Goal: Task Accomplishment & Management: Complete application form

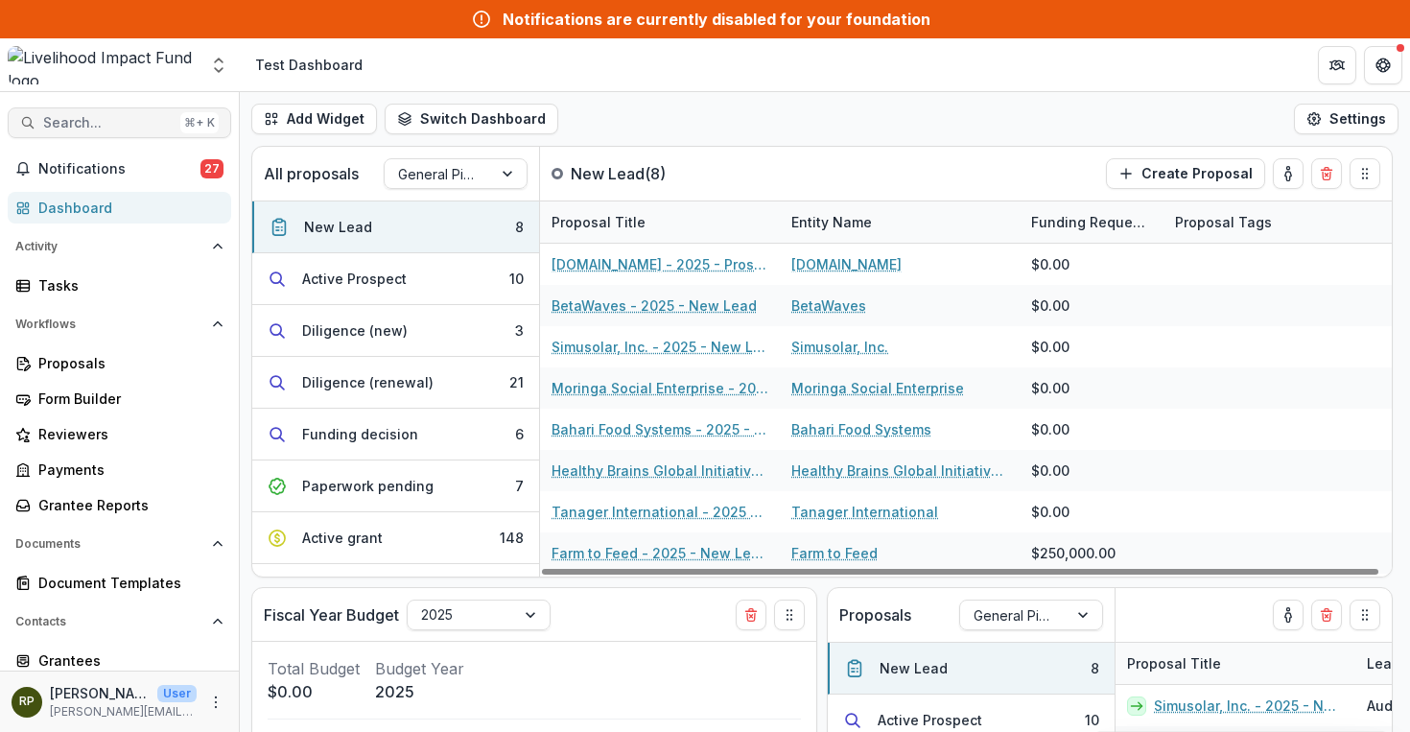
click at [144, 121] on span "Search..." at bounding box center [107, 123] width 129 height 16
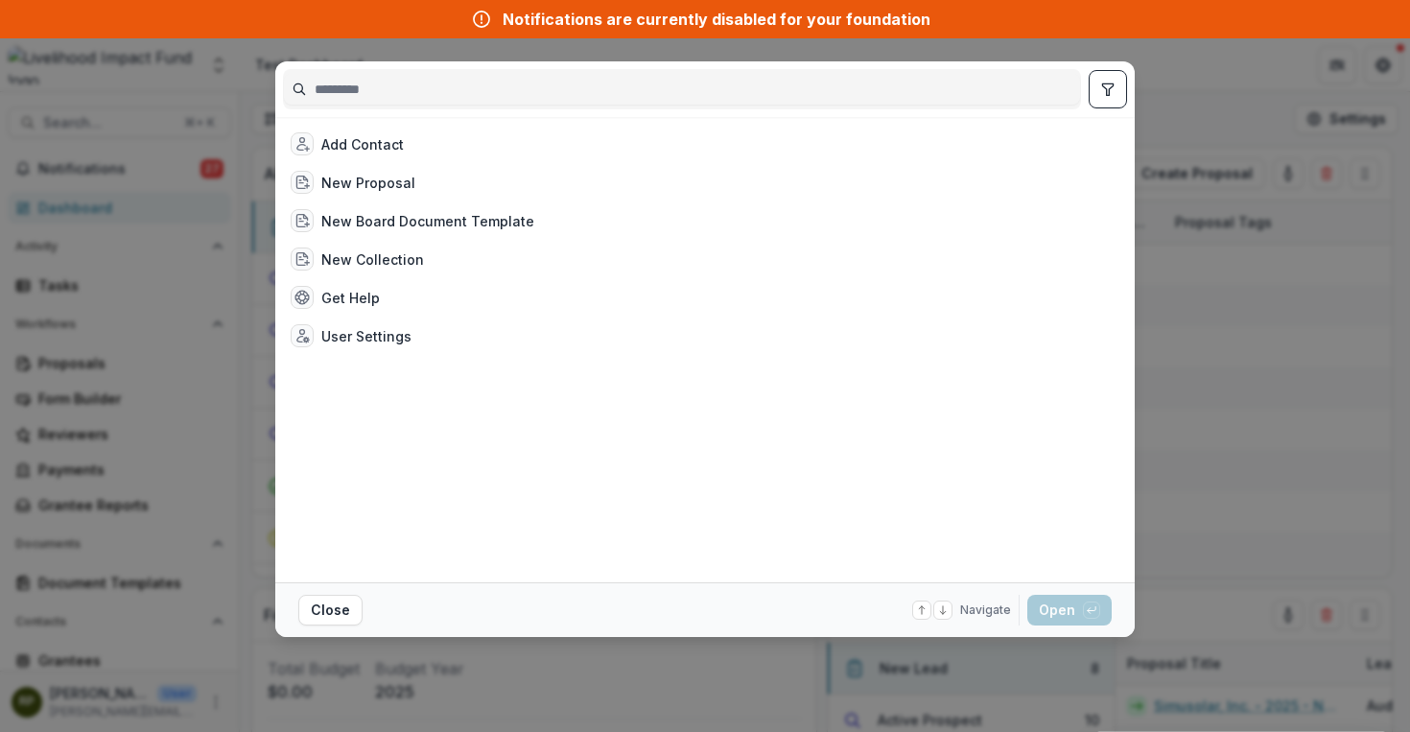
click at [176, 80] on div "Add Contact New Proposal New Board Document Template New Collection Get Help Us…" at bounding box center [705, 366] width 1410 height 732
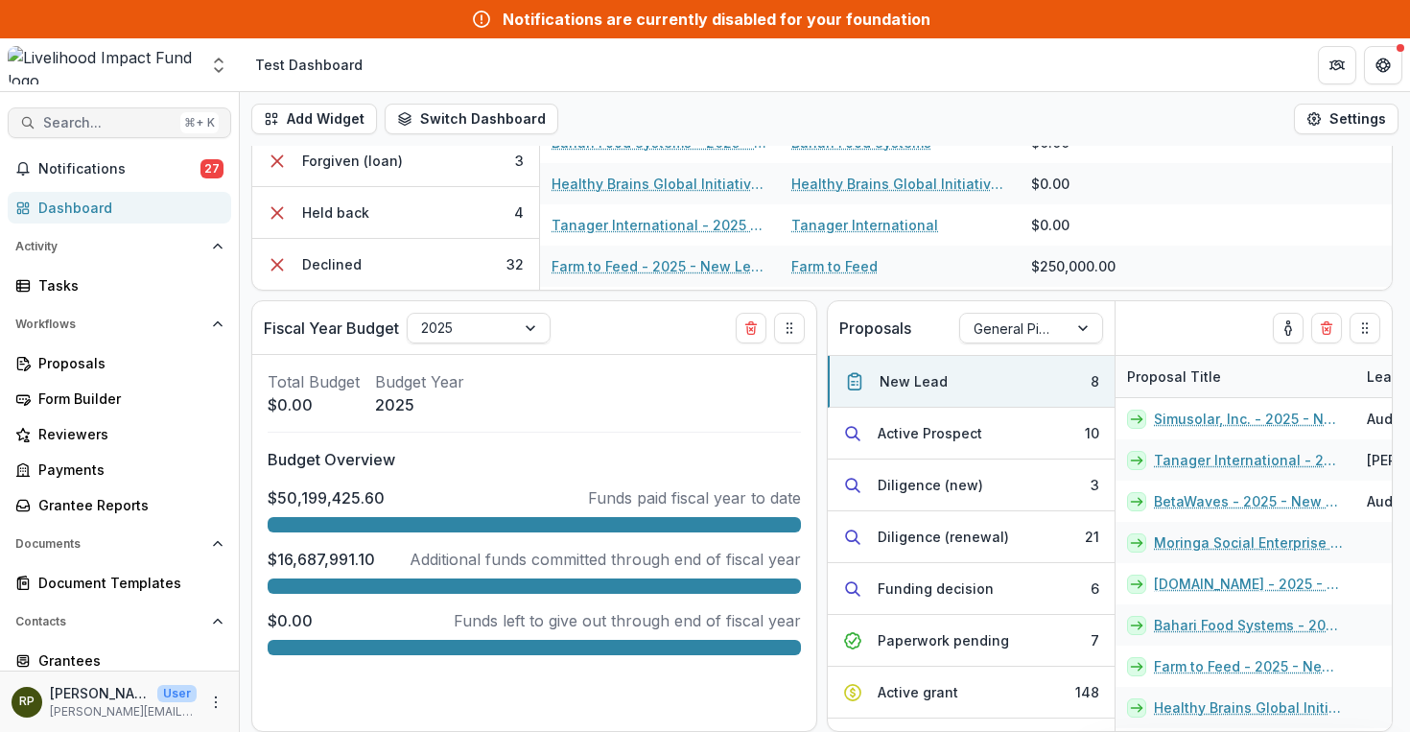
click at [86, 118] on span "Search..." at bounding box center [107, 123] width 129 height 16
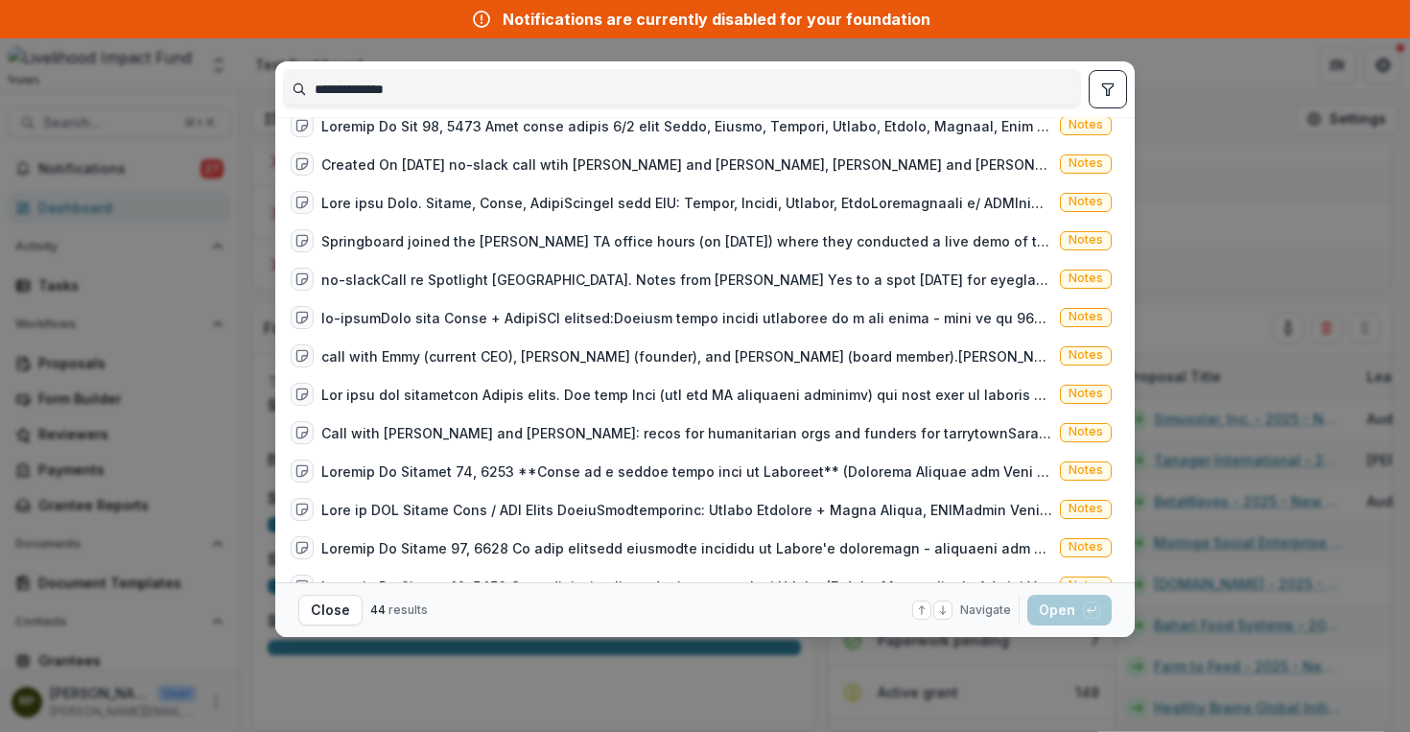
scroll to position [1238, 0]
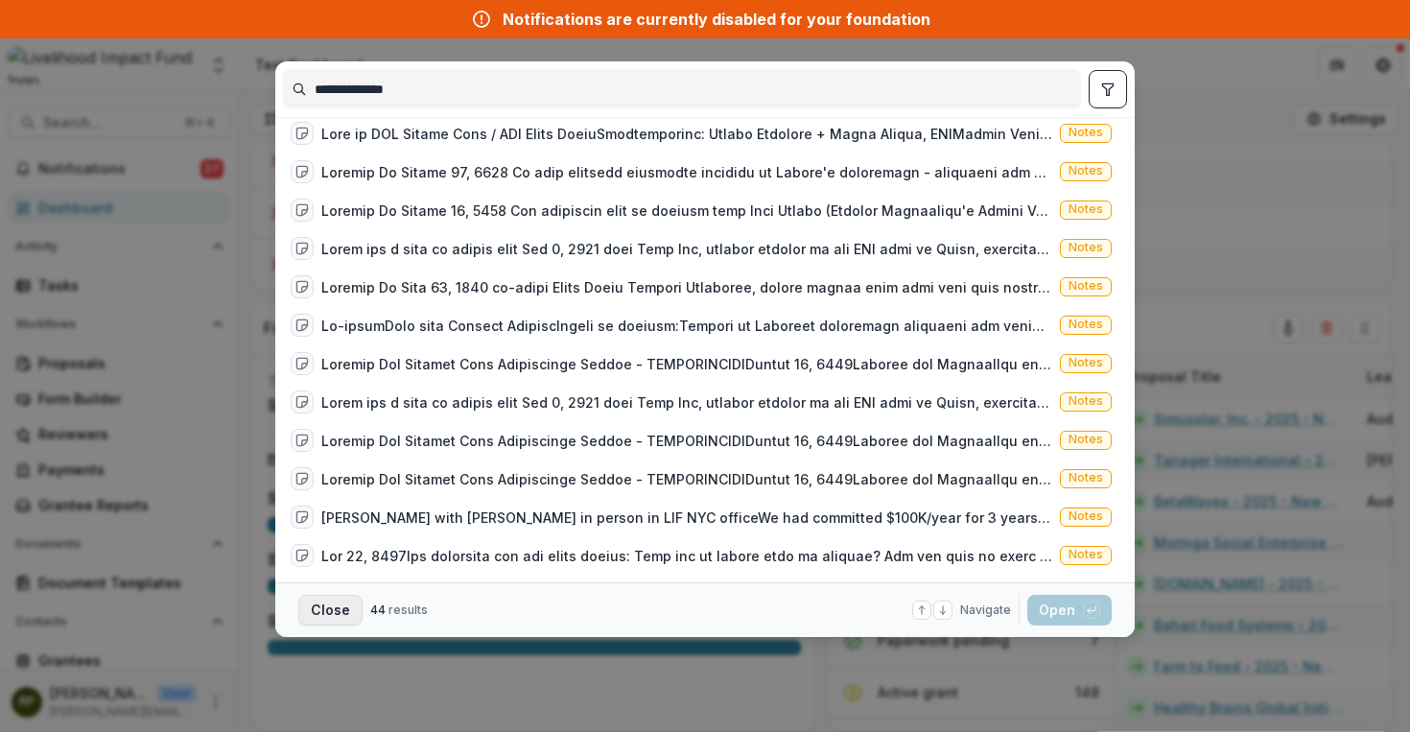
type input "**********"
click at [339, 614] on button "Close" at bounding box center [330, 610] width 64 height 31
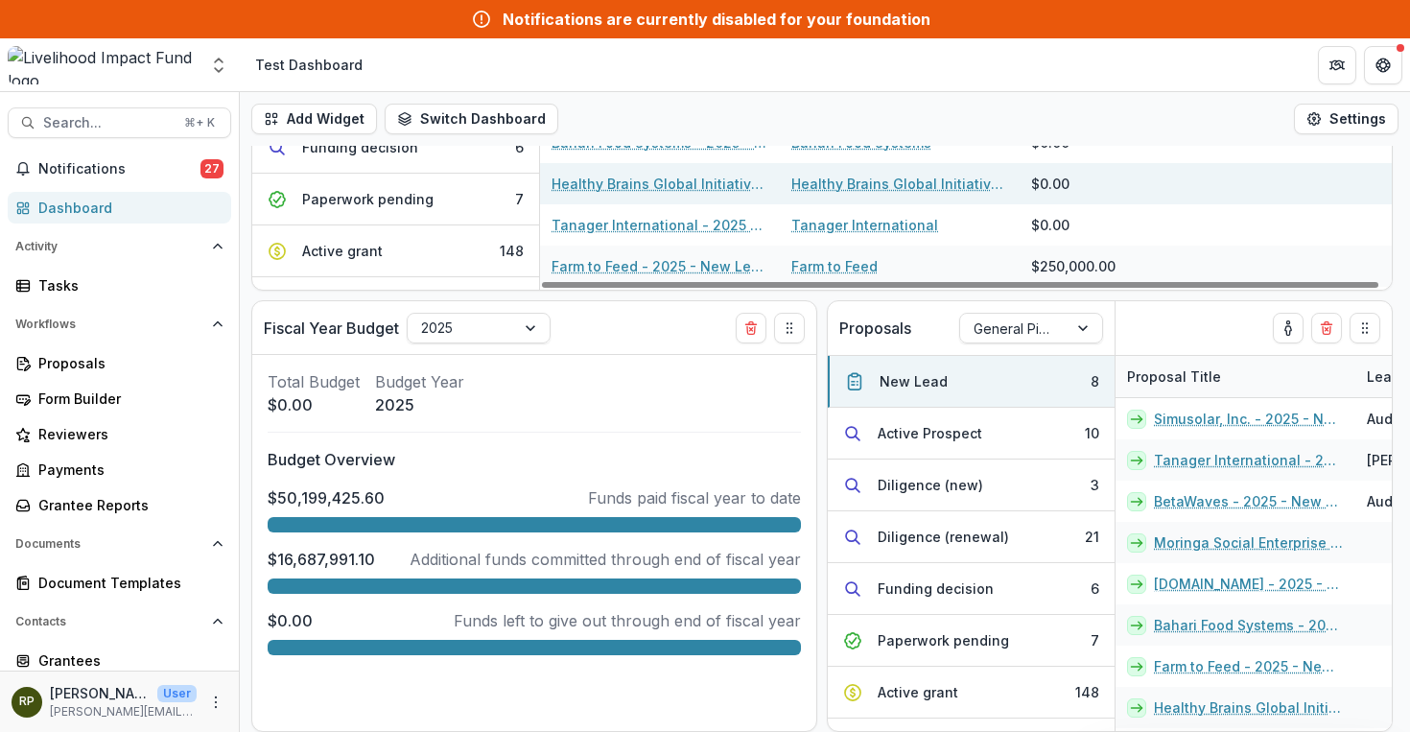
scroll to position [0, 0]
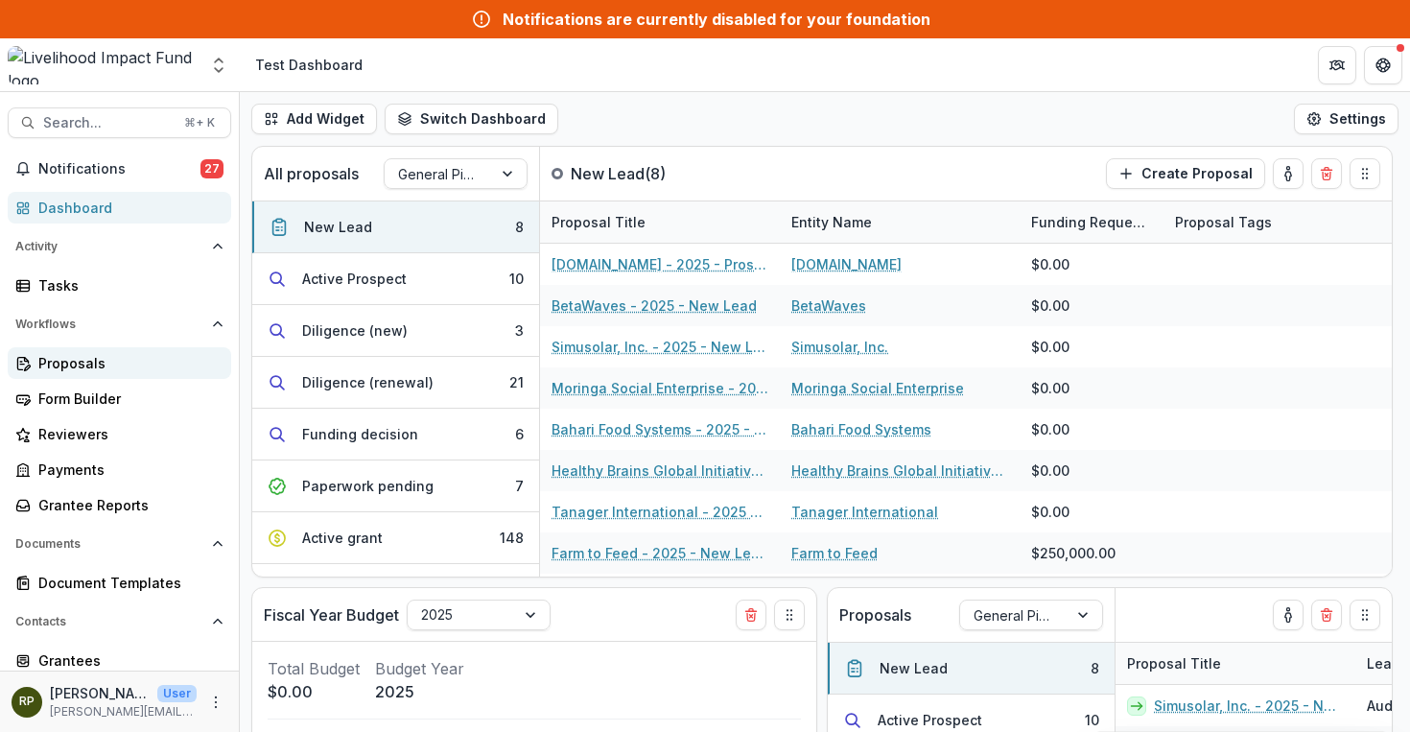
click at [83, 365] on div "Proposals" at bounding box center [126, 363] width 177 height 20
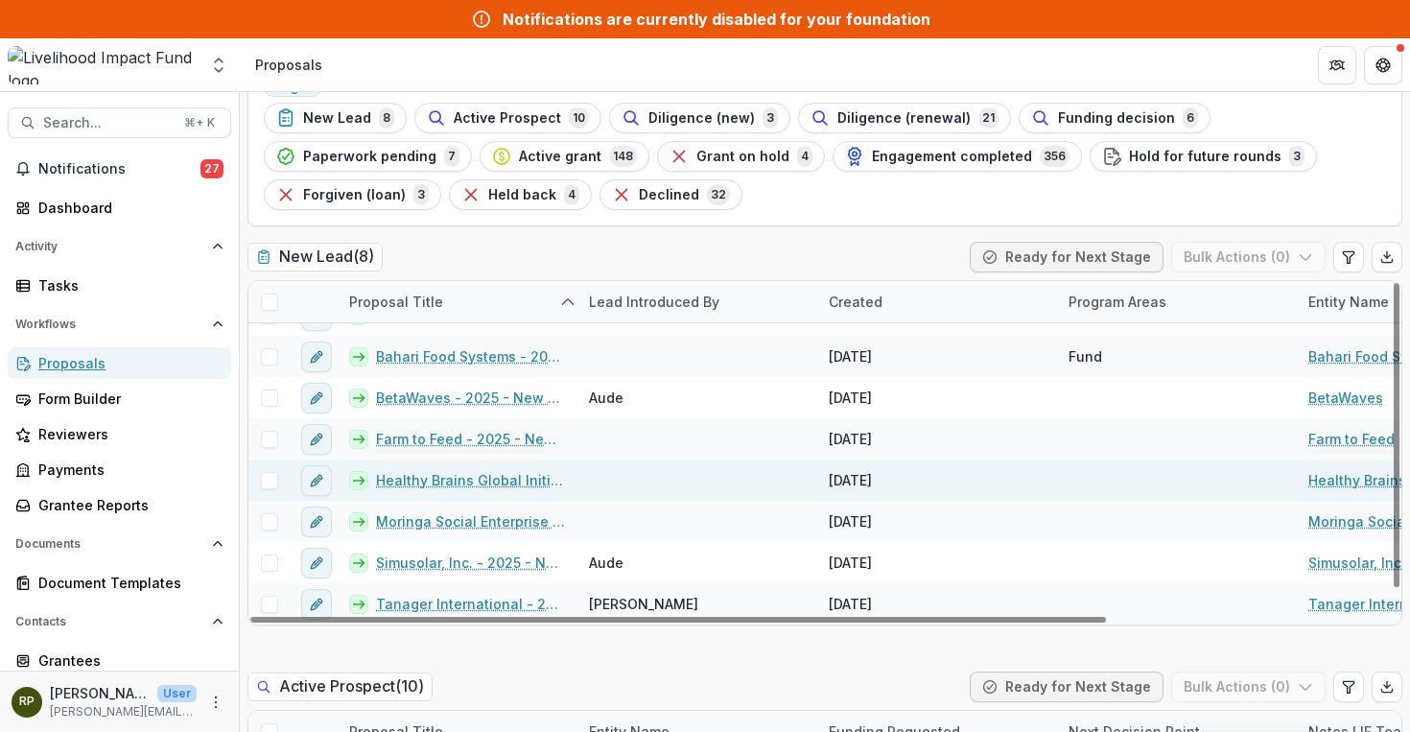
scroll to position [128, 0]
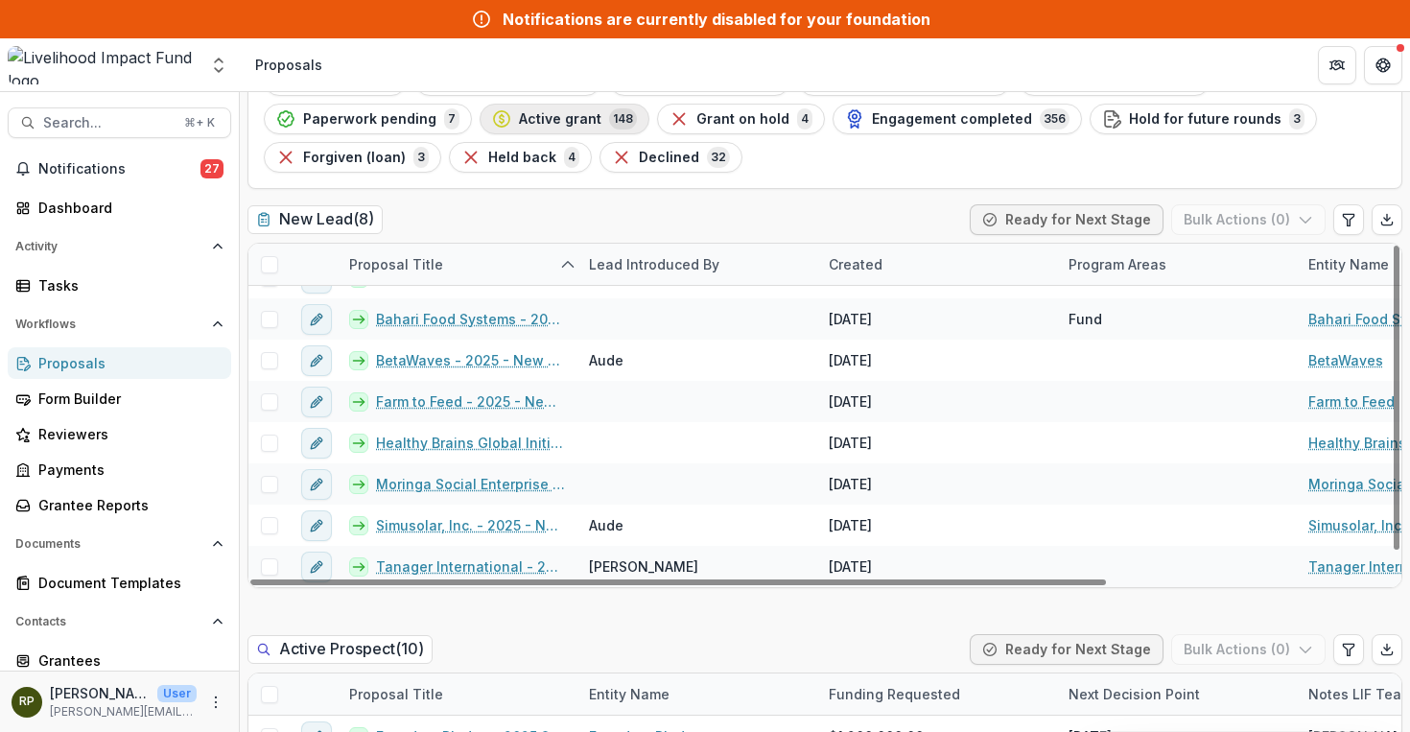
click at [609, 122] on span "148" at bounding box center [623, 118] width 28 height 21
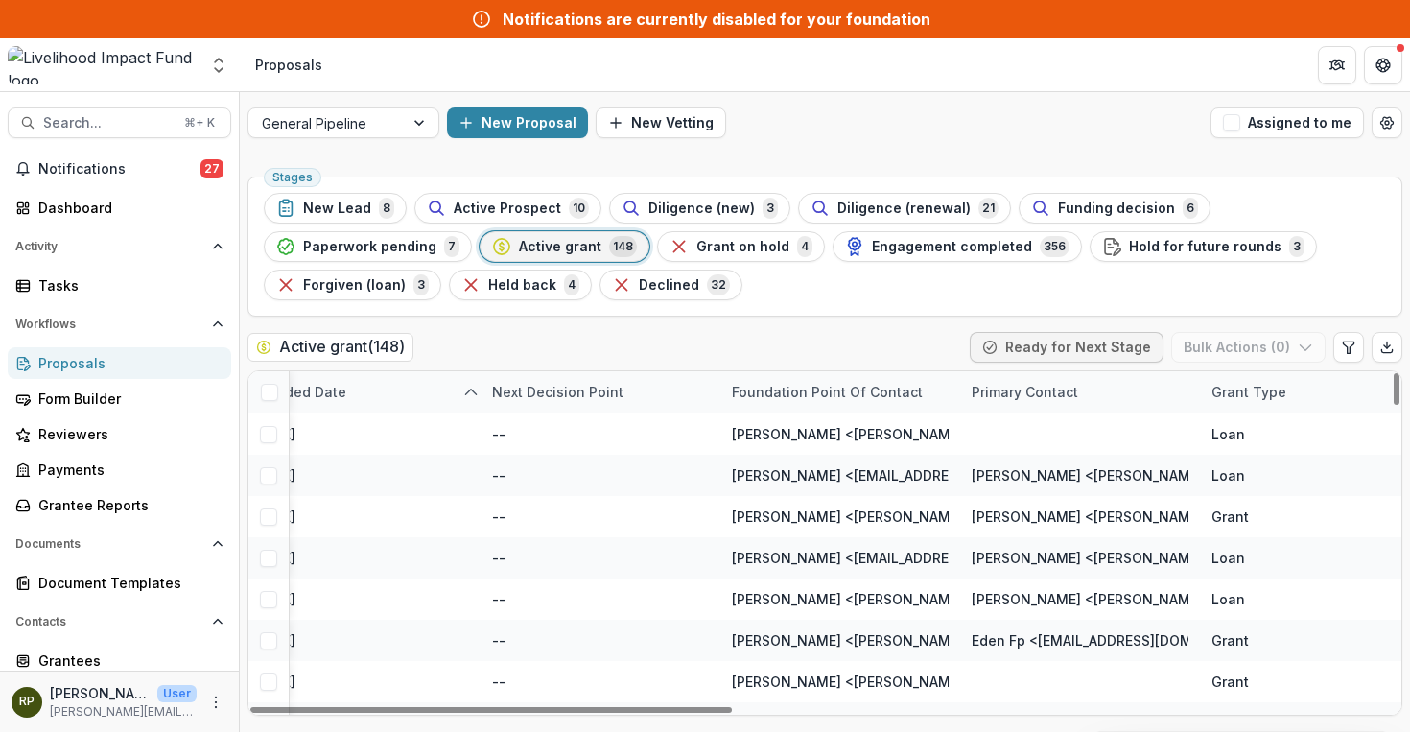
scroll to position [0, 897]
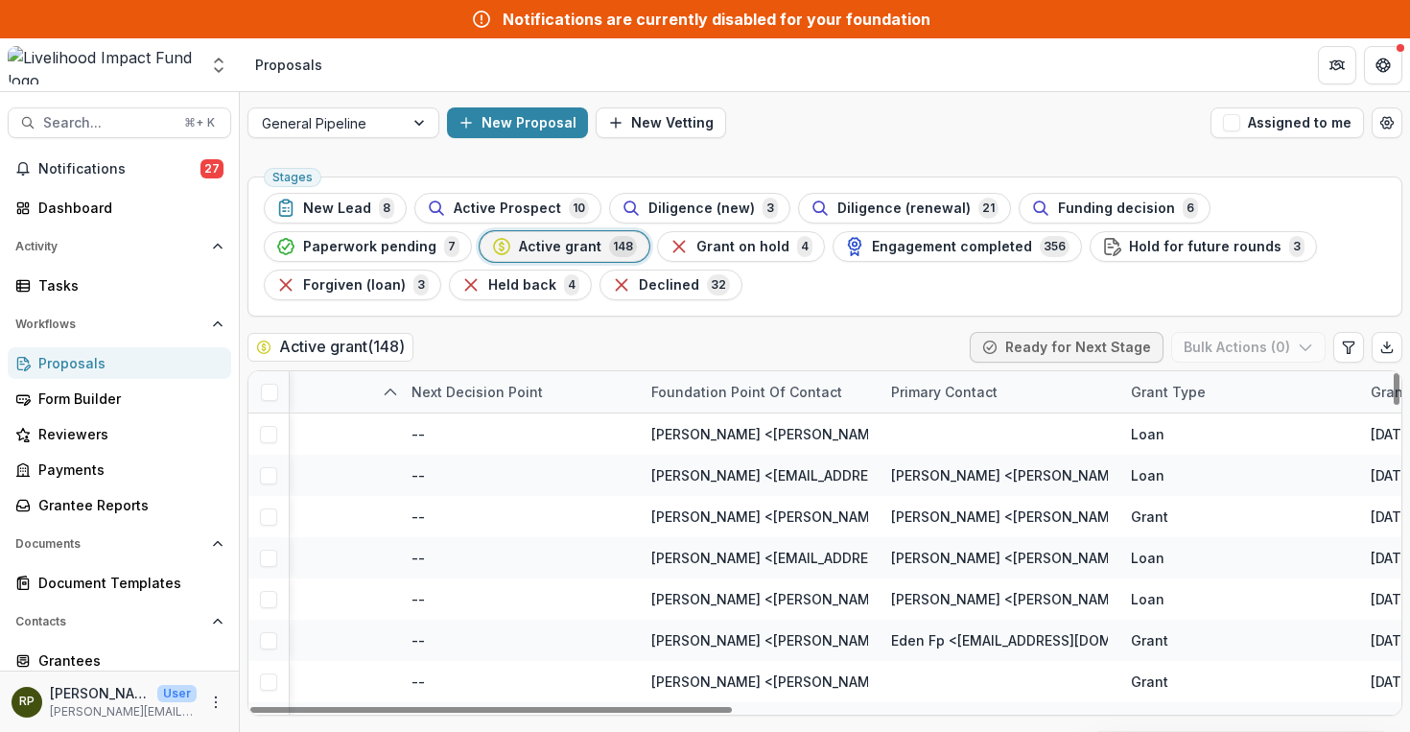
click at [789, 395] on div "Foundation Point of Contact" at bounding box center [747, 392] width 214 height 20
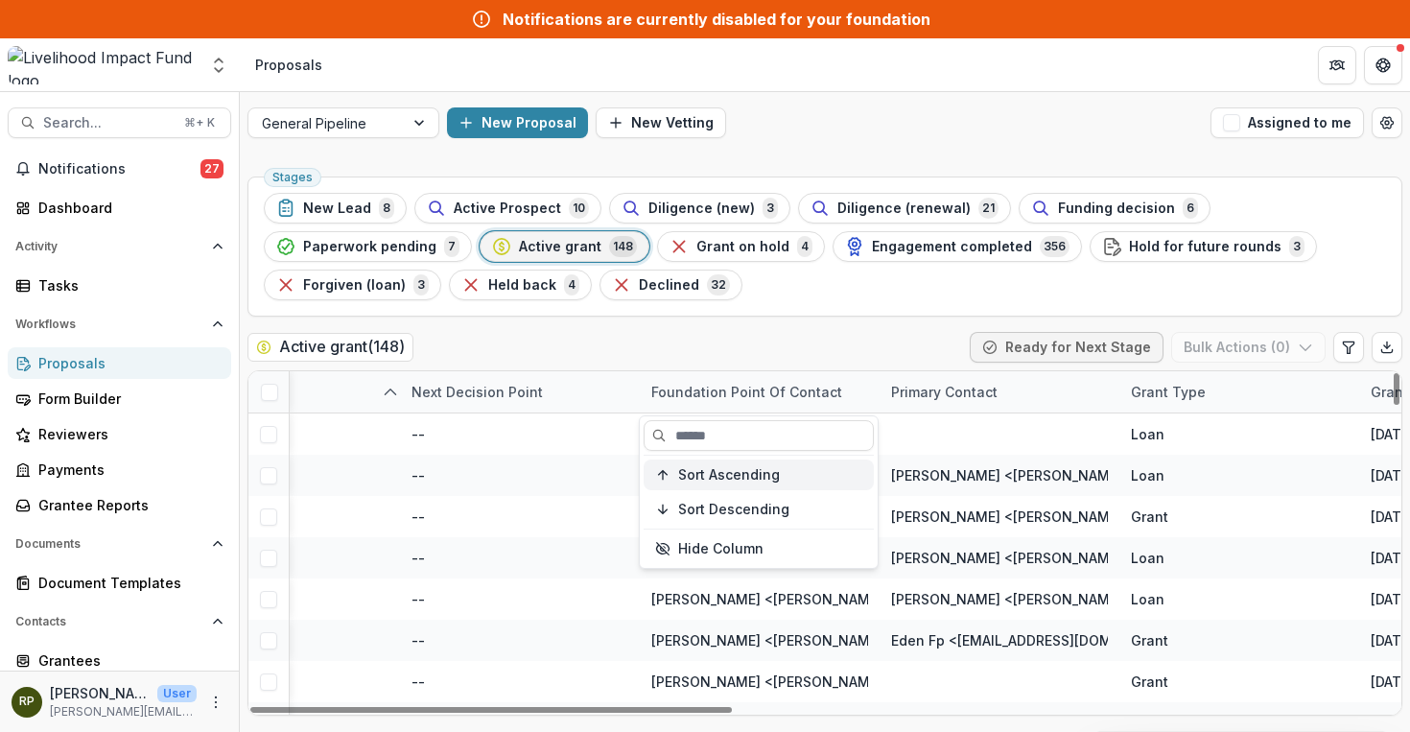
click at [744, 471] on span "Sort Ascending" at bounding box center [729, 475] width 102 height 16
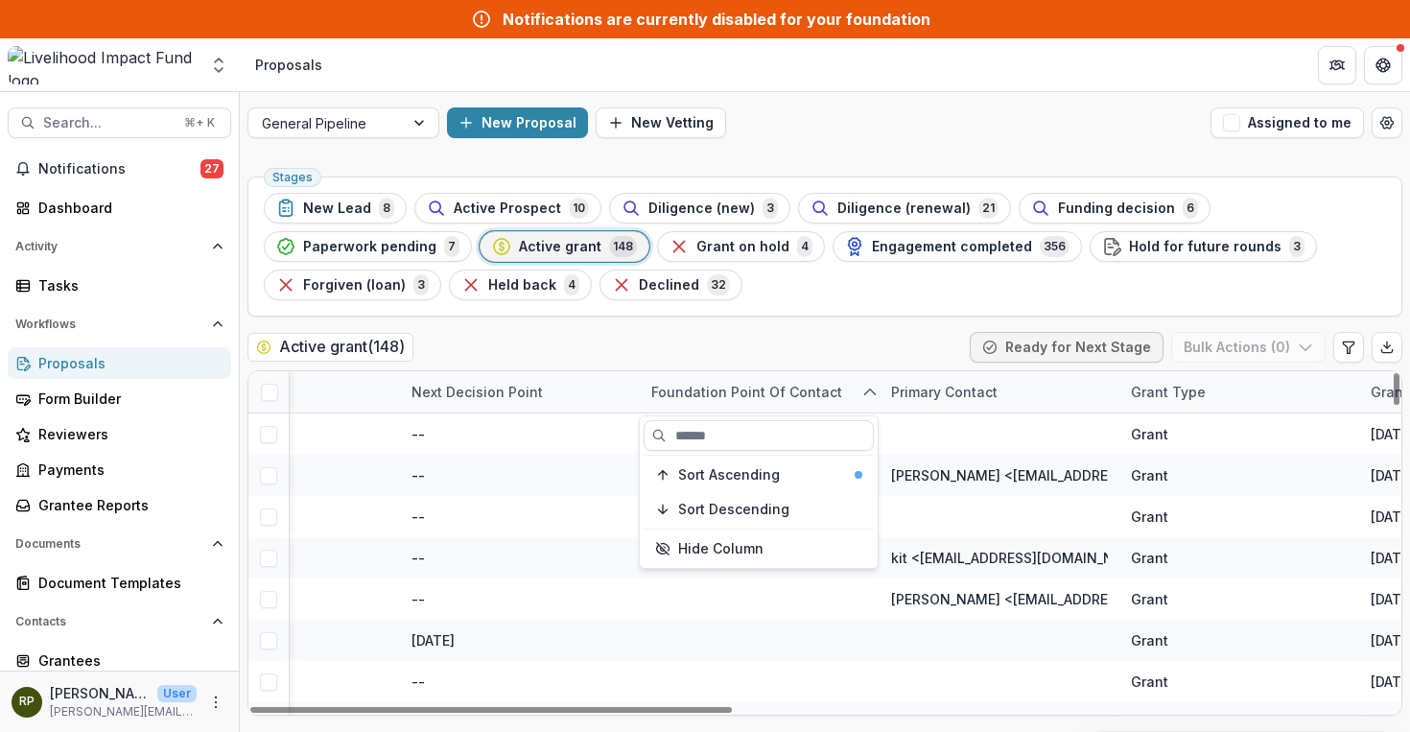
click at [808, 323] on div "Stages New Lead 8 Active Prospect 10 Diligence (new) 3 Diligence (renewal) 21 F…" at bounding box center [825, 450] width 1170 height 563
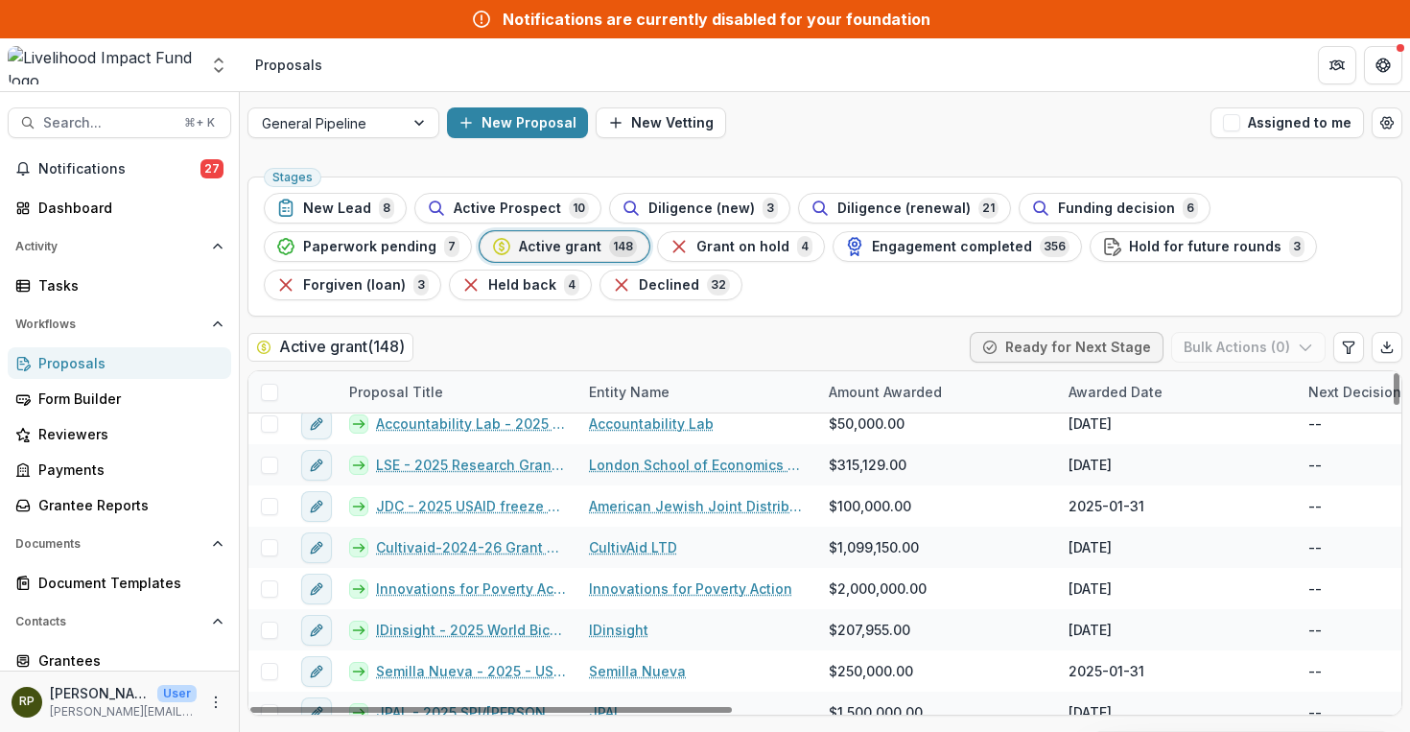
scroll to position [5184, 0]
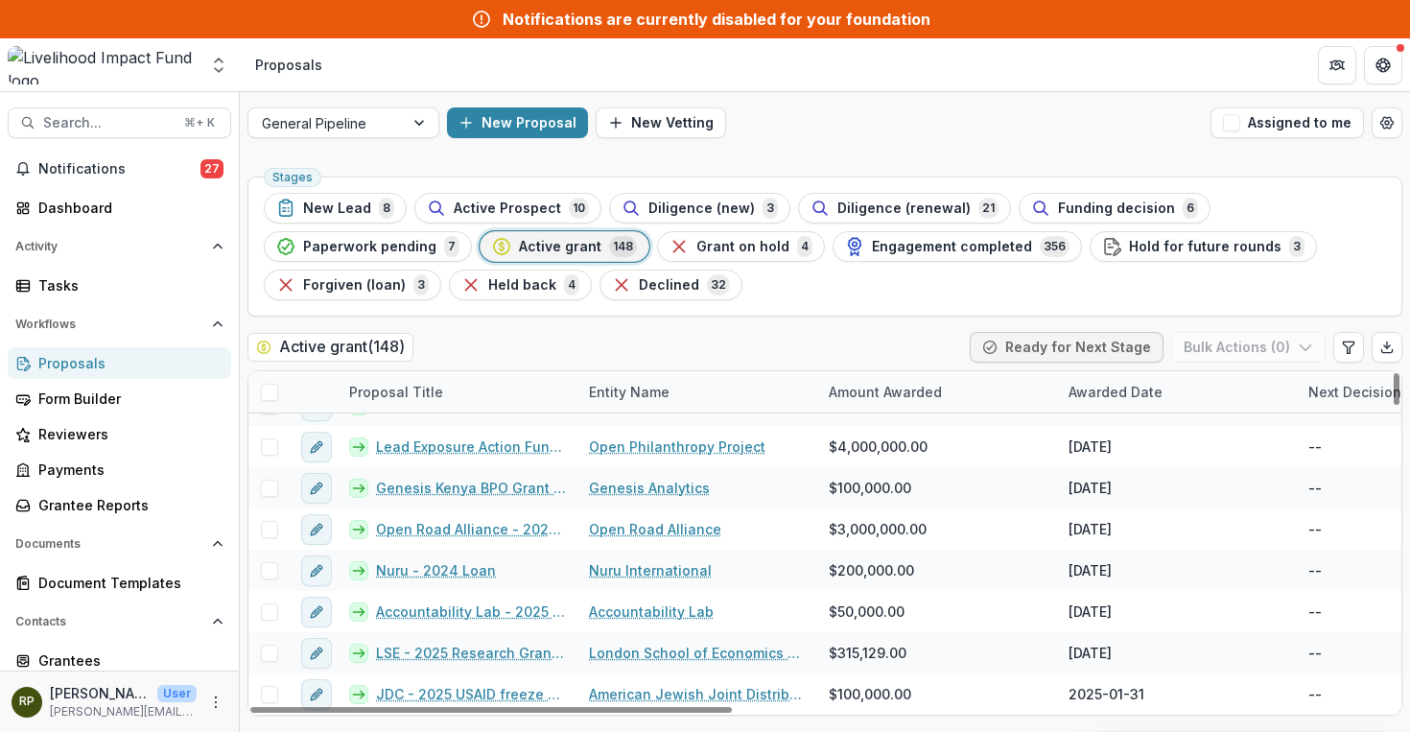
click at [662, 390] on div "Entity Name" at bounding box center [629, 392] width 104 height 20
click at [688, 481] on span "Sort Ascending" at bounding box center [667, 475] width 102 height 16
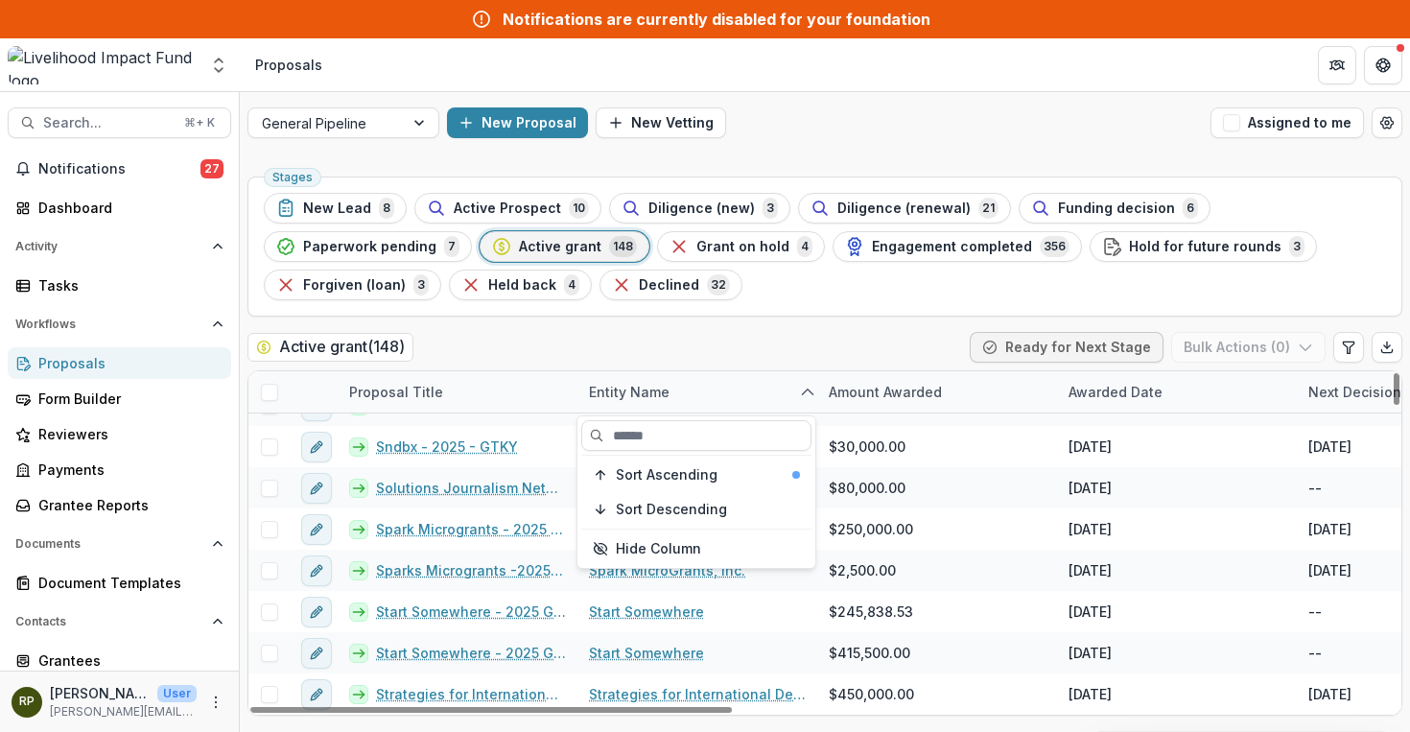
click at [550, 395] on div "Proposal Title" at bounding box center [458, 391] width 240 height 41
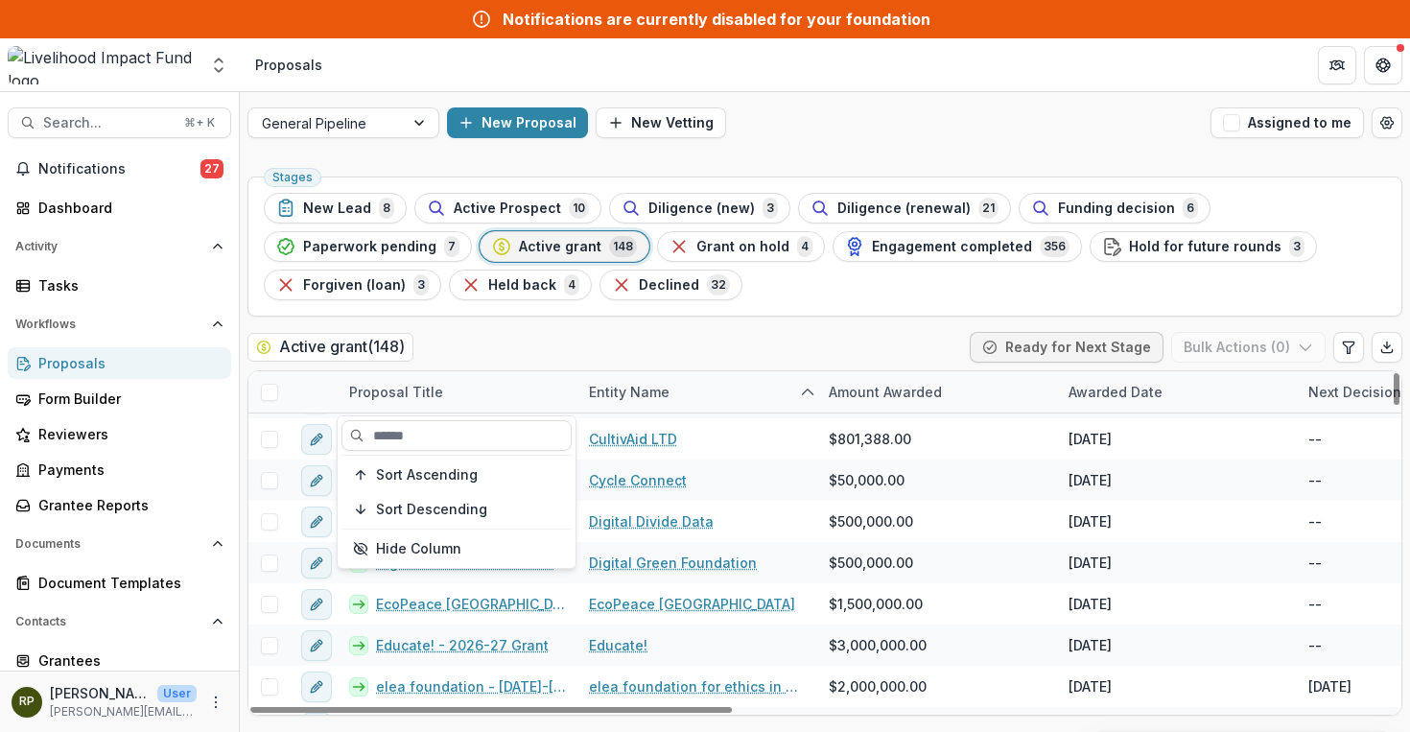
scroll to position [0, 0]
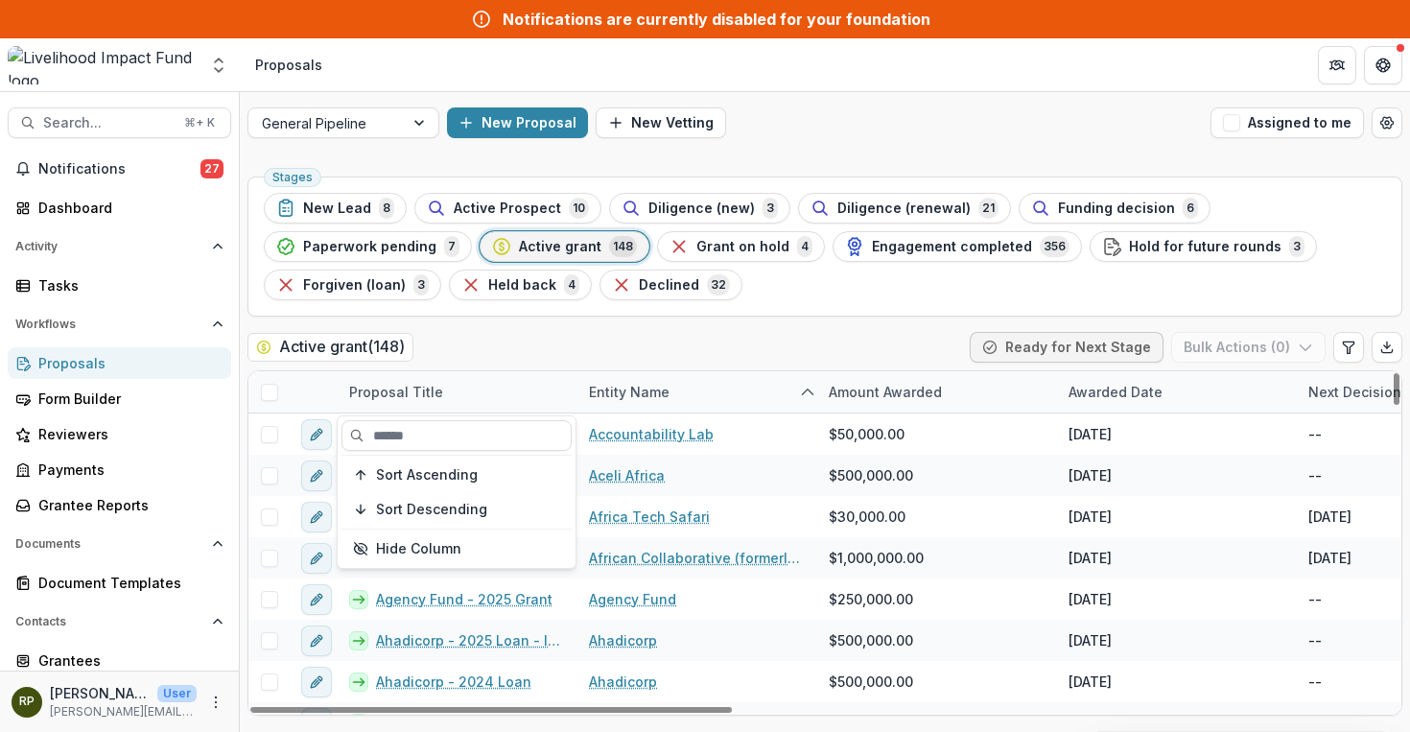
click at [528, 388] on div "Proposal Title" at bounding box center [458, 391] width 240 height 41
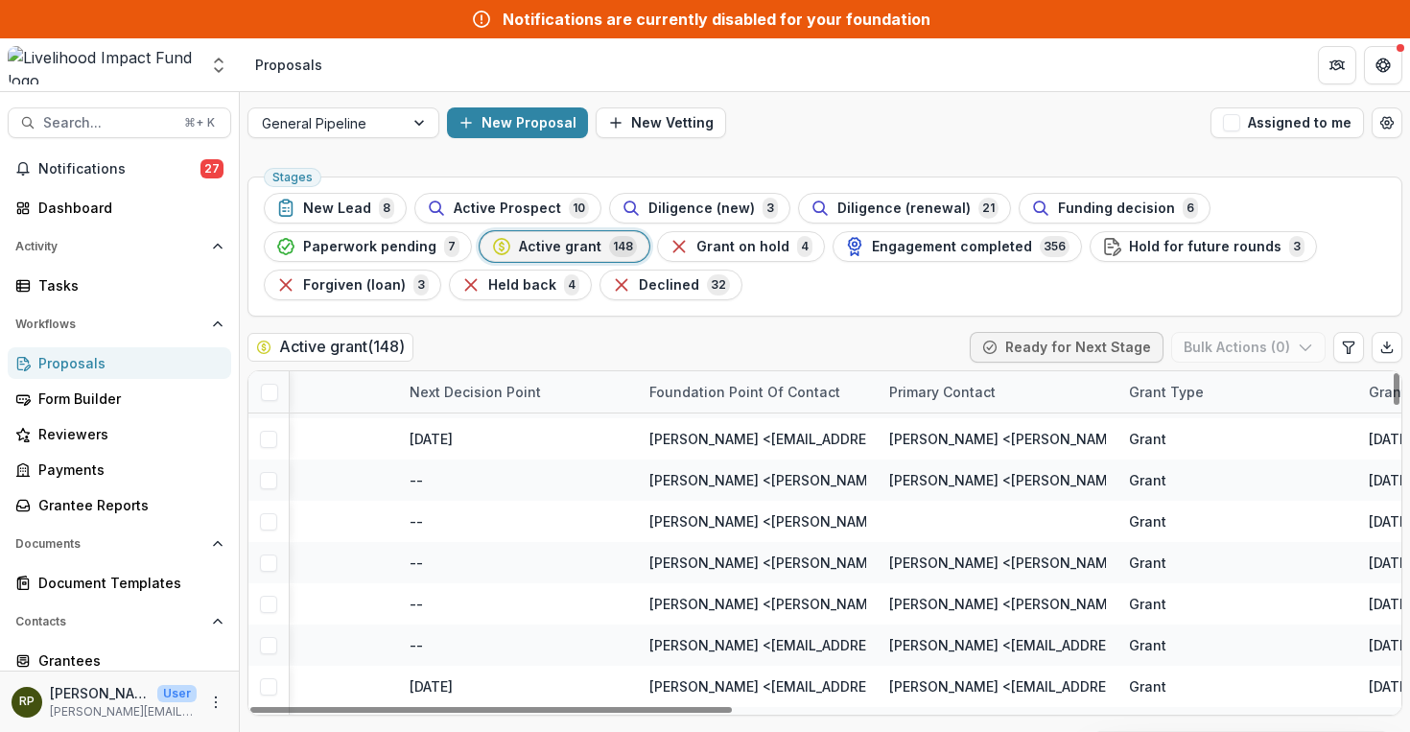
scroll to position [3047, 896]
click at [770, 396] on div "Foundation Point of Contact" at bounding box center [748, 392] width 214 height 20
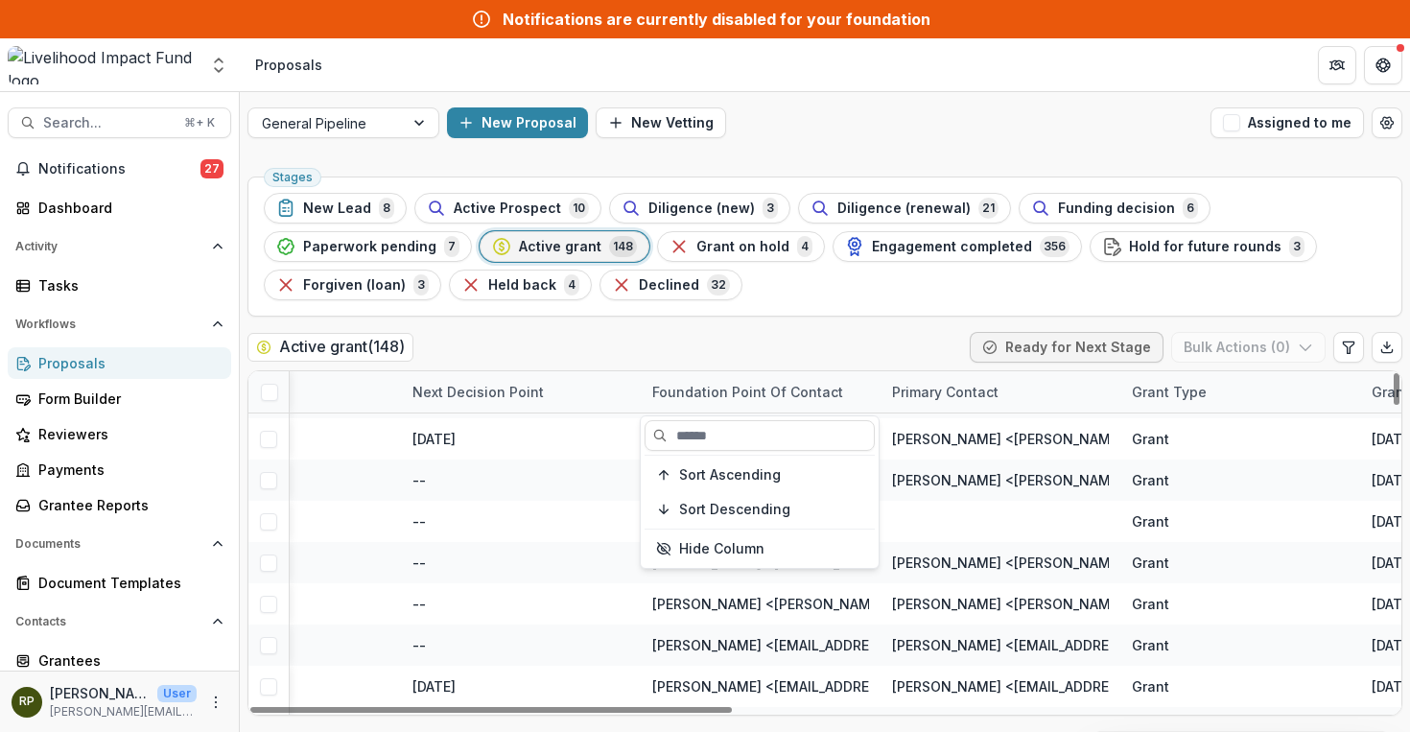
click at [586, 387] on div "Next Decision Point" at bounding box center [521, 391] width 240 height 41
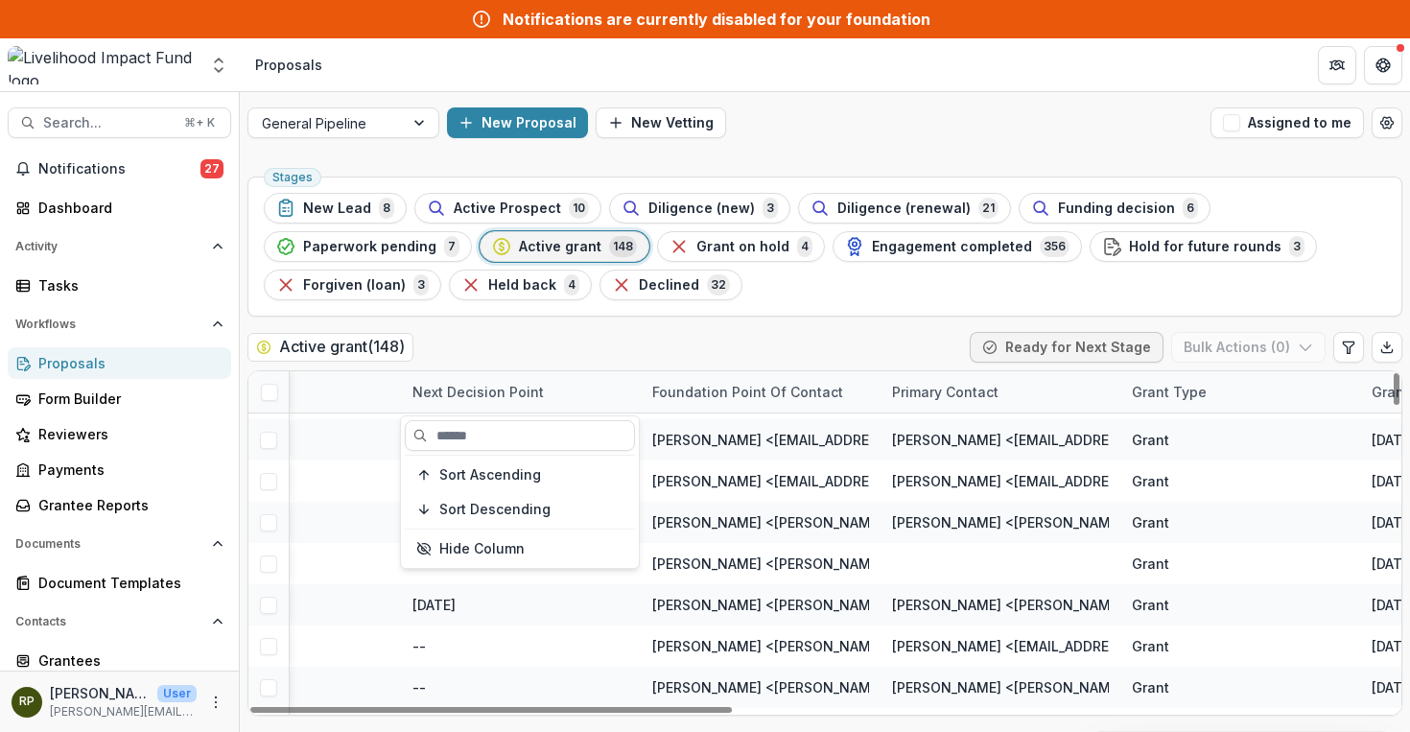
scroll to position [3251, 896]
click at [777, 404] on div "Foundation Point of Contact" at bounding box center [761, 391] width 240 height 41
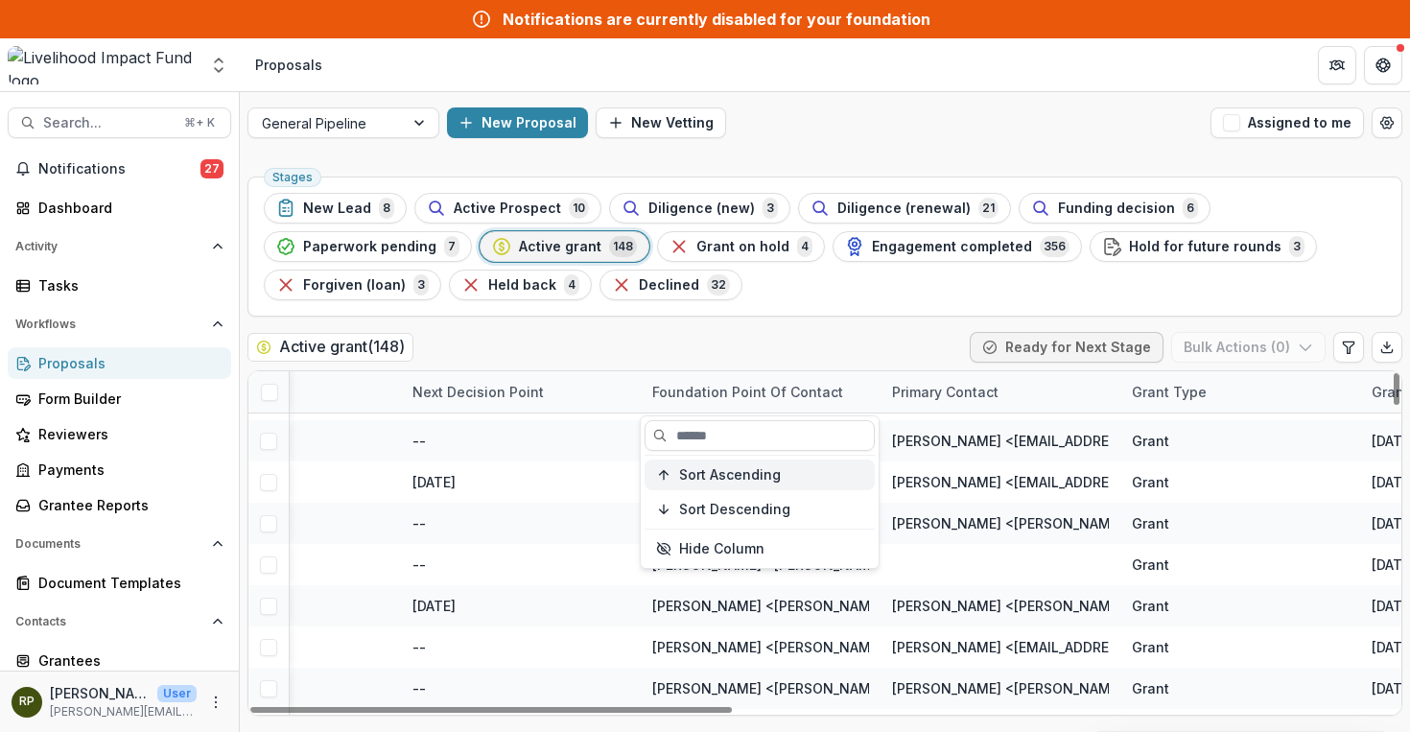
click at [762, 467] on span "Sort Ascending" at bounding box center [730, 475] width 102 height 16
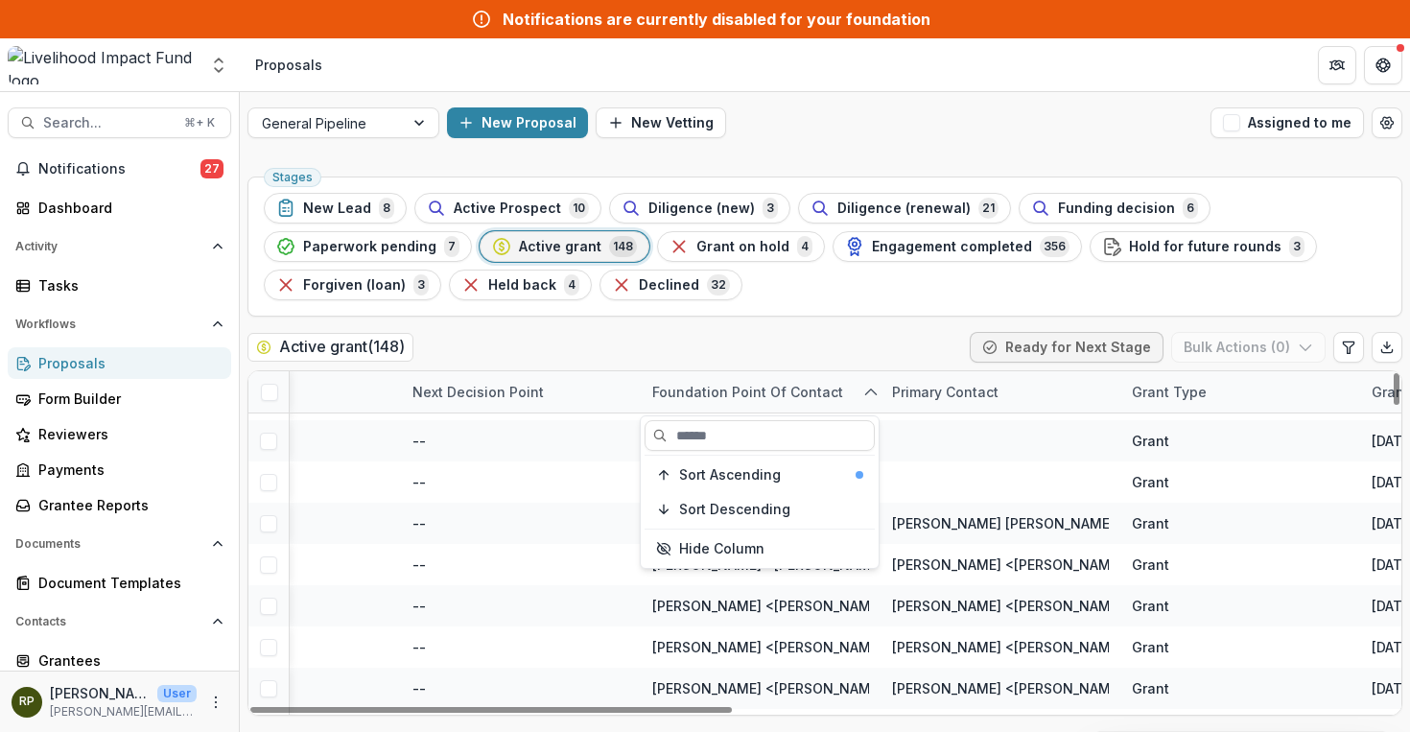
click at [609, 386] on div "Next Decision Point" at bounding box center [521, 391] width 240 height 41
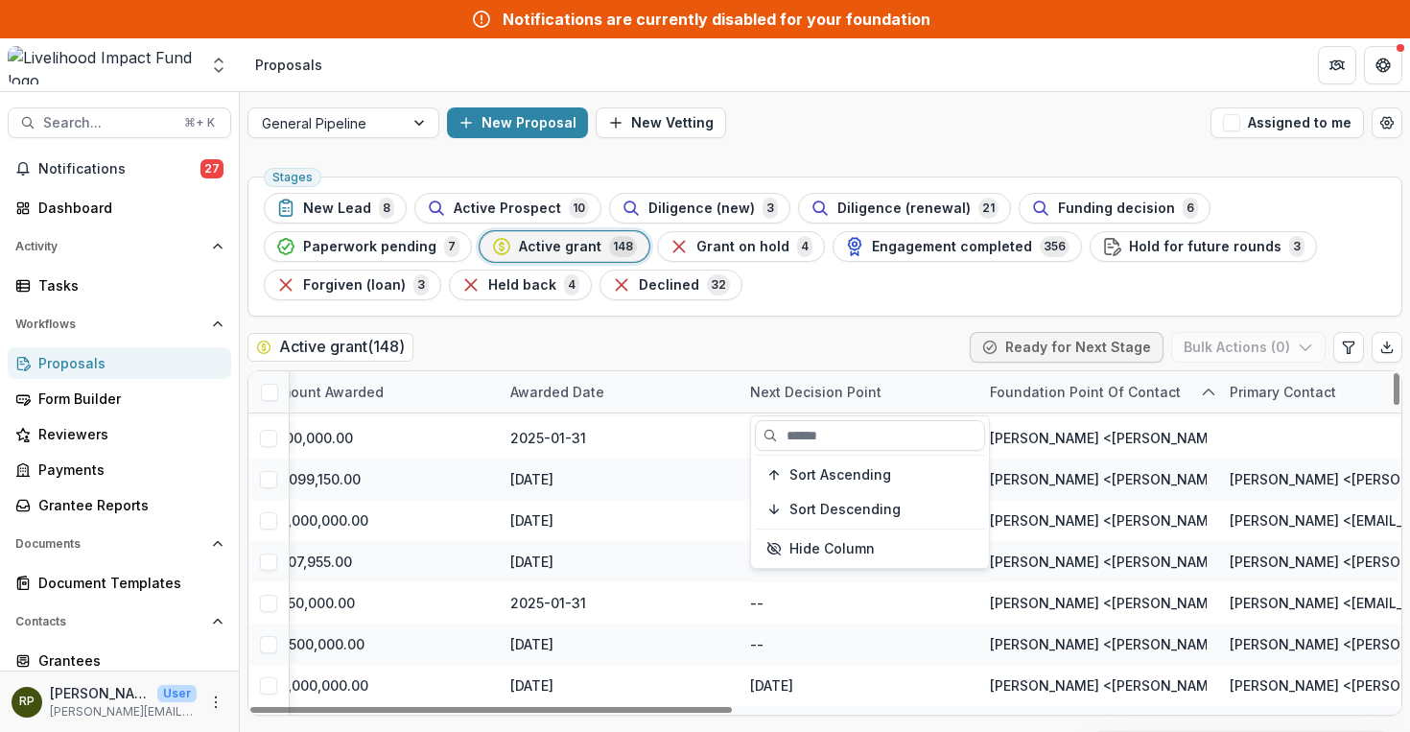
scroll to position [5440, 514]
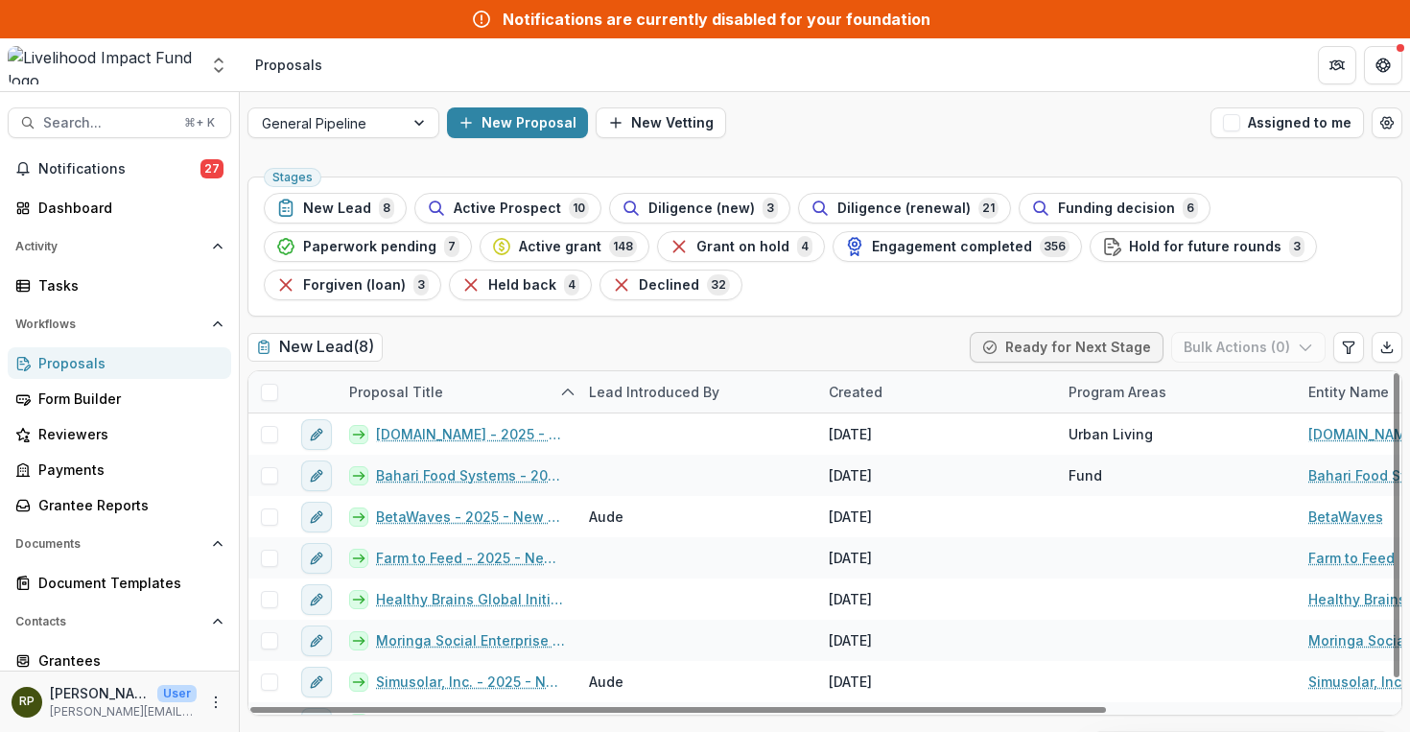
scroll to position [29, 0]
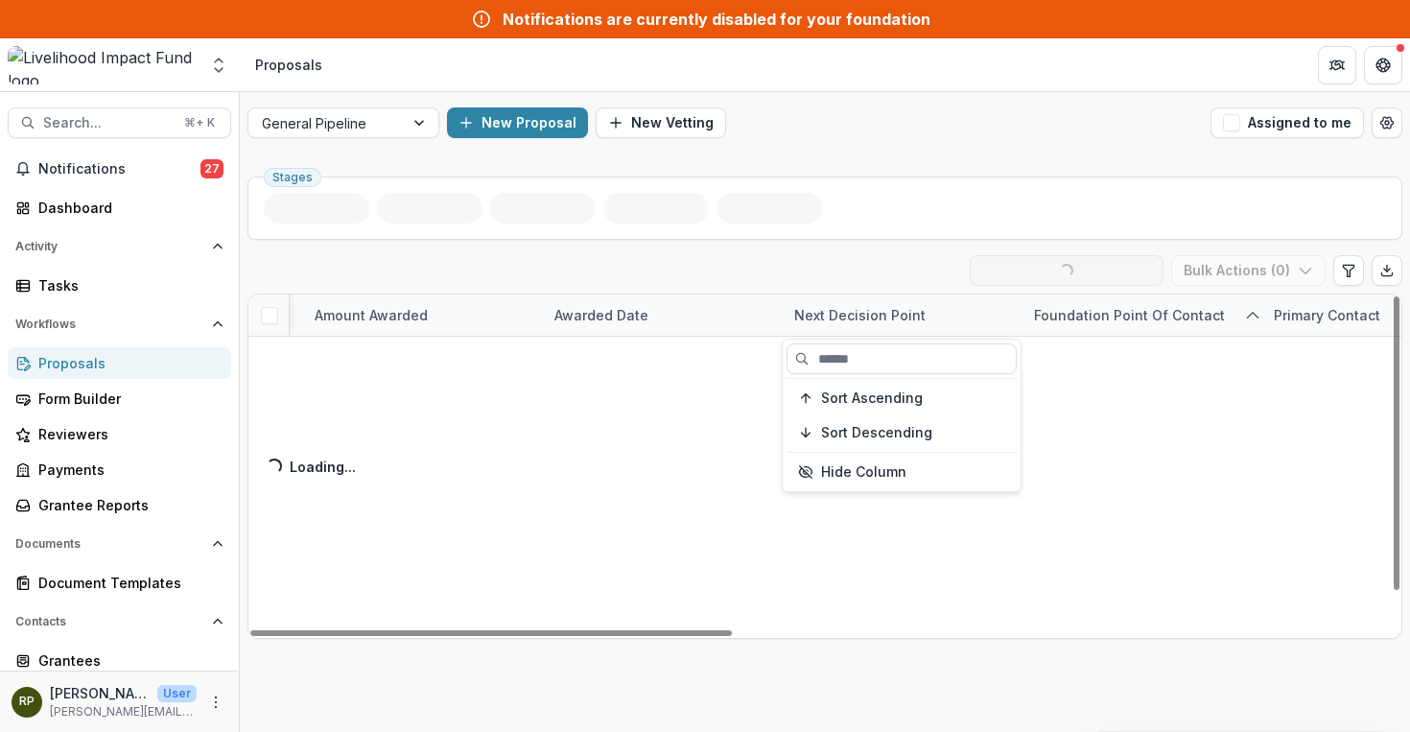
scroll to position [42, 514]
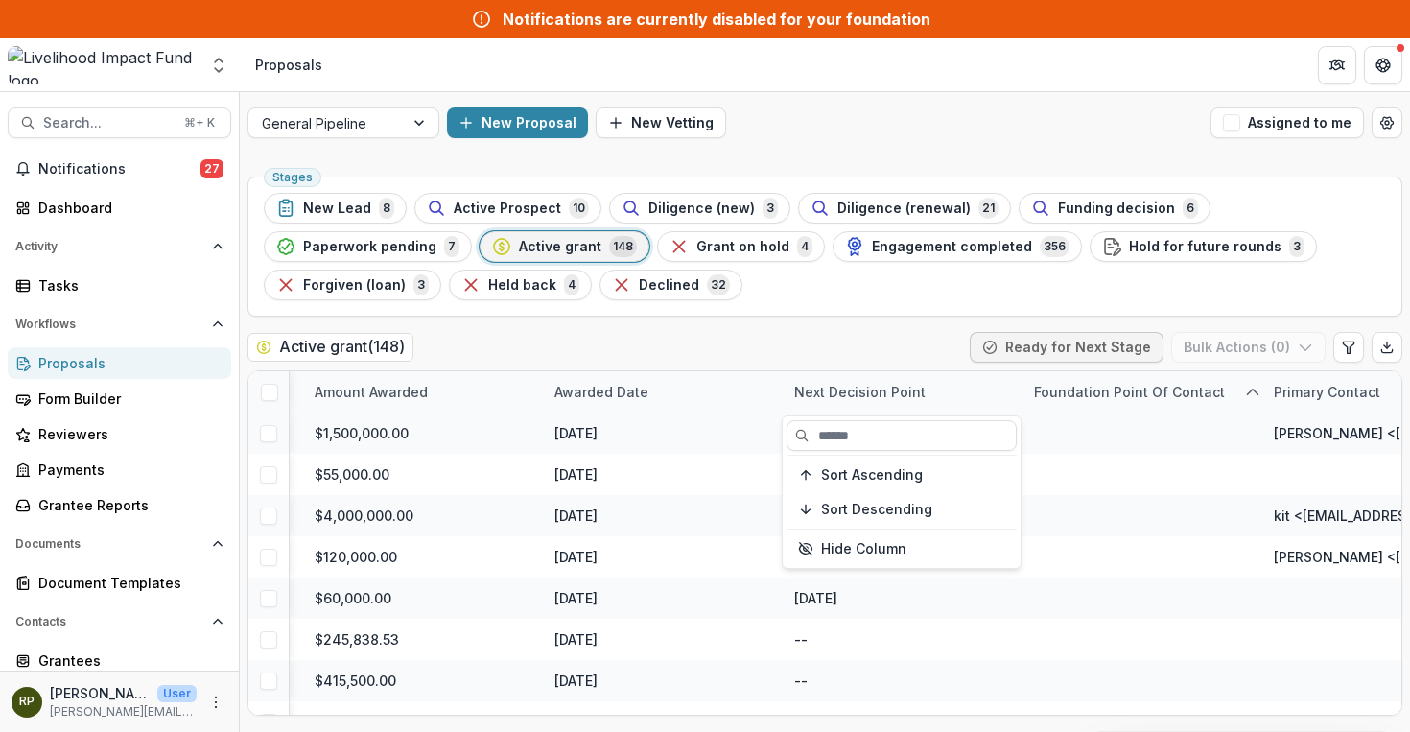
click at [535, 239] on span "Active grant" at bounding box center [560, 247] width 82 height 16
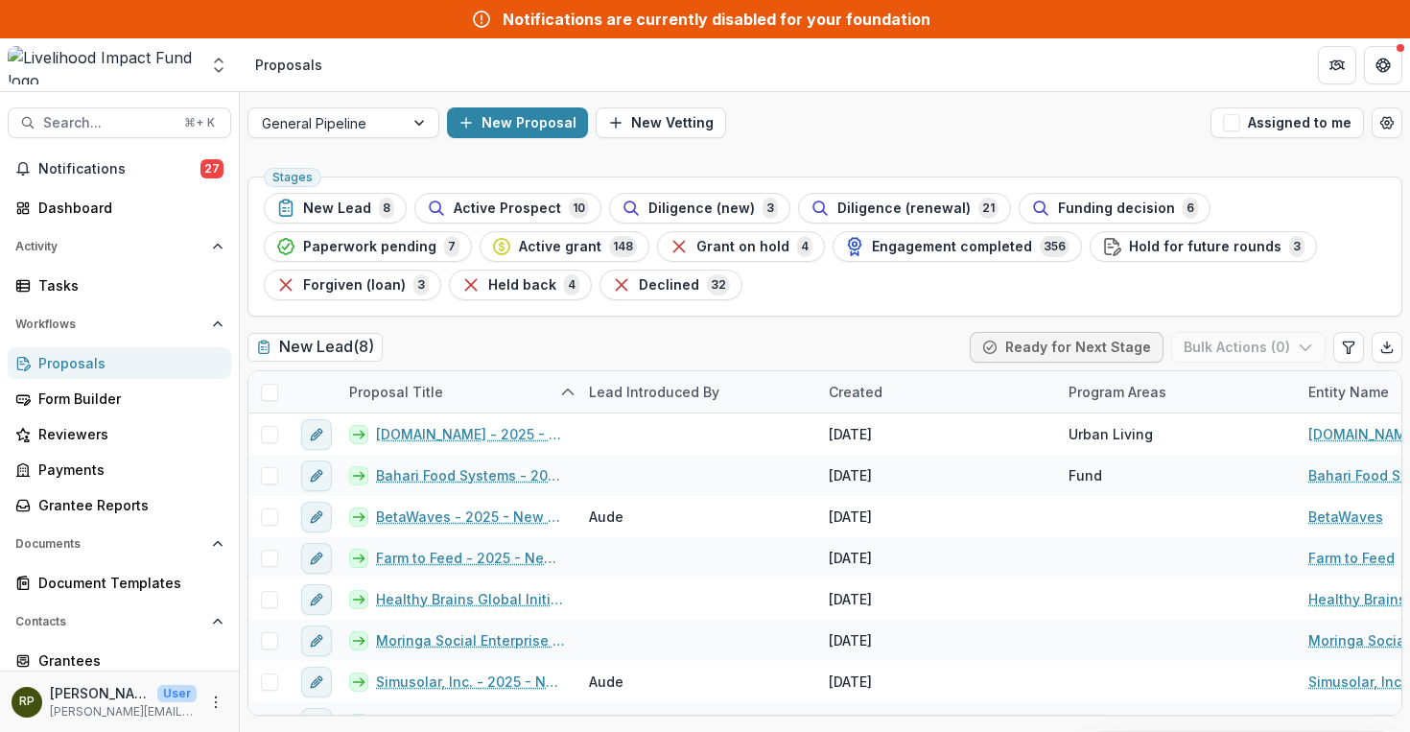
click at [789, 357] on div "New Lead ( 8 ) Ready for Next Stage Bulk Actions ( 0 )" at bounding box center [824, 351] width 1155 height 38
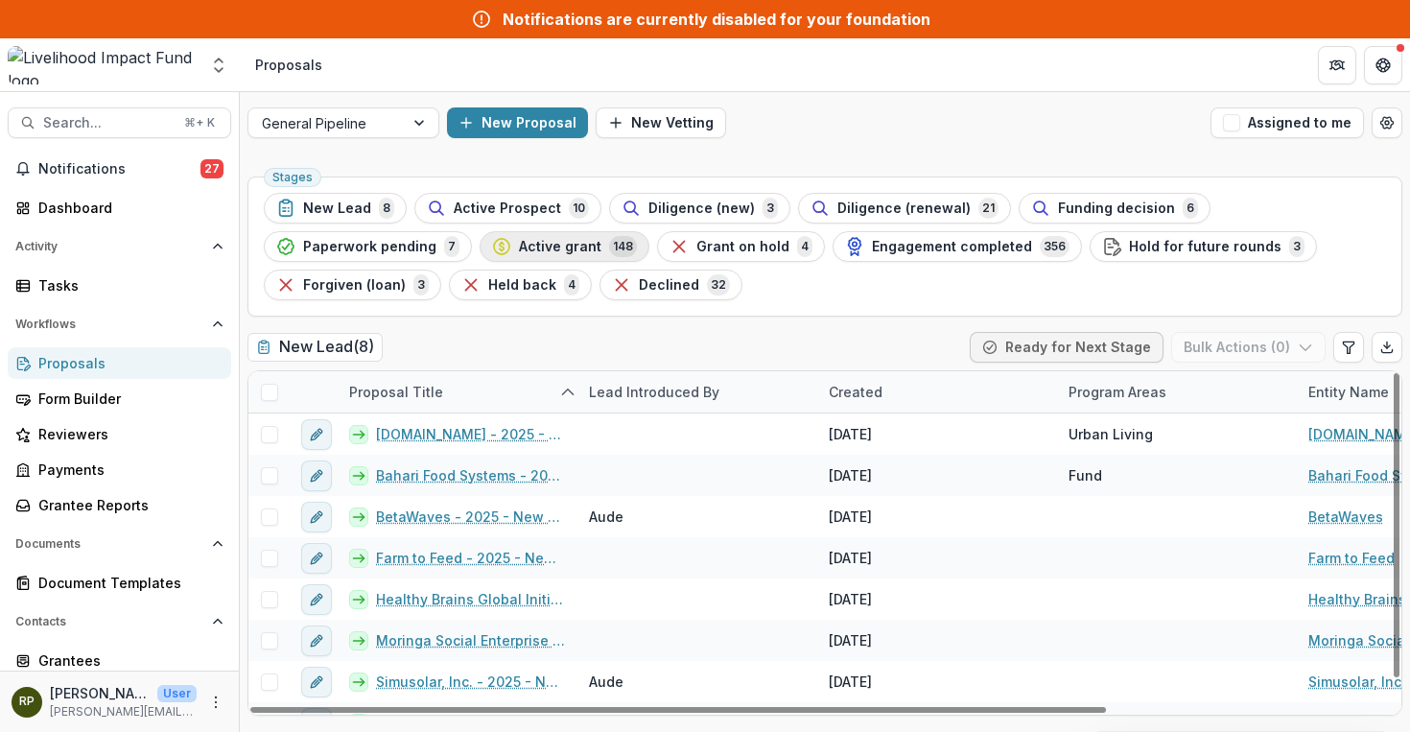
click at [527, 246] on span "Active grant" at bounding box center [560, 247] width 82 height 16
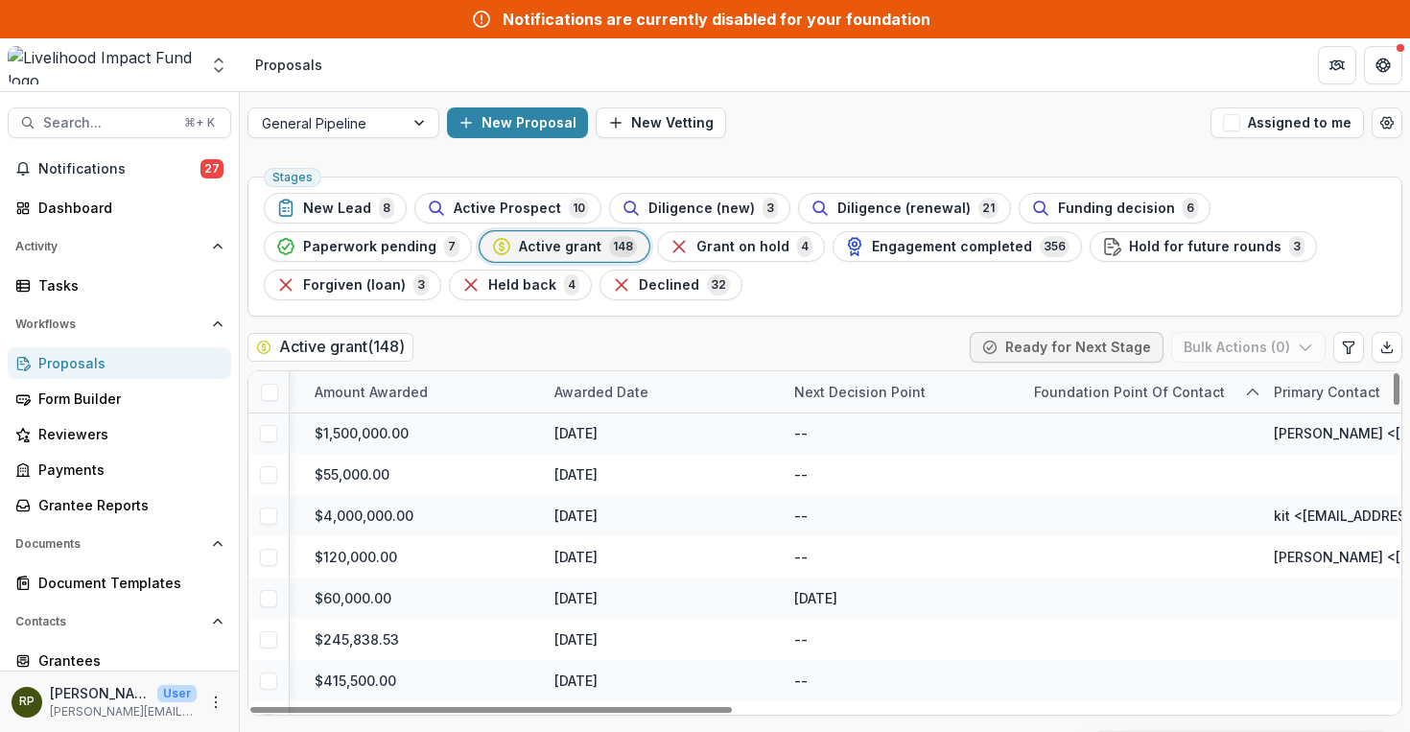
click at [1129, 401] on div "Foundation Point of Contact" at bounding box center [1129, 392] width 214 height 20
click at [1136, 463] on button "Sort Ascending" at bounding box center [1141, 474] width 230 height 31
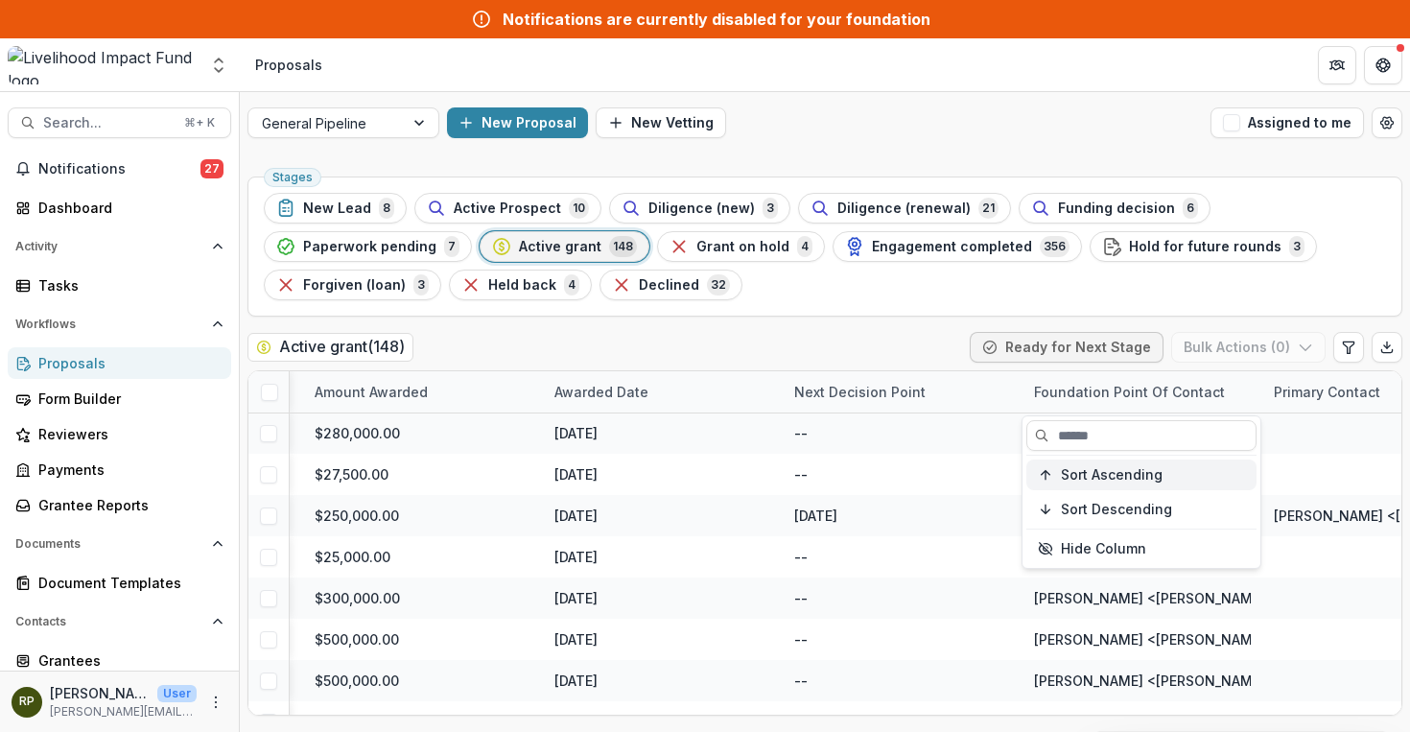
click at [1131, 472] on span "Sort Ascending" at bounding box center [1112, 475] width 102 height 16
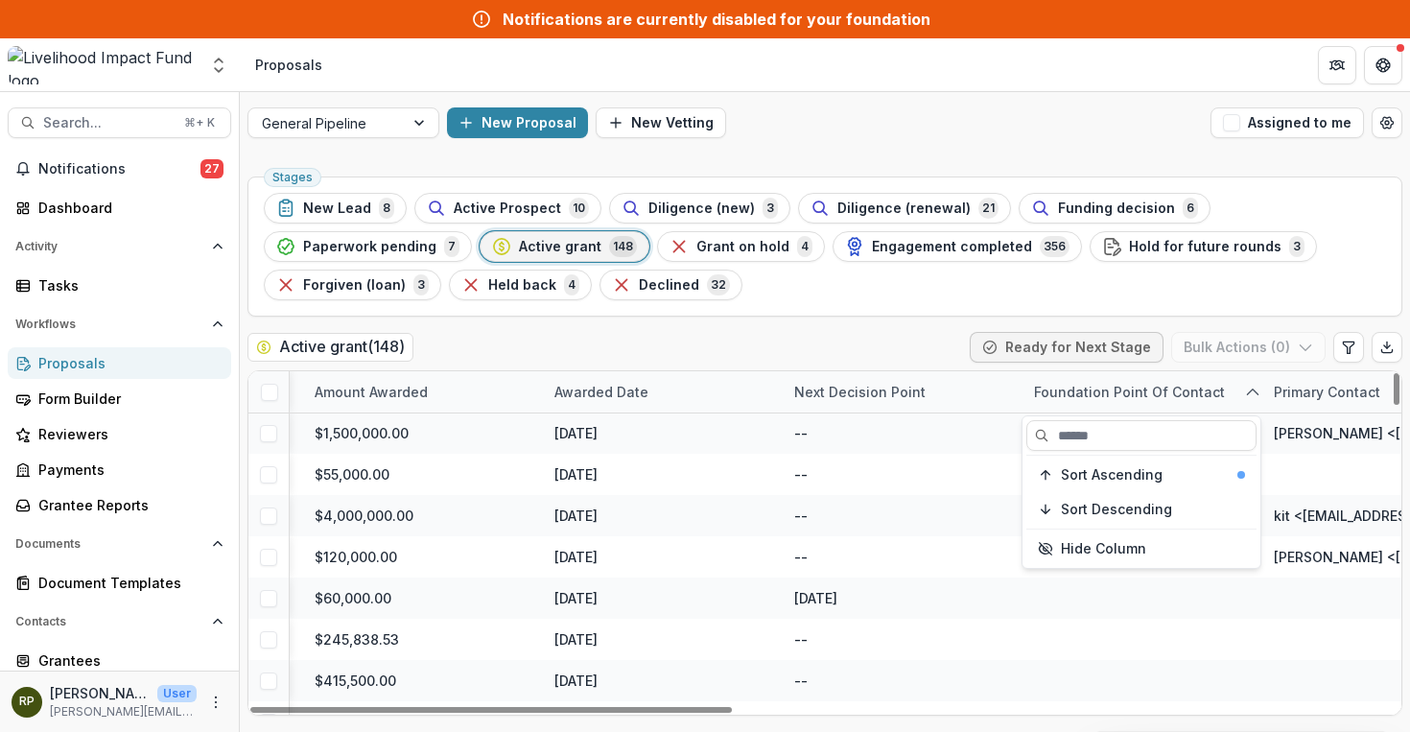
click at [900, 327] on div "Stages New Lead 8 Active Prospect 10 Diligence (new) 3 Diligence (renewal) 21 F…" at bounding box center [825, 450] width 1170 height 563
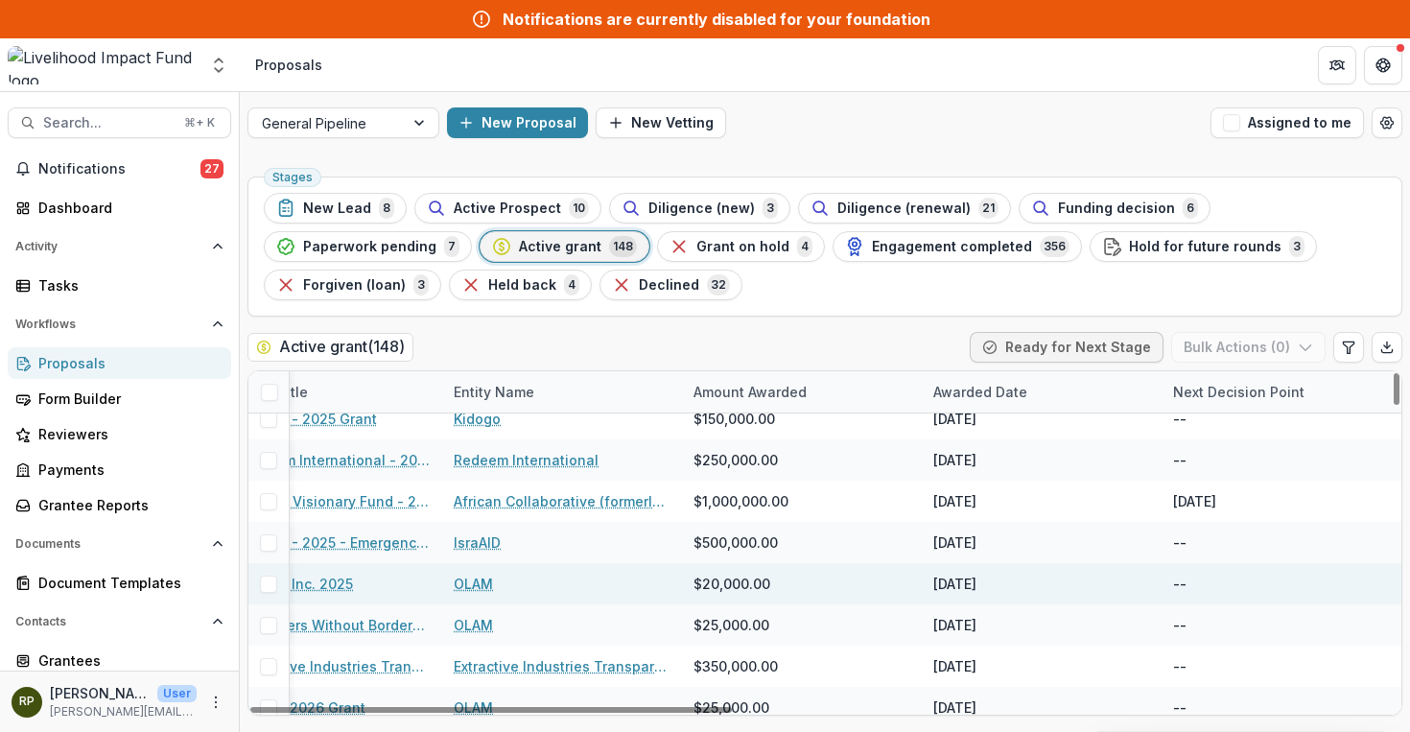
scroll to position [2077, 0]
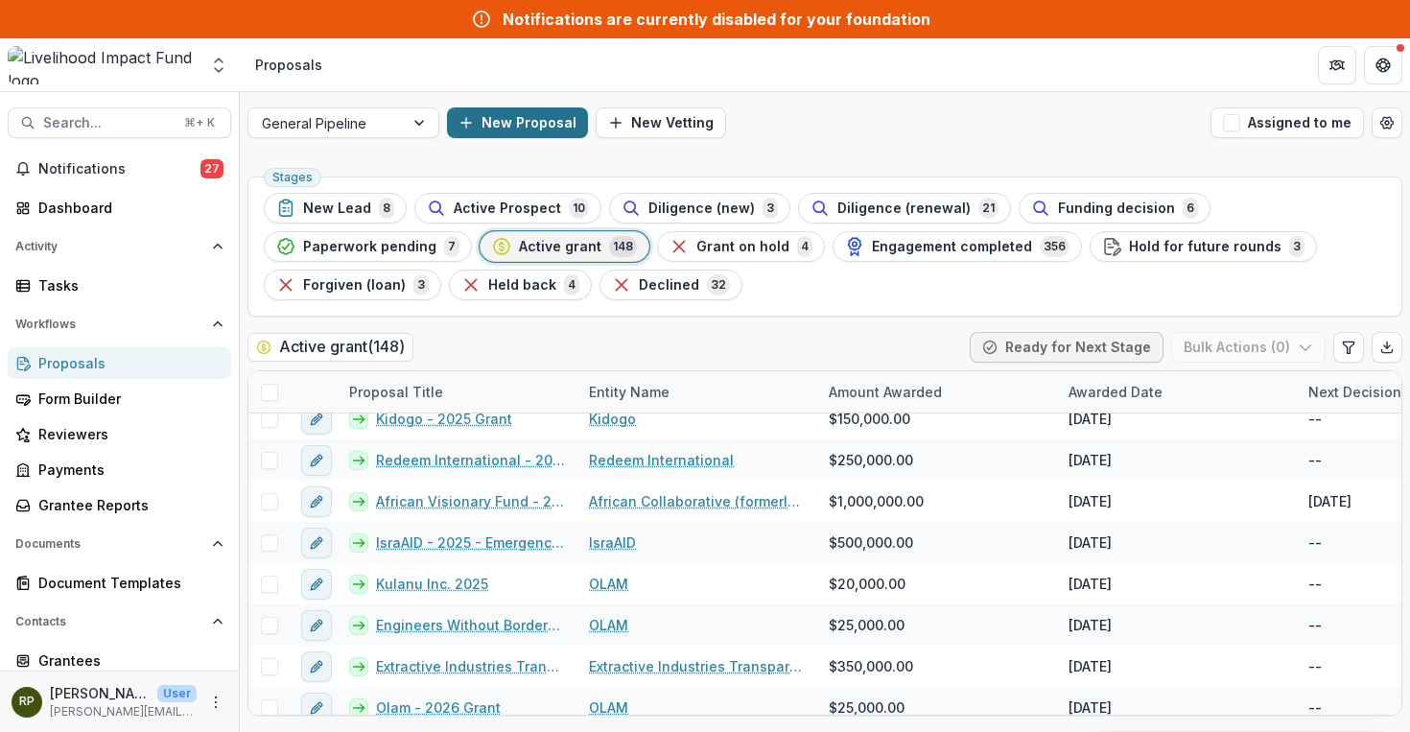
click at [503, 119] on button "New Proposal" at bounding box center [517, 122] width 141 height 31
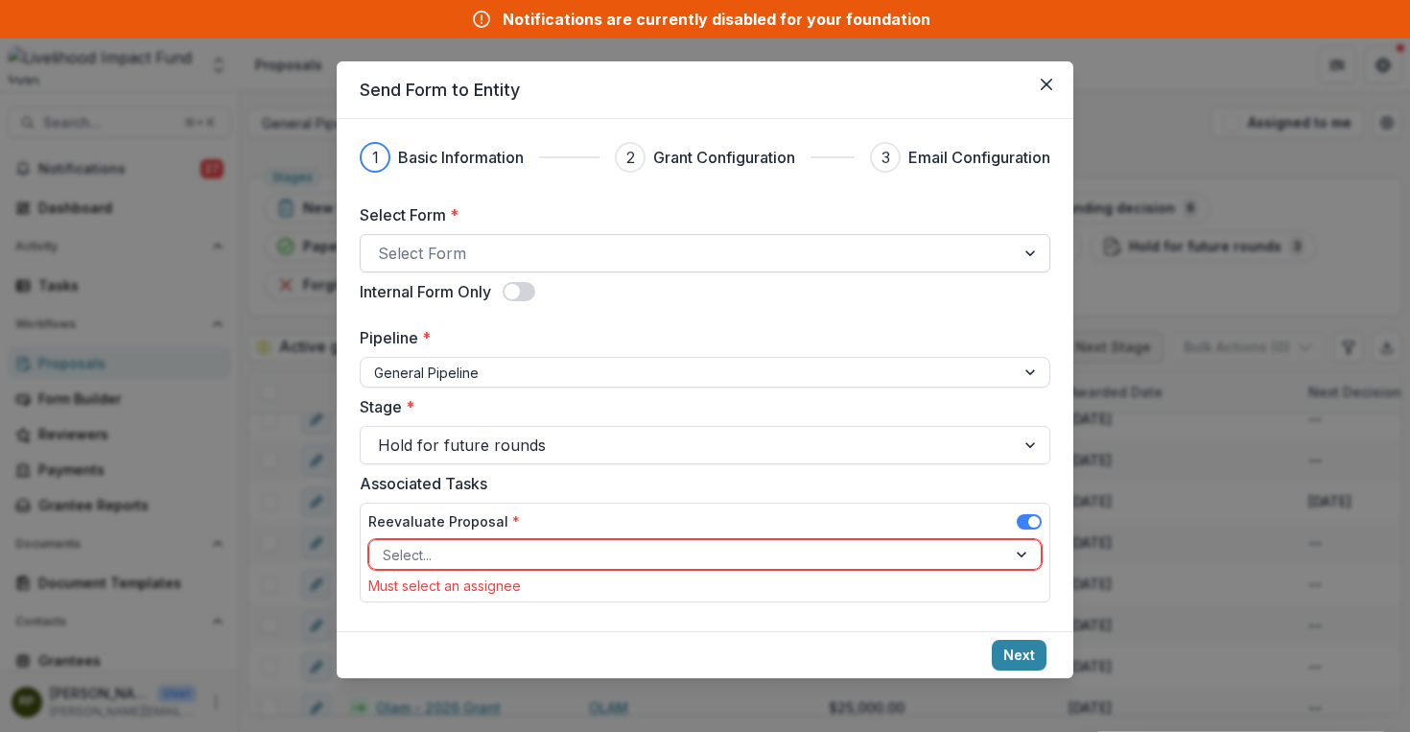
click at [572, 257] on div at bounding box center [688, 253] width 620 height 27
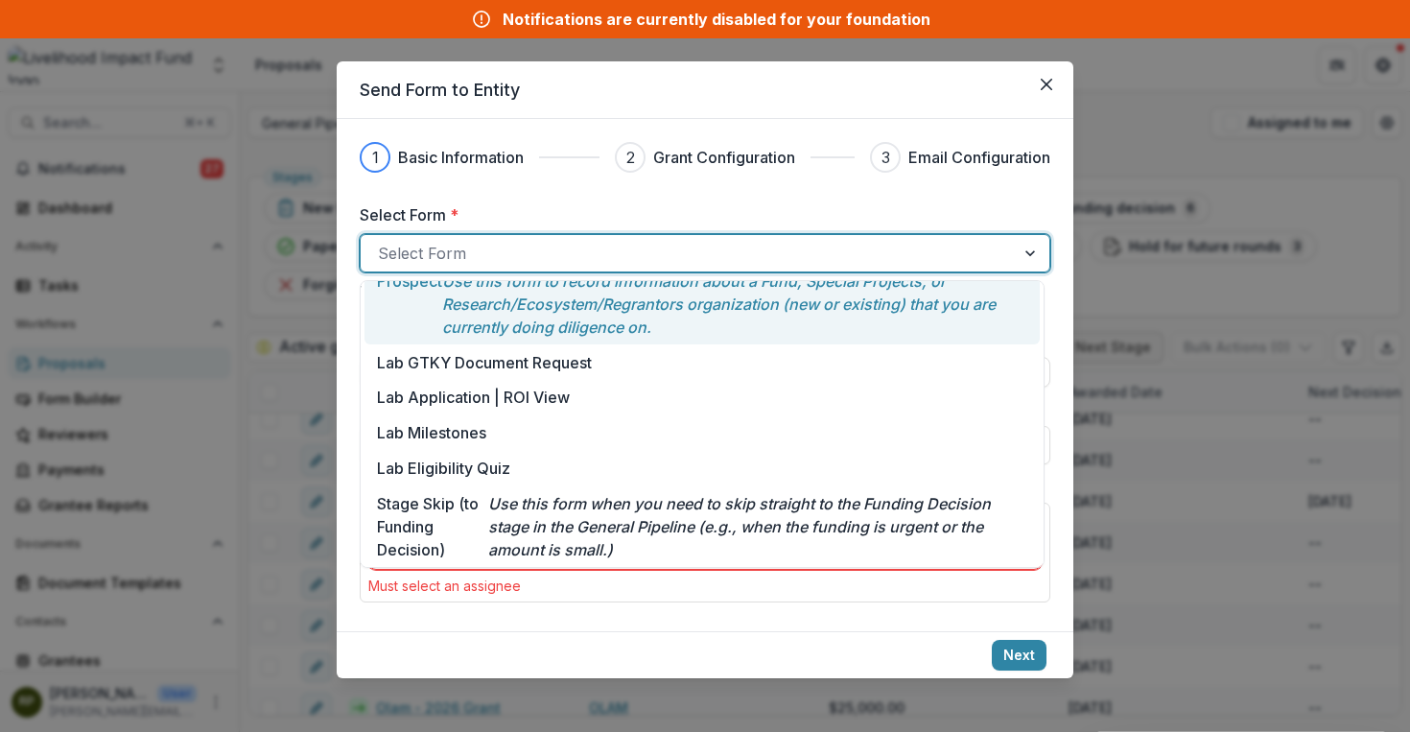
scroll to position [0, 0]
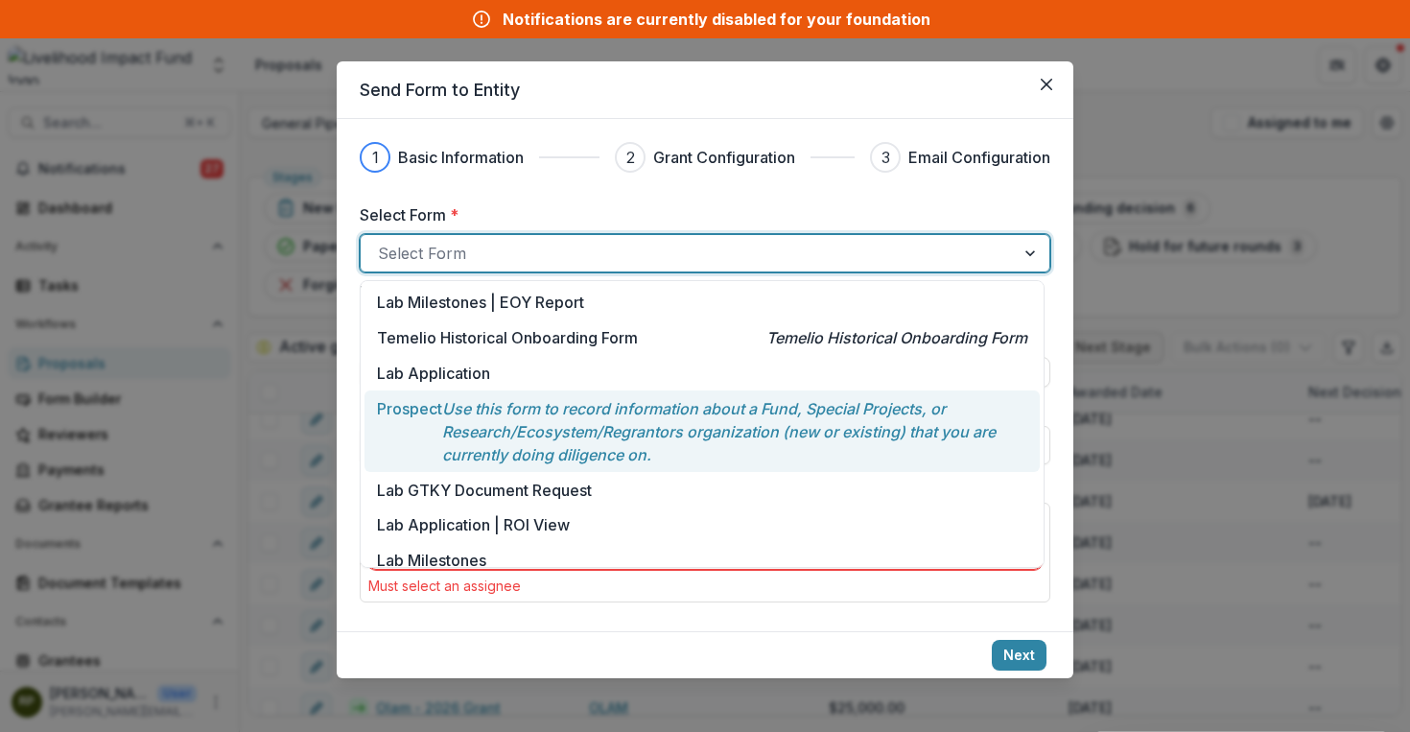
click at [710, 406] on p "Use this form to record information about a Fund, Special Projects, or Research…" at bounding box center [734, 431] width 585 height 69
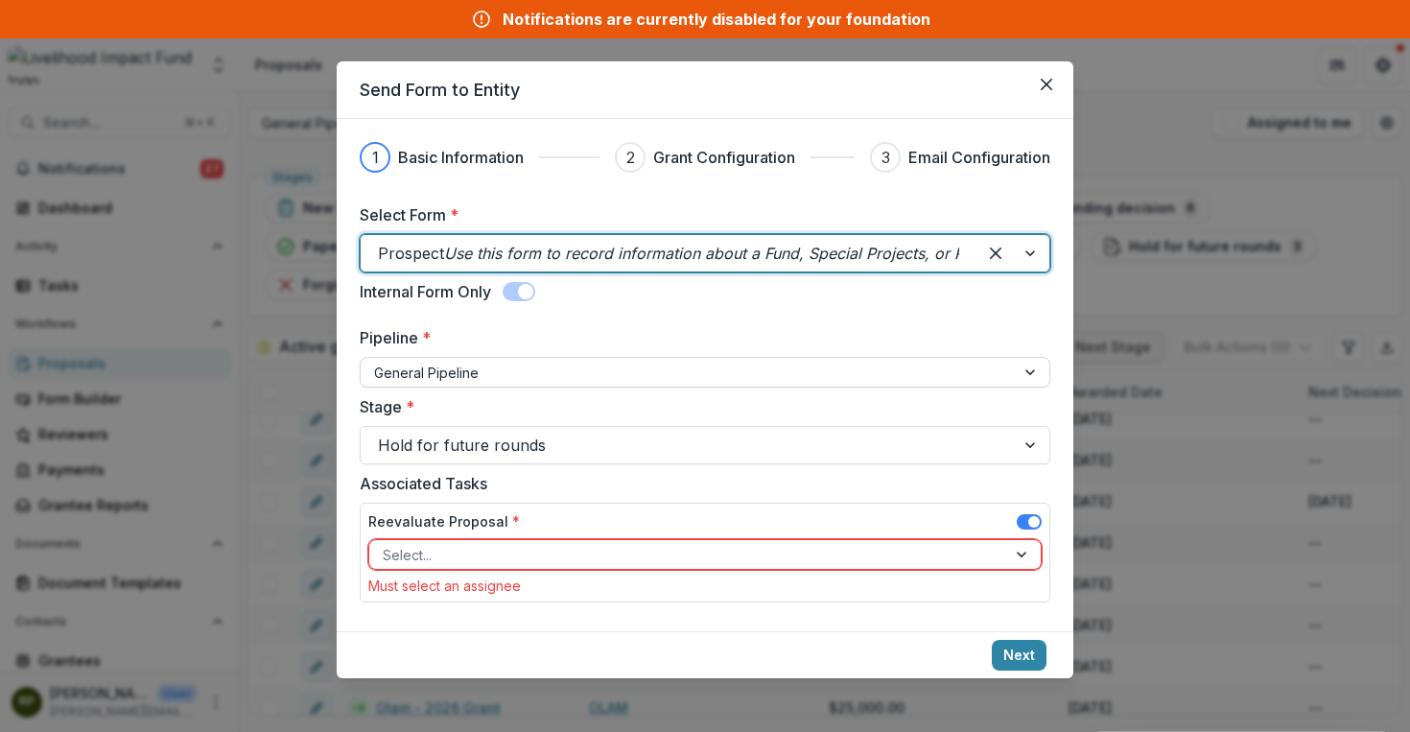
click at [647, 370] on div at bounding box center [687, 373] width 627 height 24
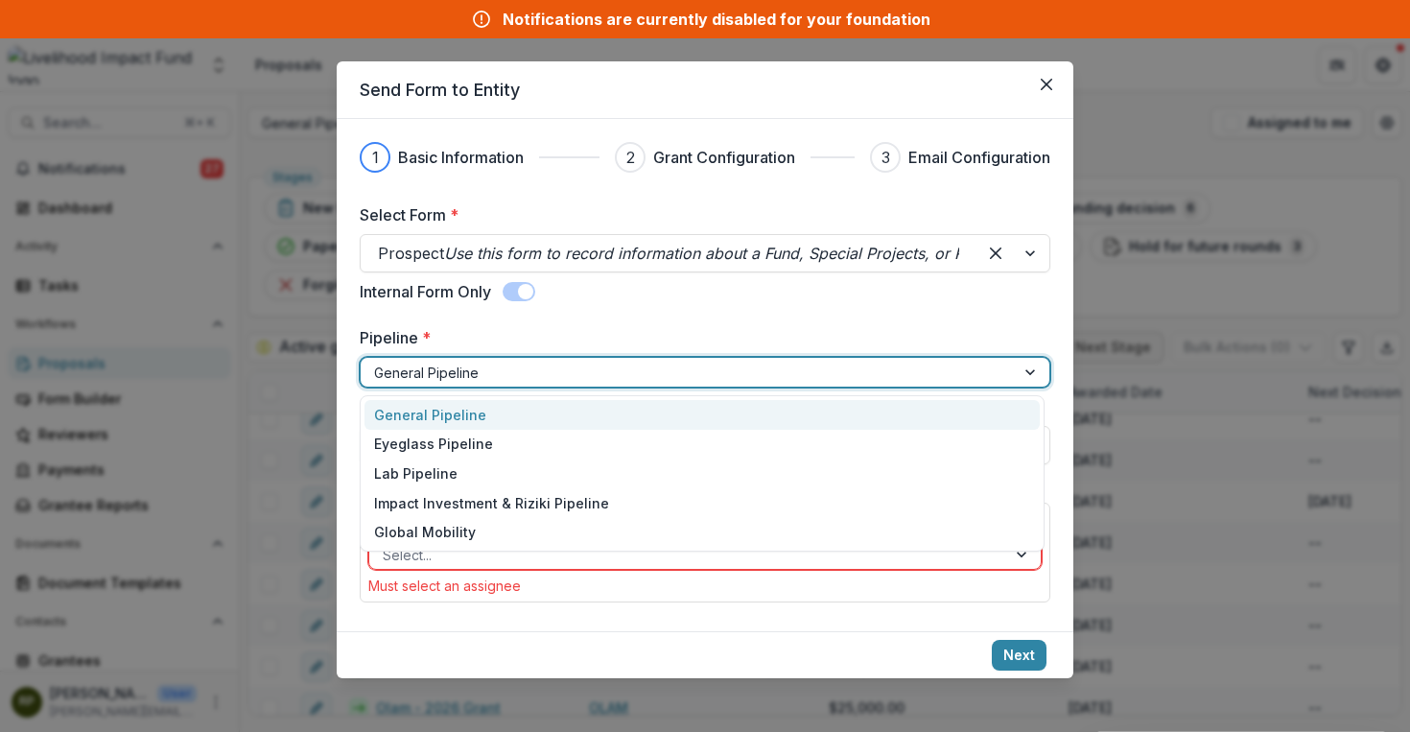
click at [638, 408] on div "General Pipeline" at bounding box center [701, 415] width 675 height 30
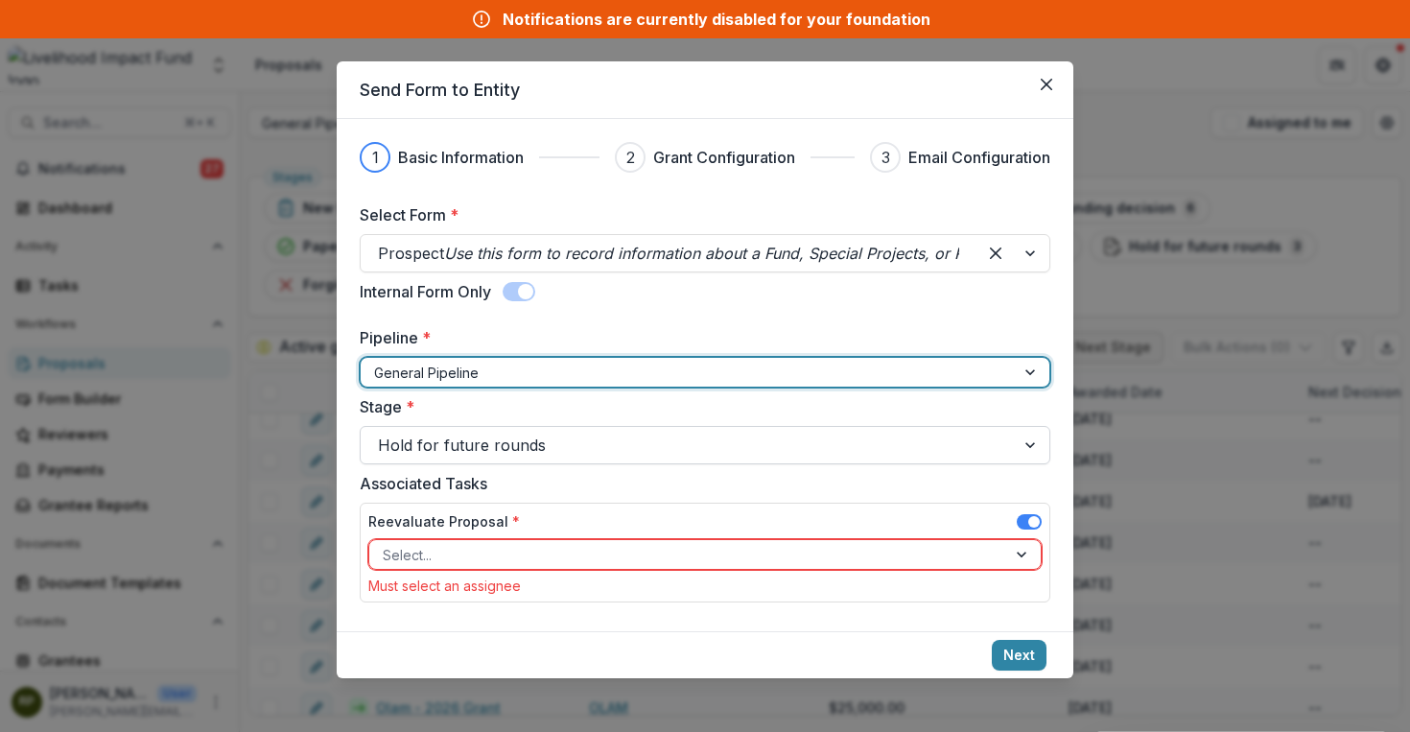
click at [636, 444] on div at bounding box center [688, 445] width 620 height 27
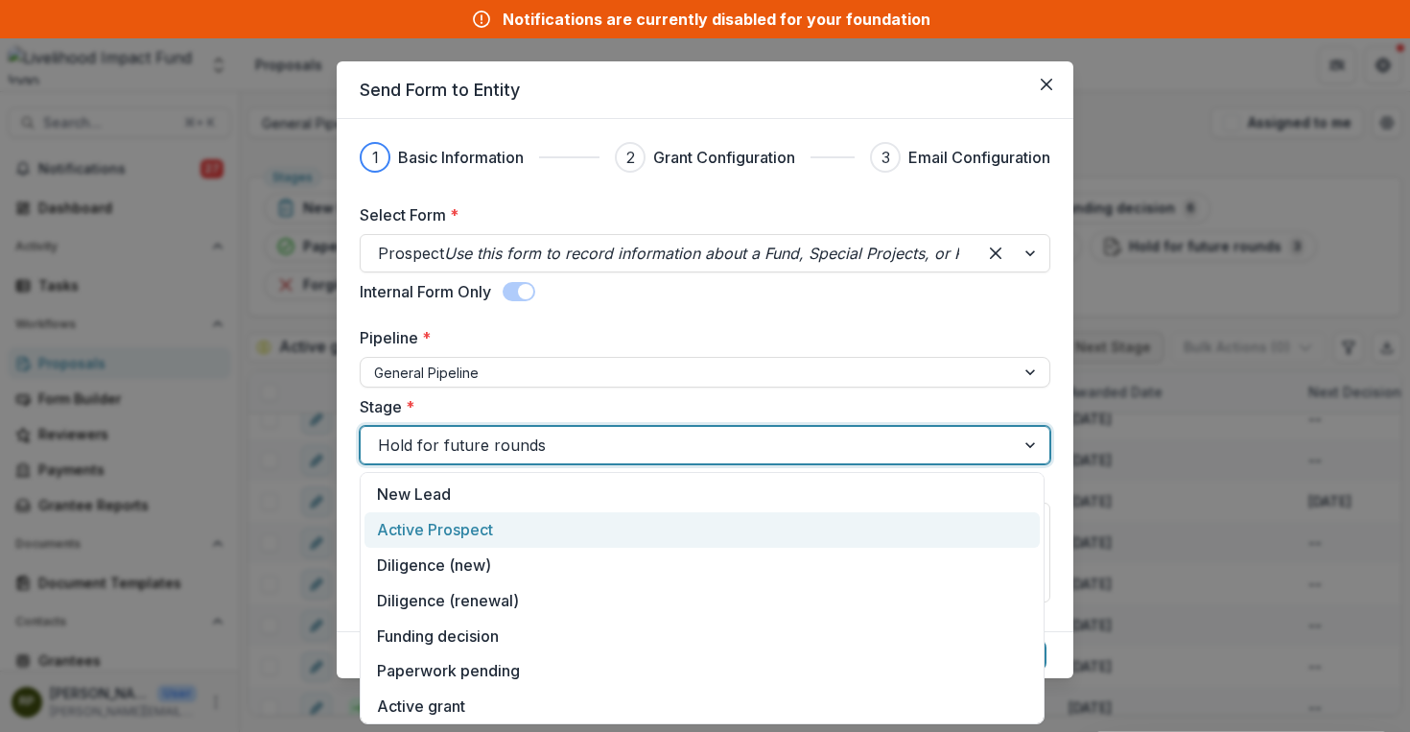
click at [603, 521] on div "Active Prospect" at bounding box center [701, 529] width 675 height 35
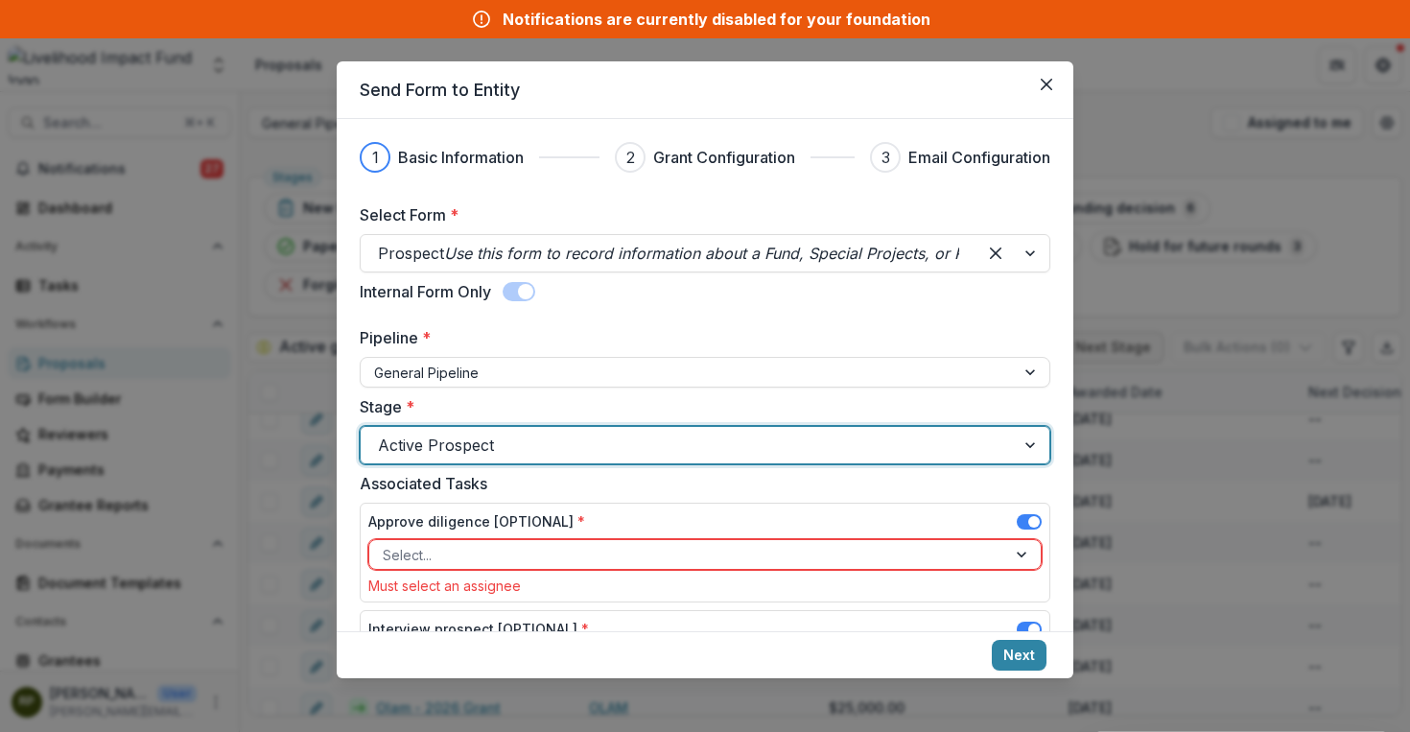
scroll to position [109, 0]
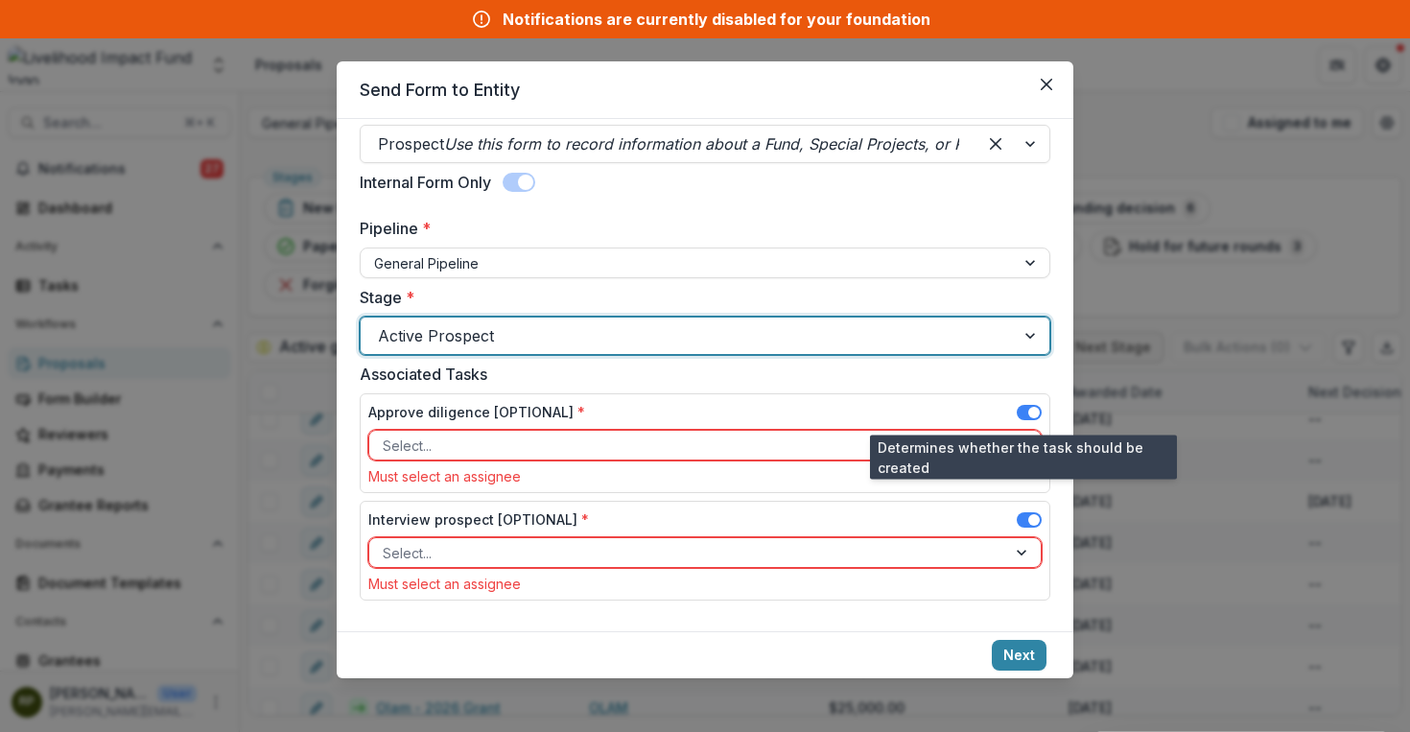
click at [1019, 414] on span at bounding box center [1029, 412] width 25 height 15
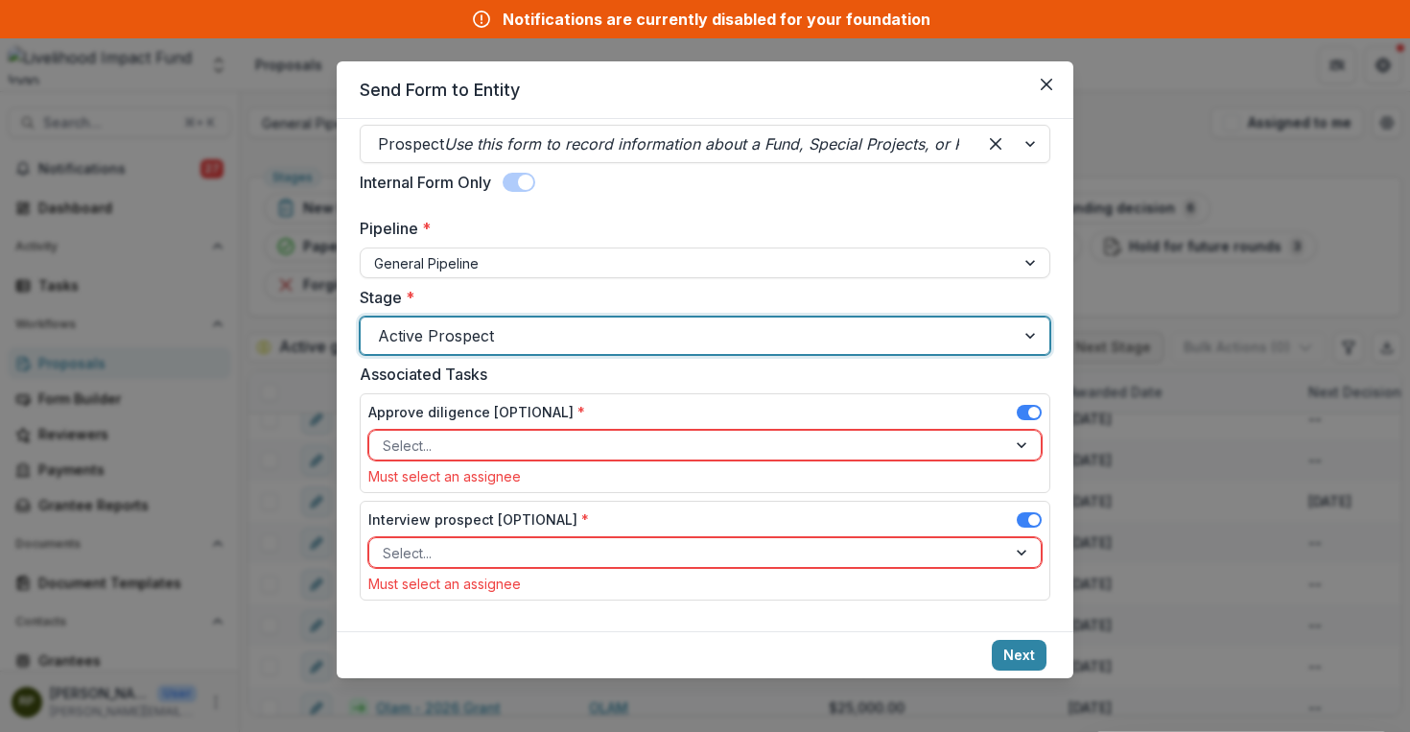
scroll to position [85, 0]
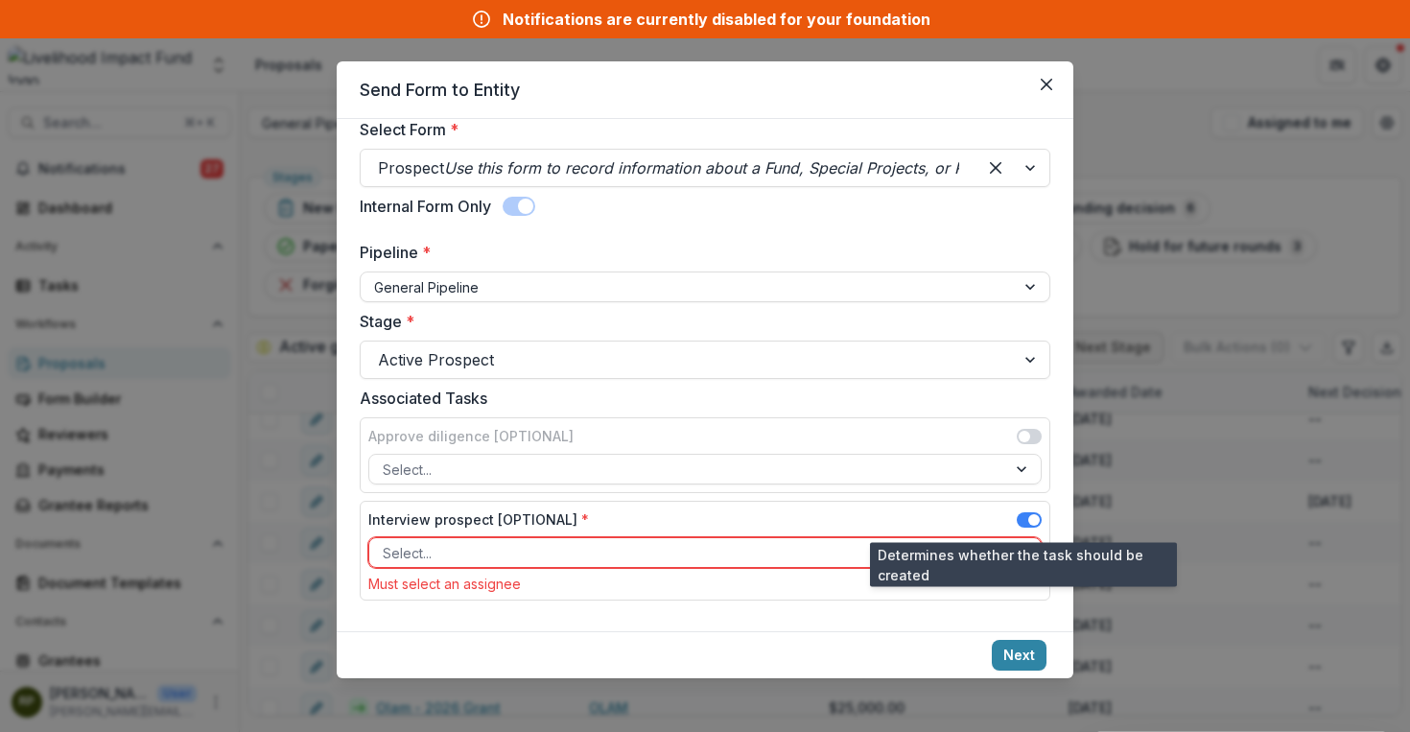
click at [1024, 513] on span at bounding box center [1029, 519] width 25 height 15
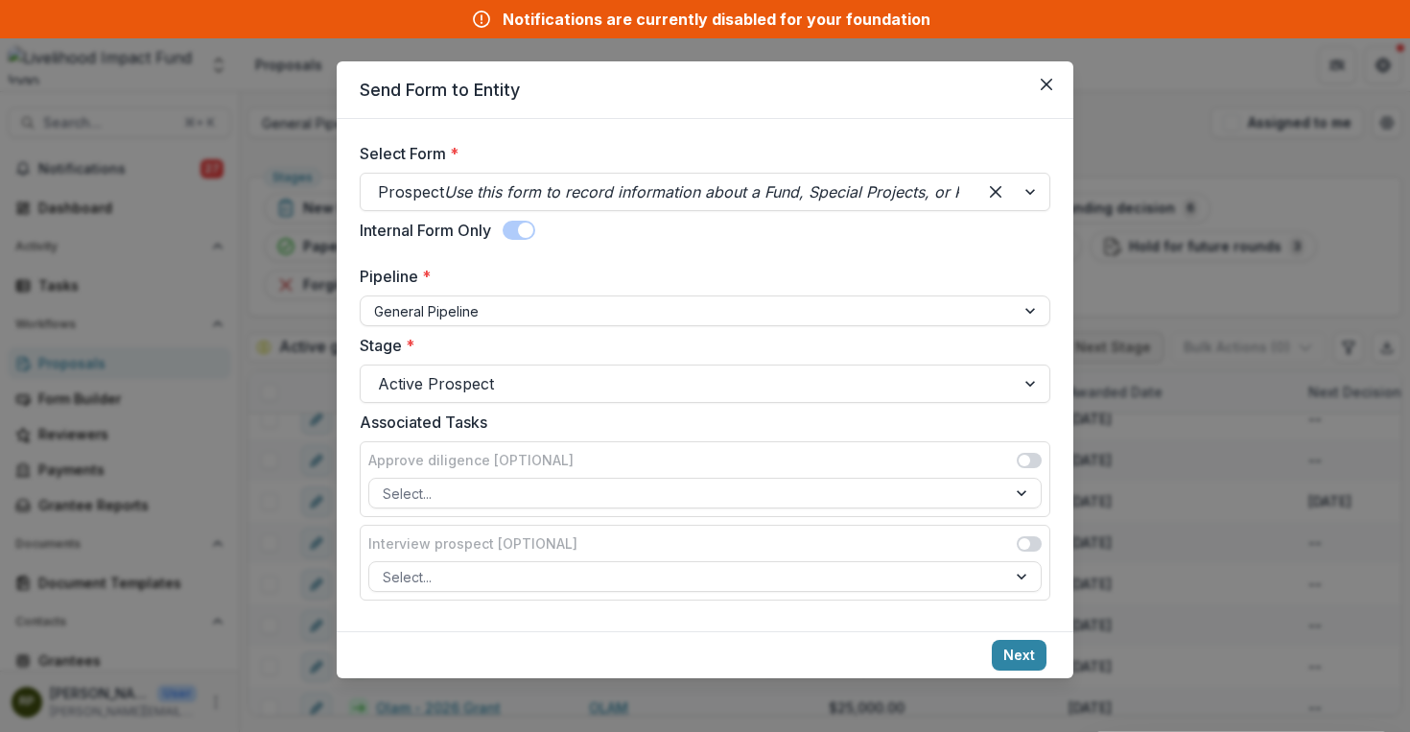
scroll to position [61, 0]
click at [1033, 647] on button "Next" at bounding box center [1019, 655] width 55 height 31
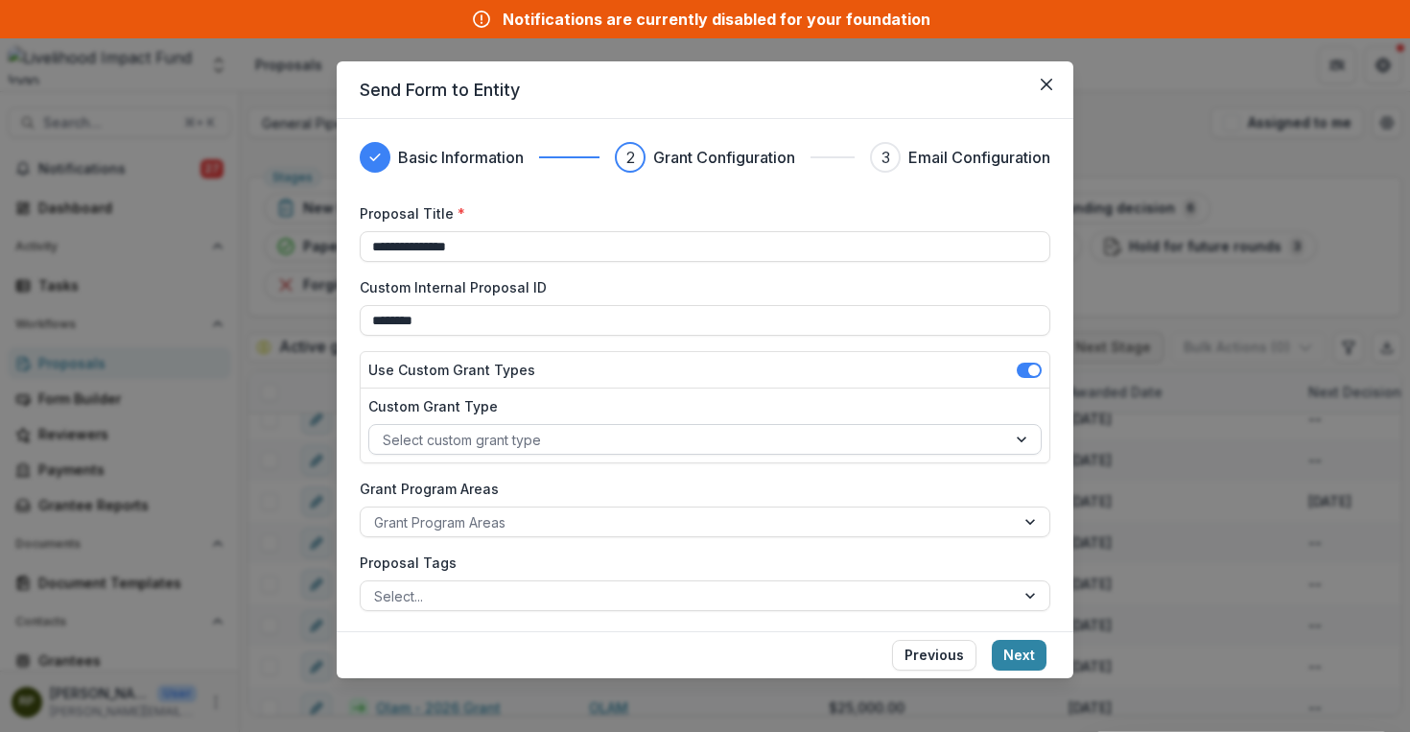
click at [691, 434] on div at bounding box center [688, 440] width 610 height 24
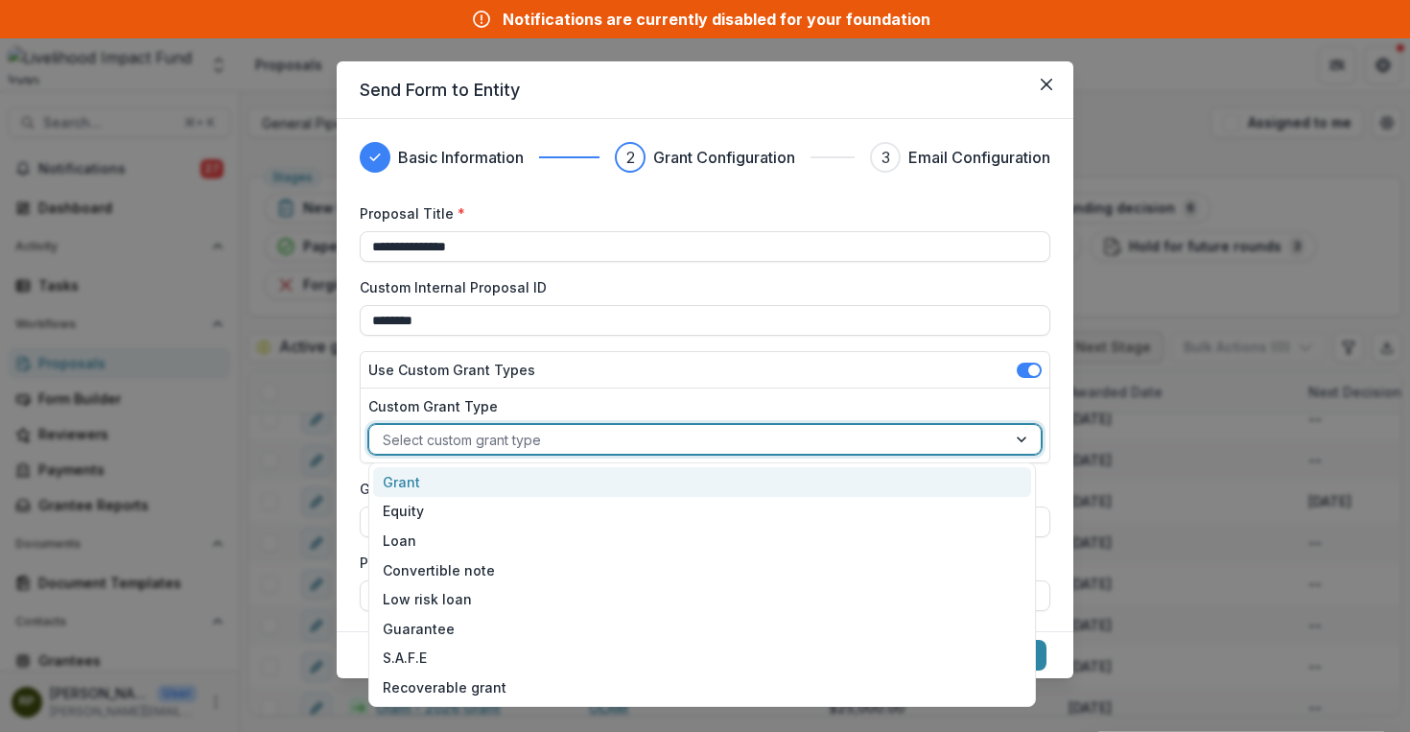
click at [691, 472] on div "Grant" at bounding box center [702, 482] width 658 height 30
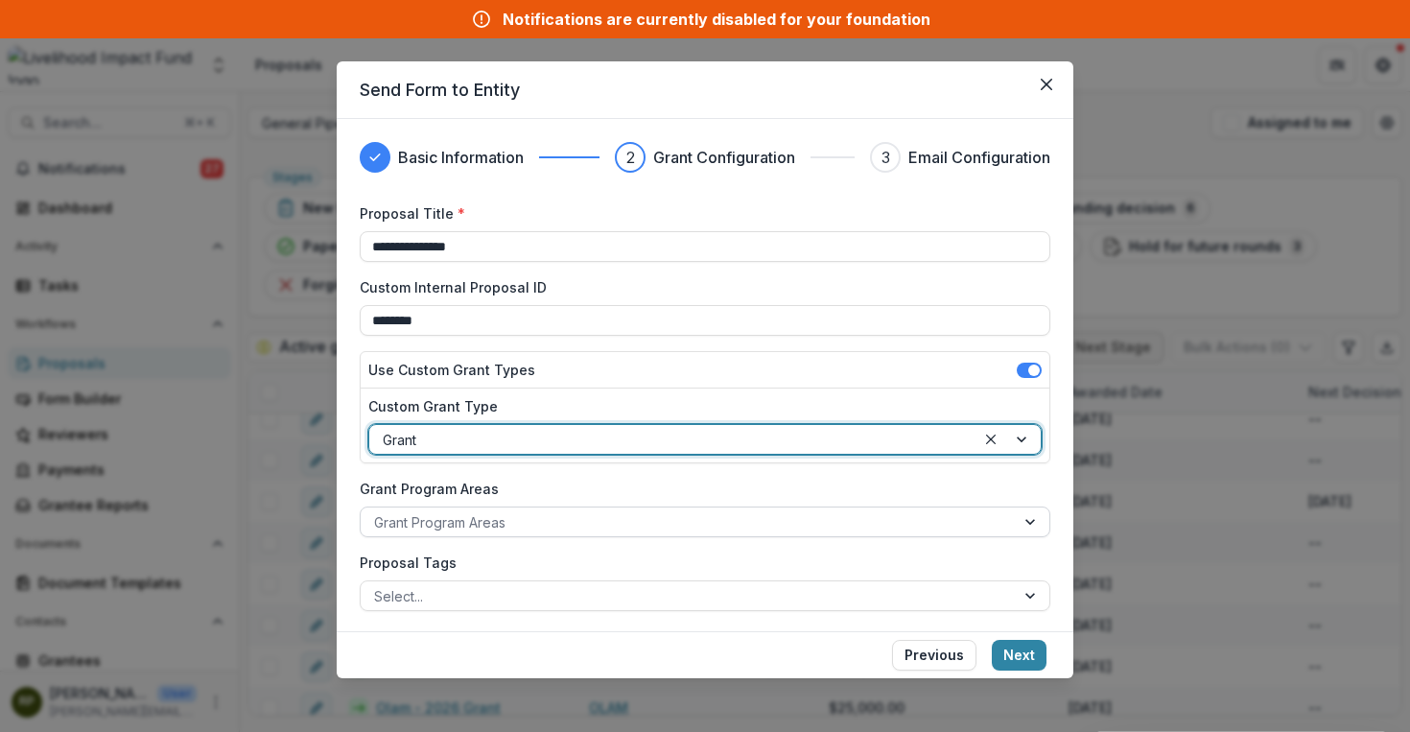
click at [694, 526] on div at bounding box center [687, 522] width 627 height 24
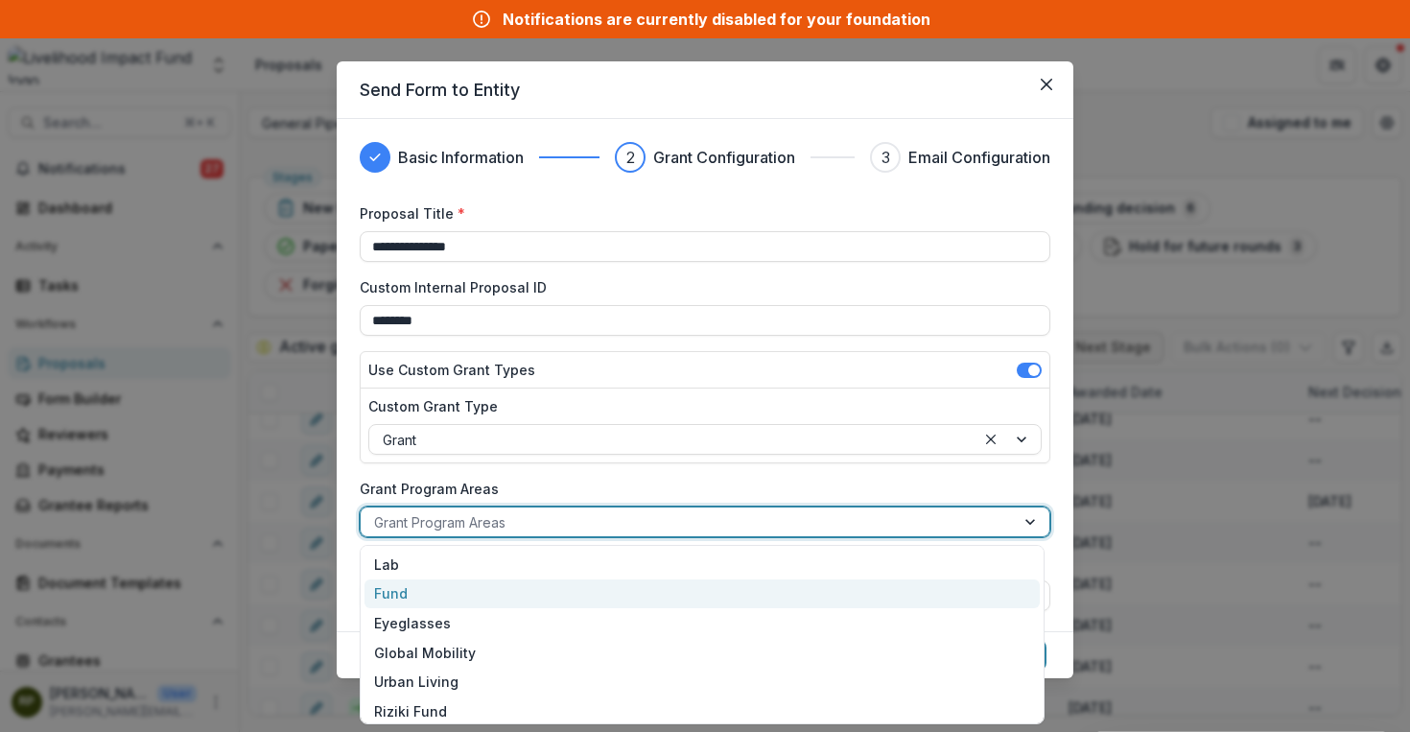
click at [672, 595] on div "Fund" at bounding box center [701, 594] width 675 height 30
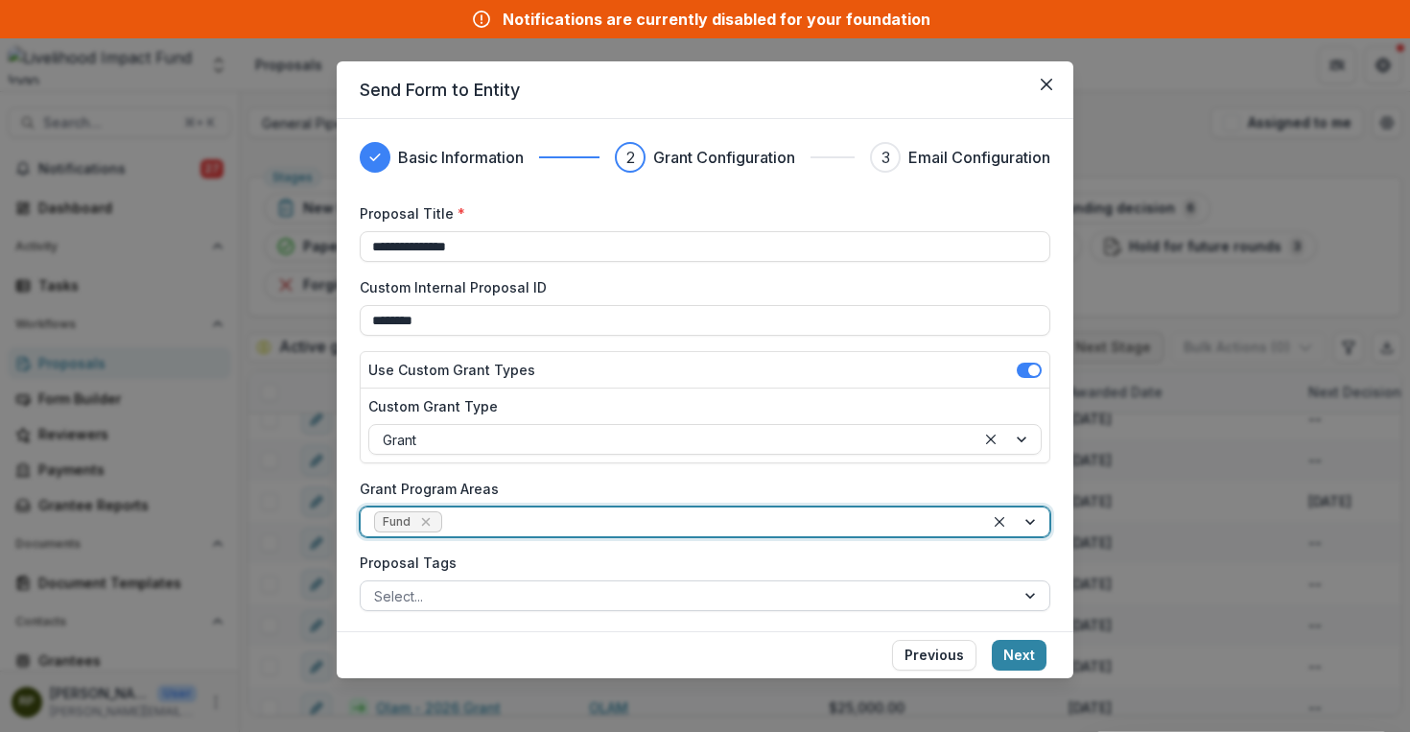
click at [653, 582] on div "Select..." at bounding box center [688, 596] width 654 height 28
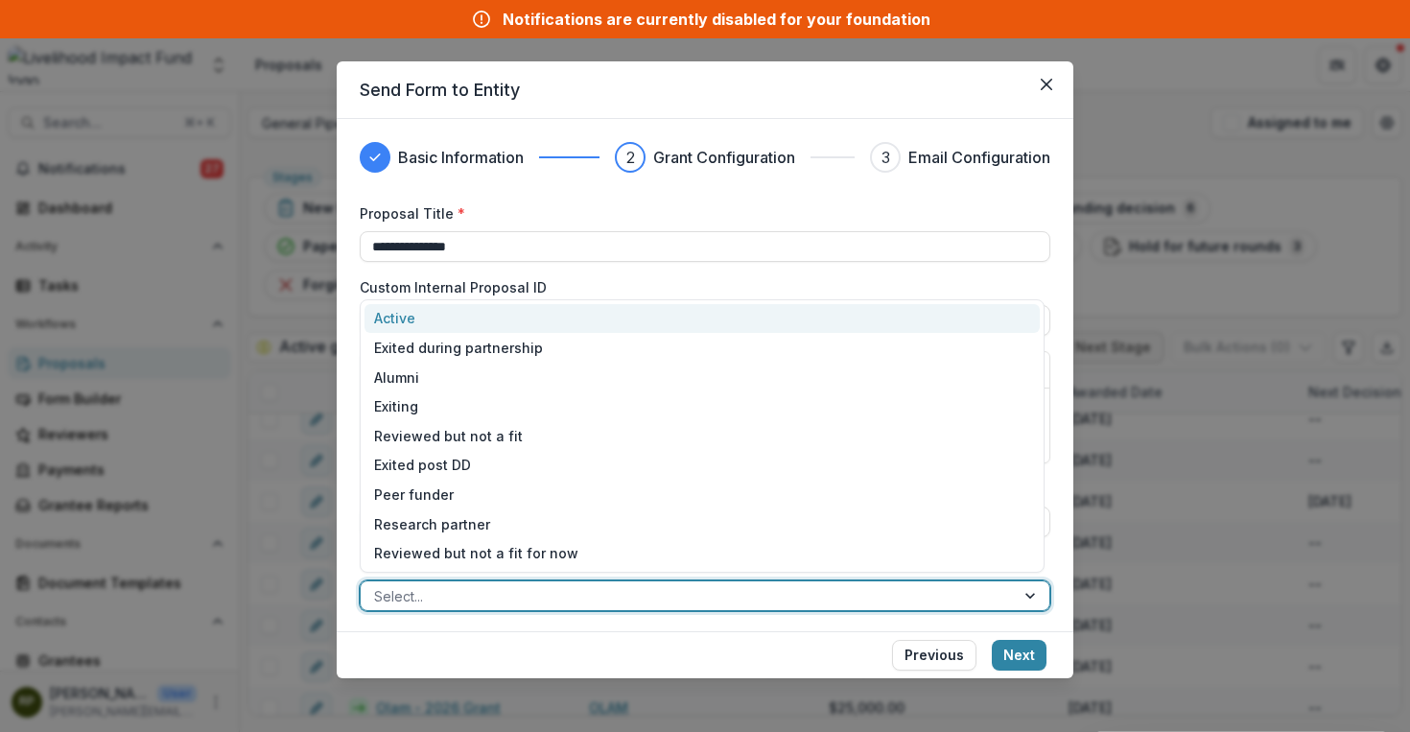
click at [428, 311] on div "Active" at bounding box center [701, 319] width 675 height 30
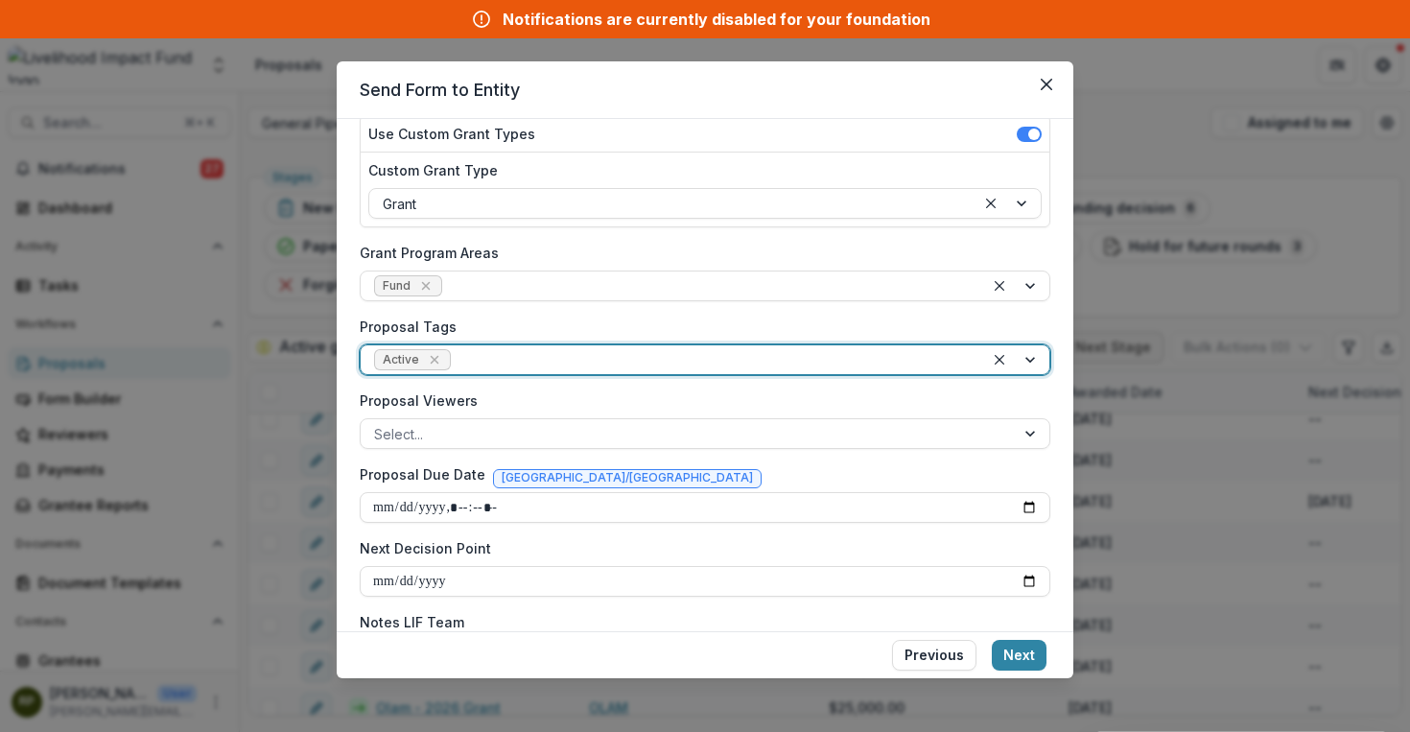
scroll to position [237, 0]
click at [575, 437] on div at bounding box center [687, 433] width 627 height 24
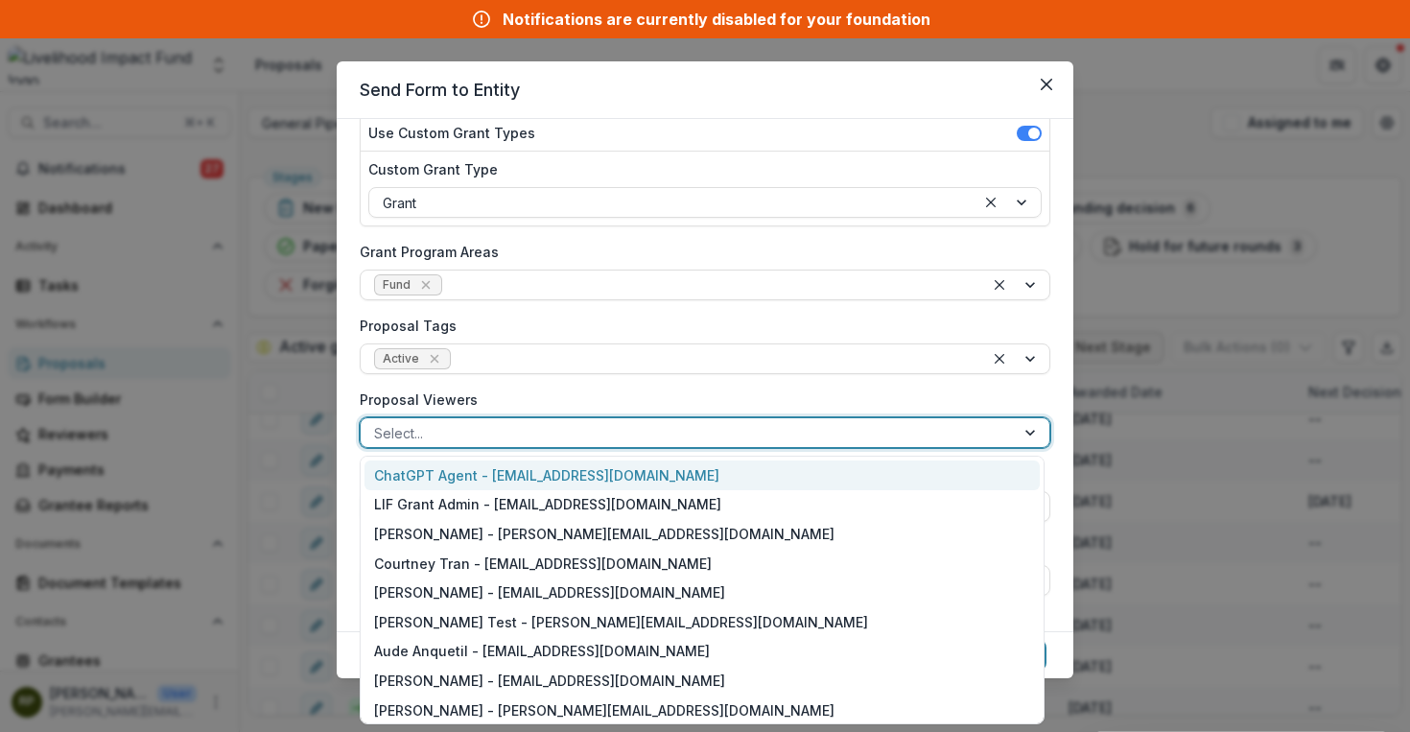
click at [538, 396] on label "Proposal Viewers" at bounding box center [699, 399] width 679 height 20
click at [378, 423] on input "Proposal Viewers" at bounding box center [376, 433] width 4 height 20
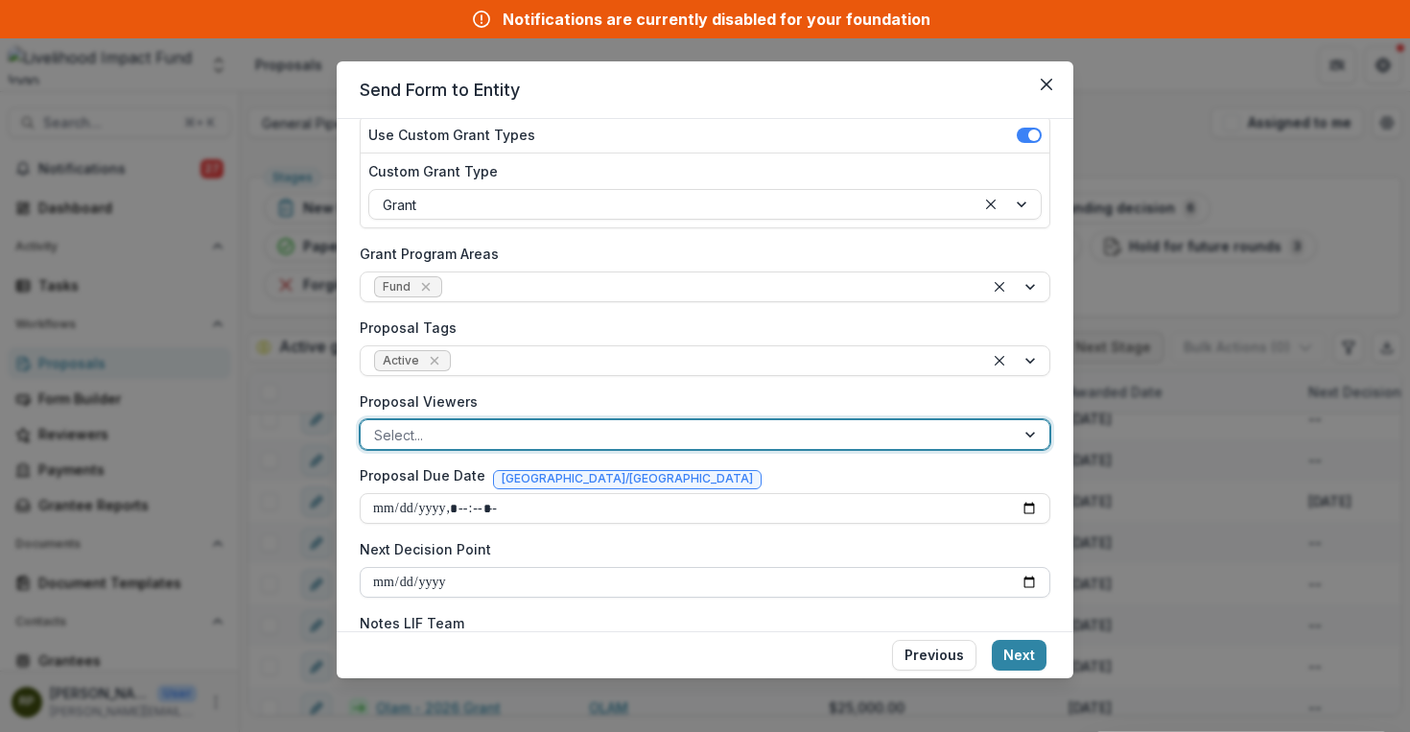
scroll to position [273, 0]
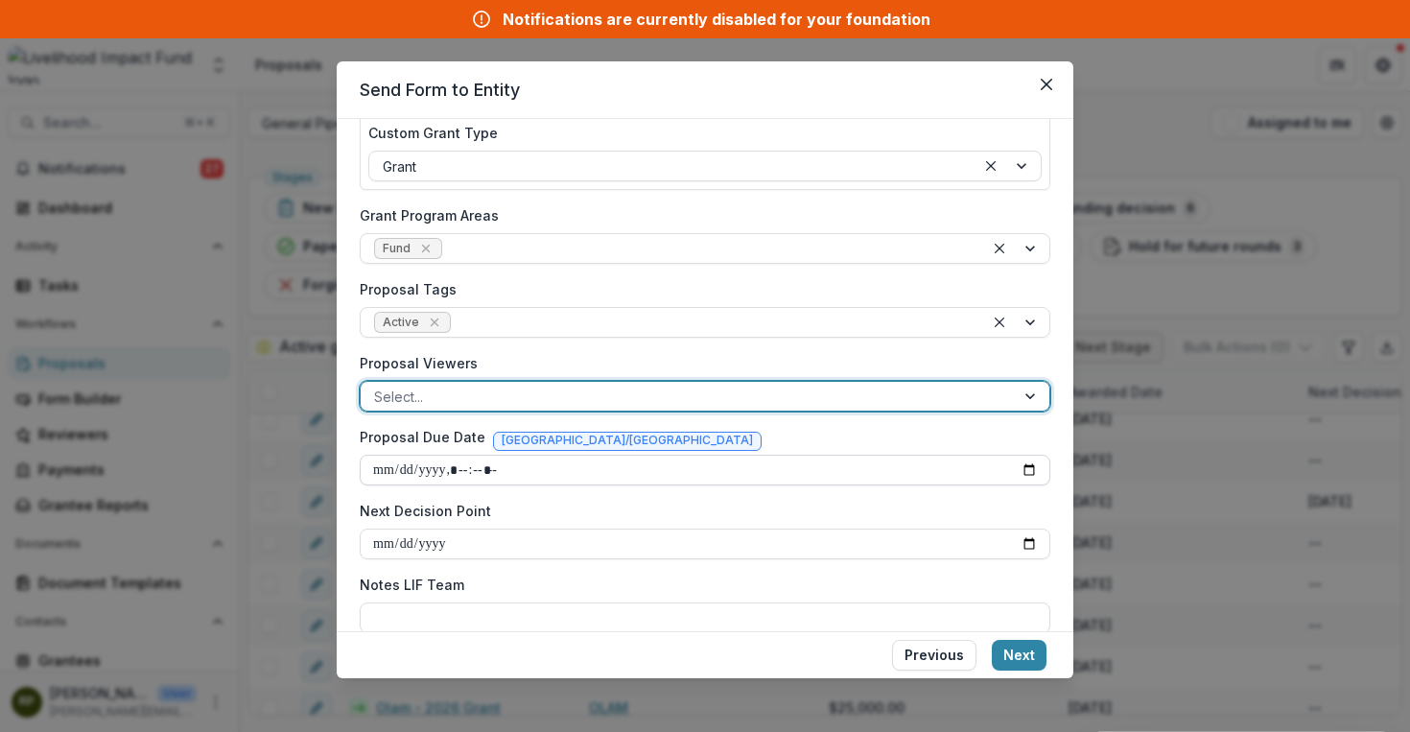
click at [530, 462] on input "Proposal Due Date" at bounding box center [705, 470] width 691 height 31
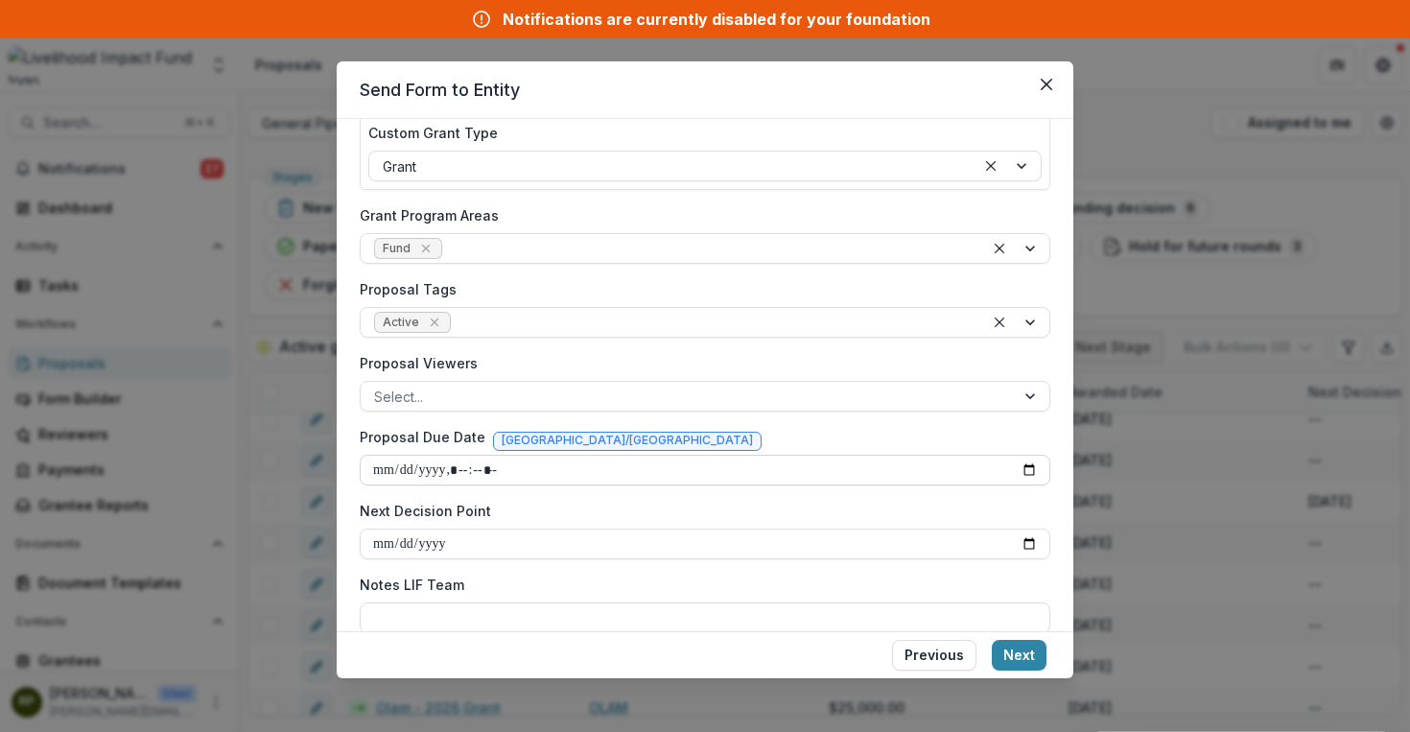
click at [1031, 470] on input "Proposal Due Date" at bounding box center [705, 470] width 691 height 31
type input "**********"
click at [1030, 645] on button "Next" at bounding box center [1019, 655] width 55 height 31
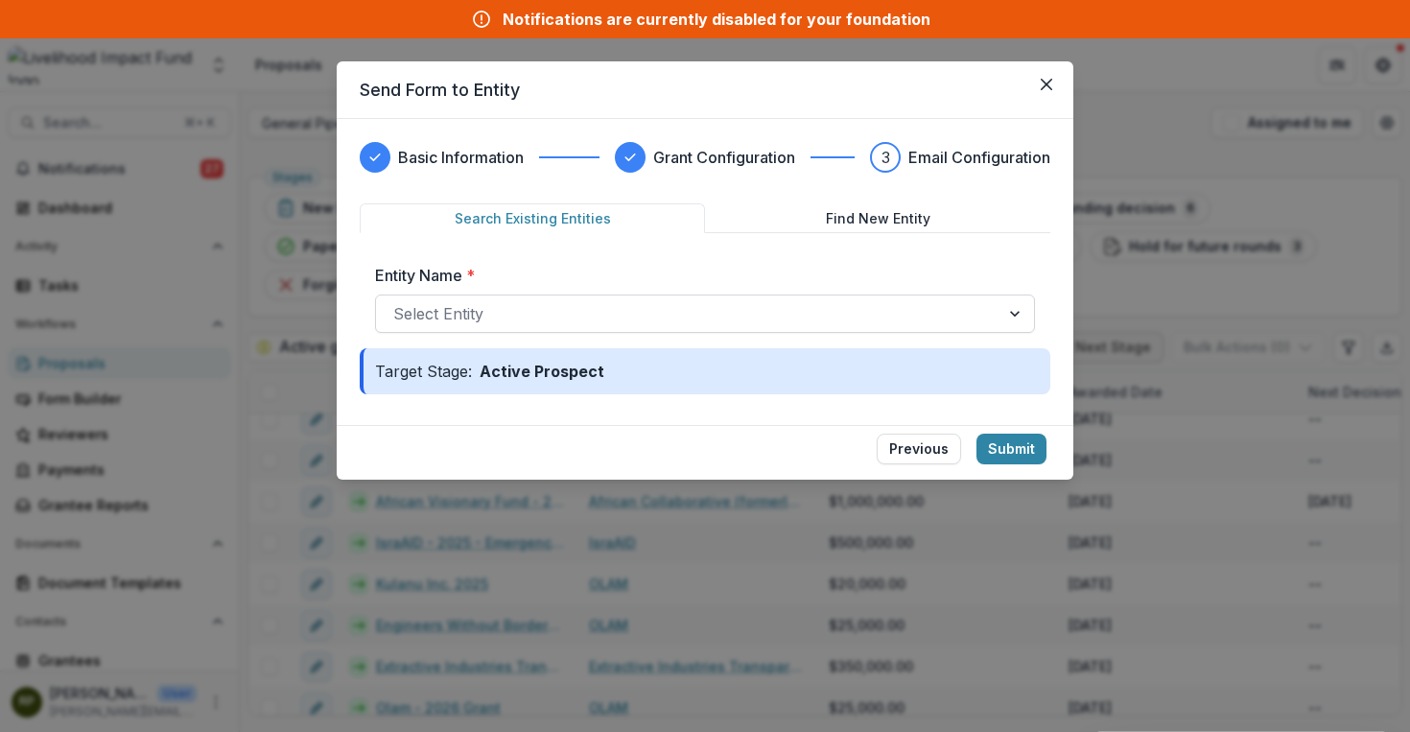
click at [801, 315] on div at bounding box center [687, 313] width 589 height 27
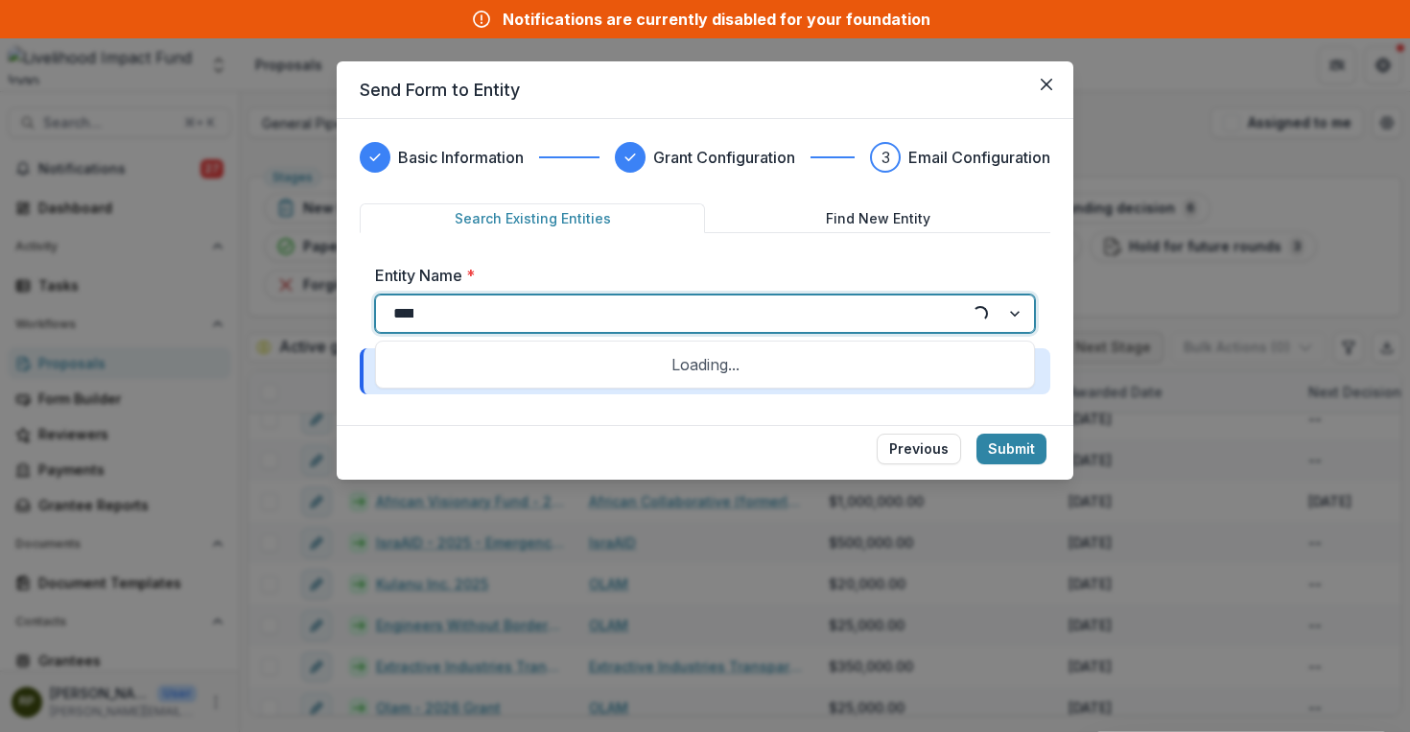
type input "*****"
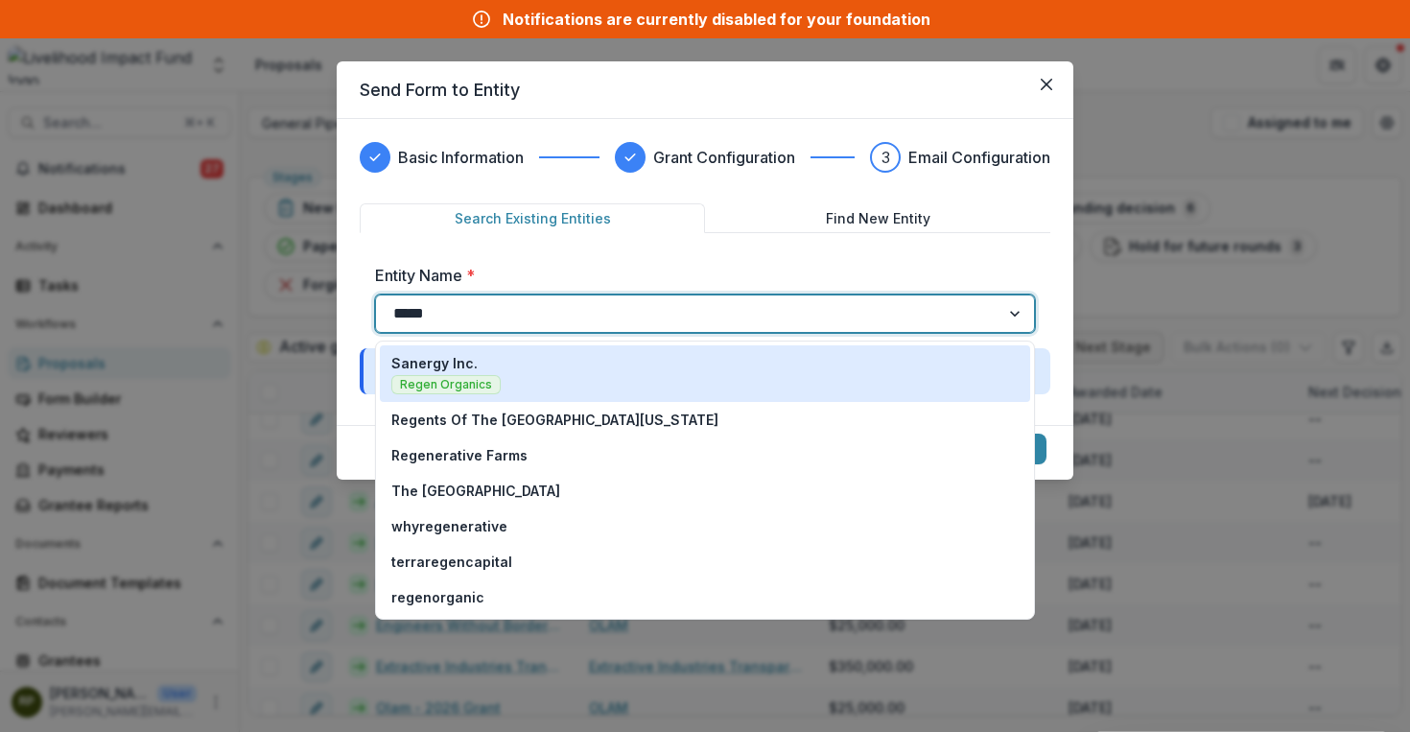
click at [449, 366] on p "Sanergy Inc." at bounding box center [434, 363] width 86 height 20
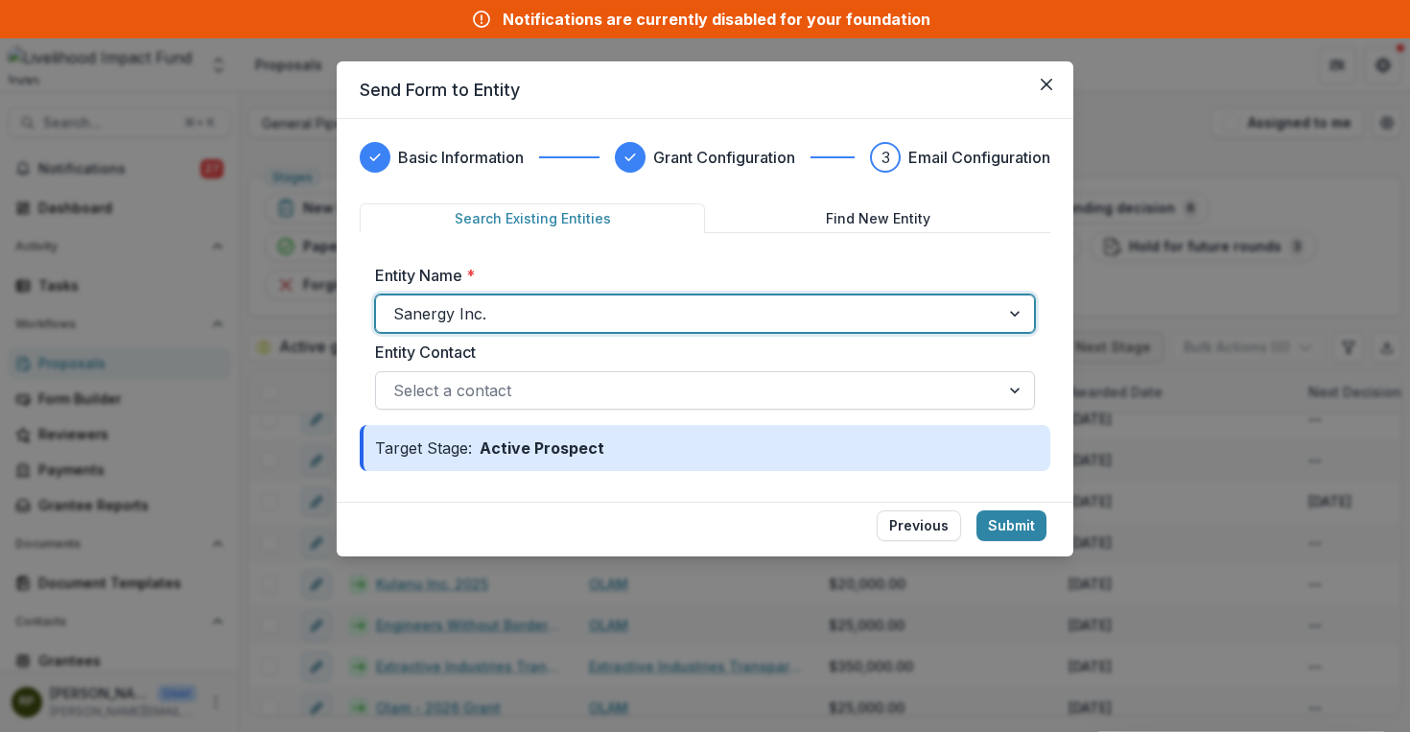
click at [565, 391] on div at bounding box center [687, 390] width 589 height 27
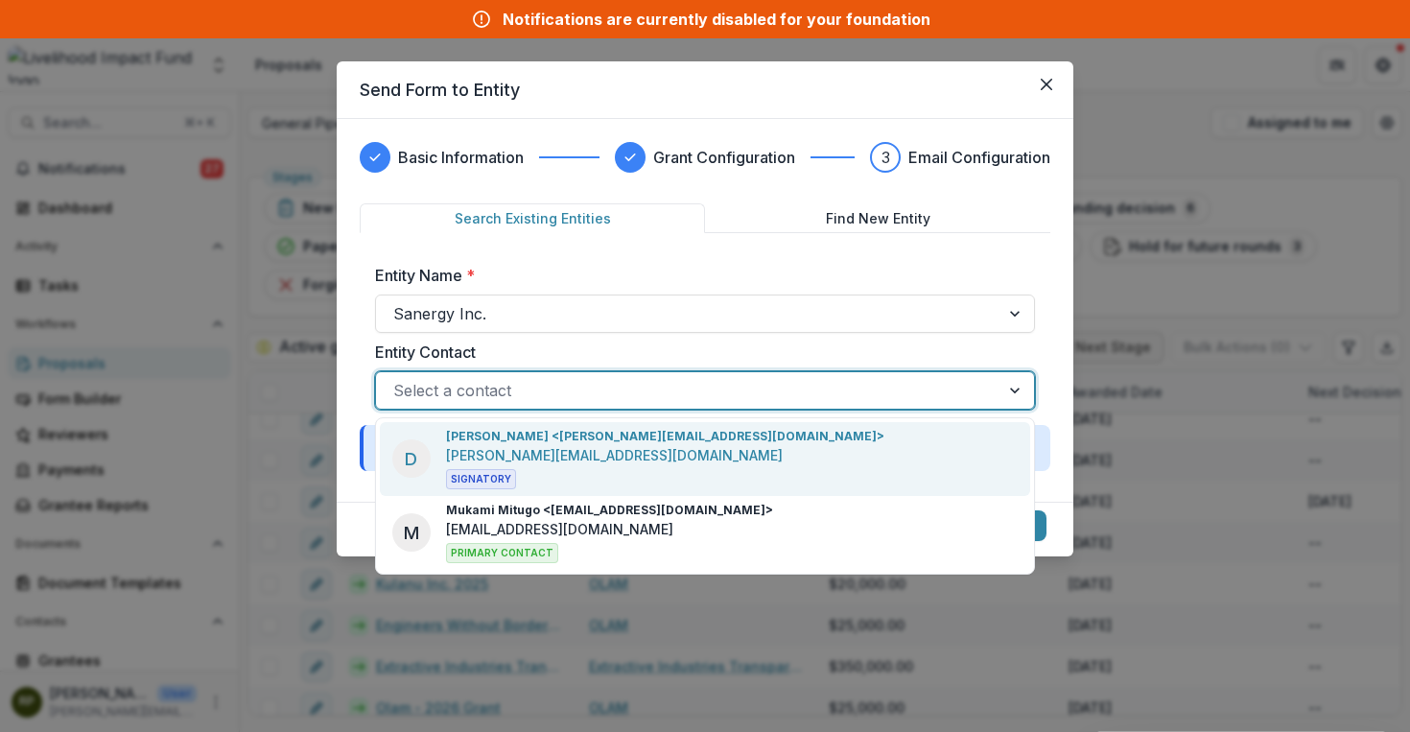
click at [617, 441] on p "[PERSON_NAME] <[PERSON_NAME][EMAIL_ADDRESS][DOMAIN_NAME]>" at bounding box center [665, 436] width 438 height 17
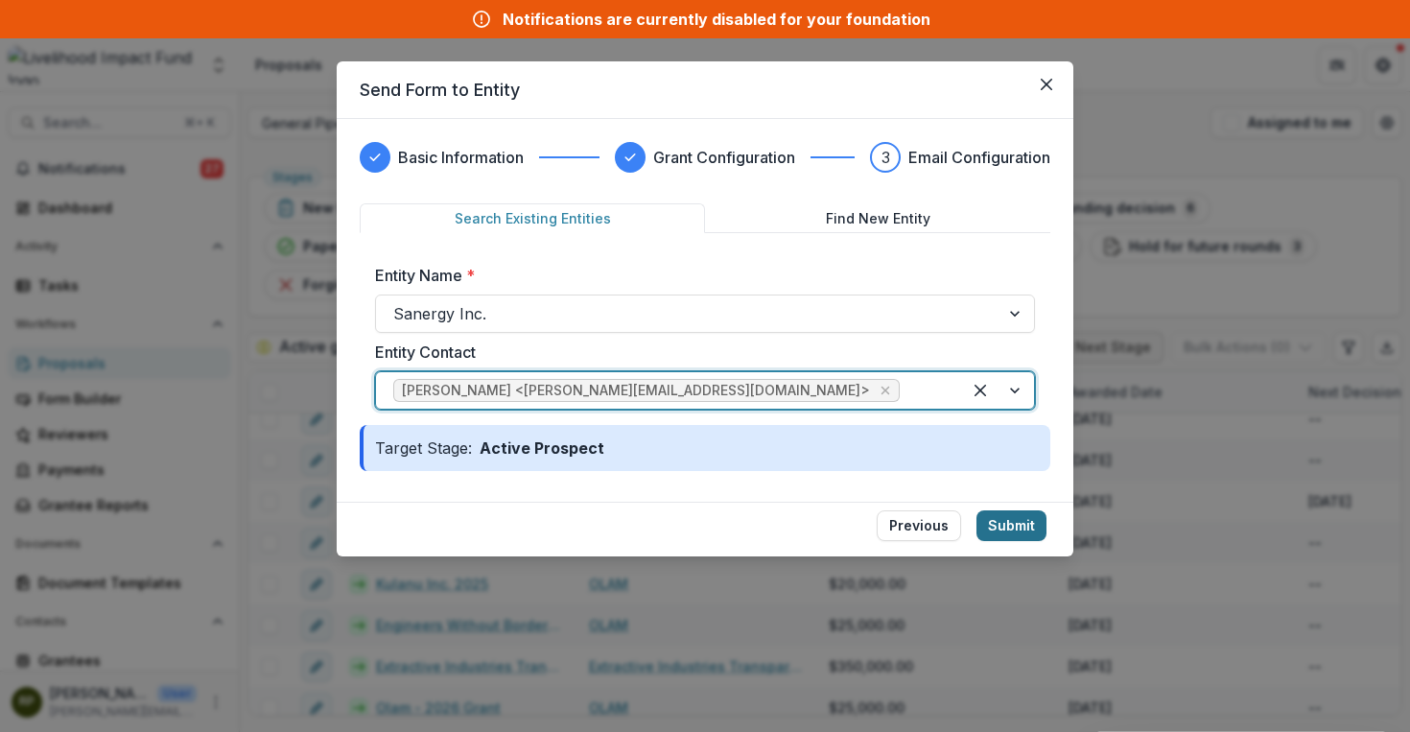
click at [1013, 523] on button "Submit" at bounding box center [1011, 525] width 70 height 31
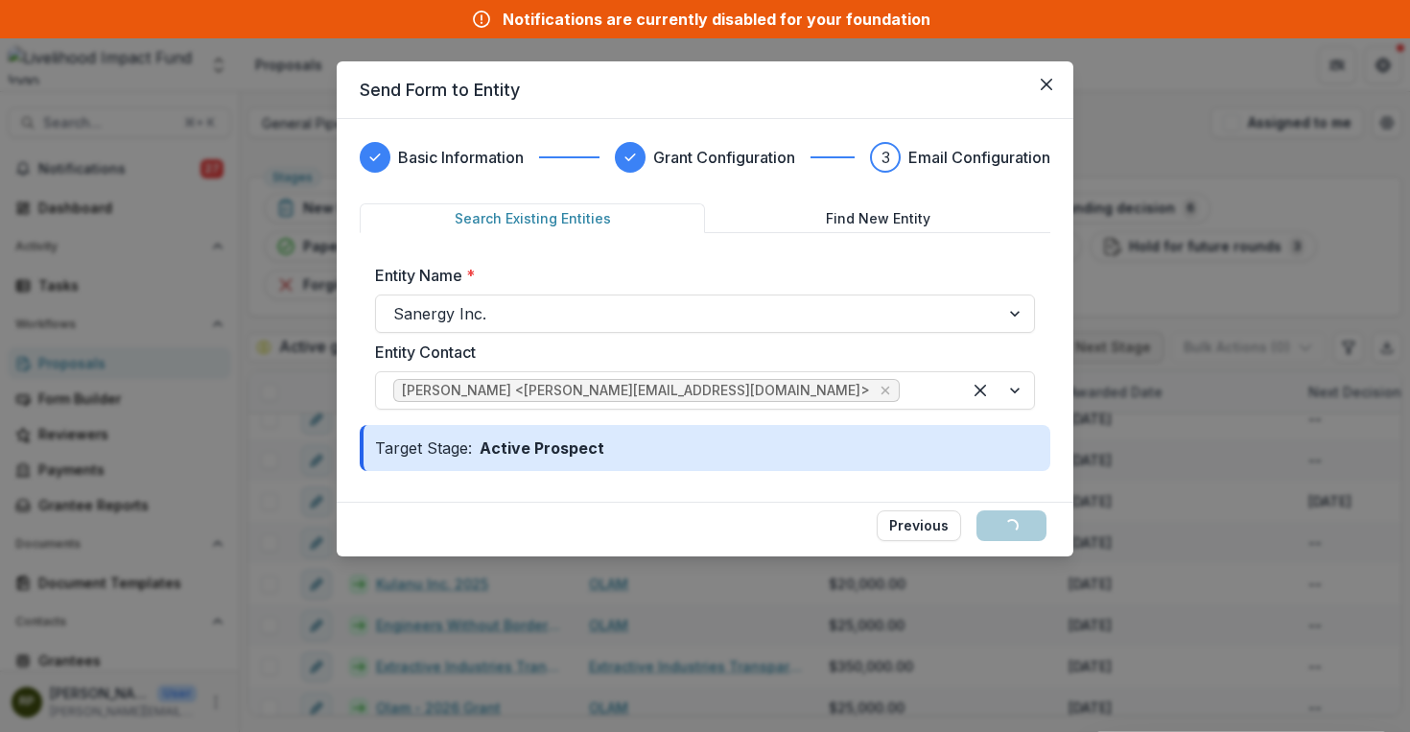
scroll to position [42, 0]
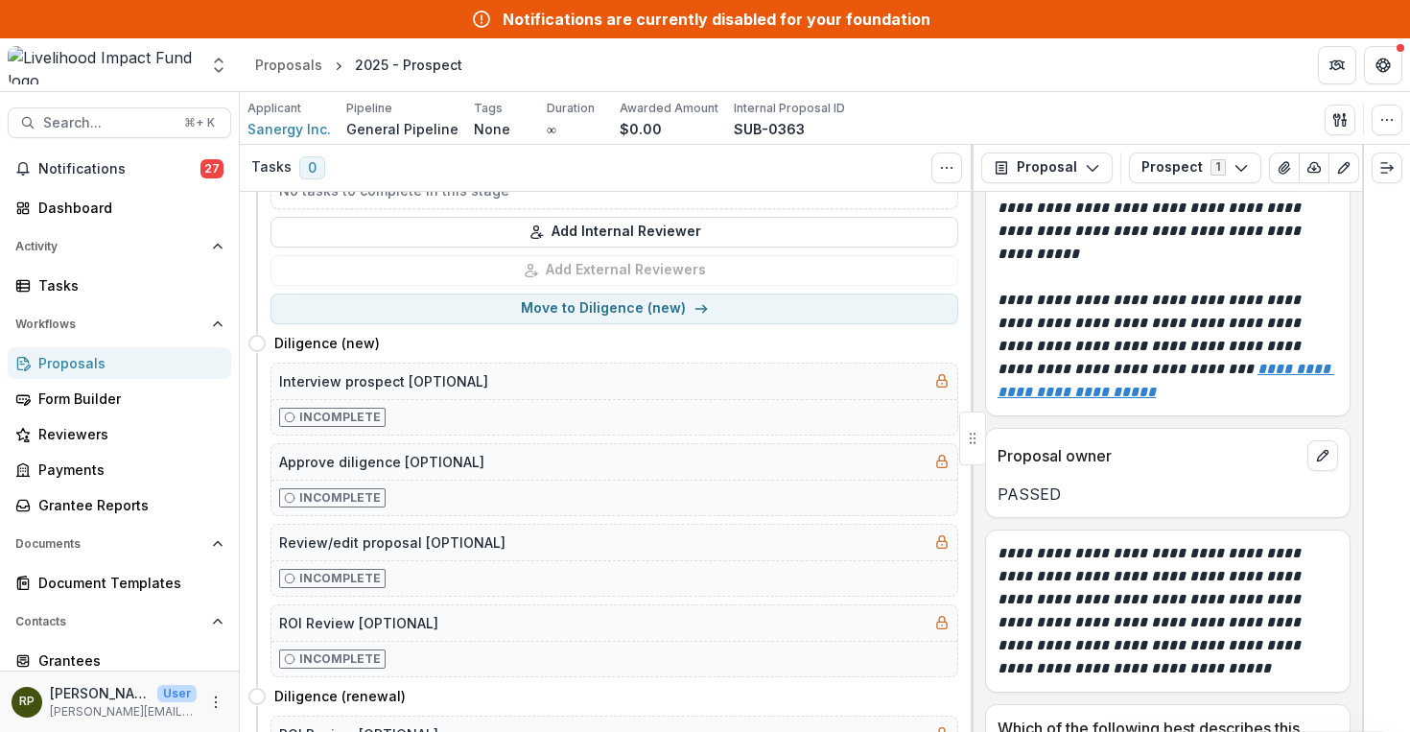
scroll to position [231, 0]
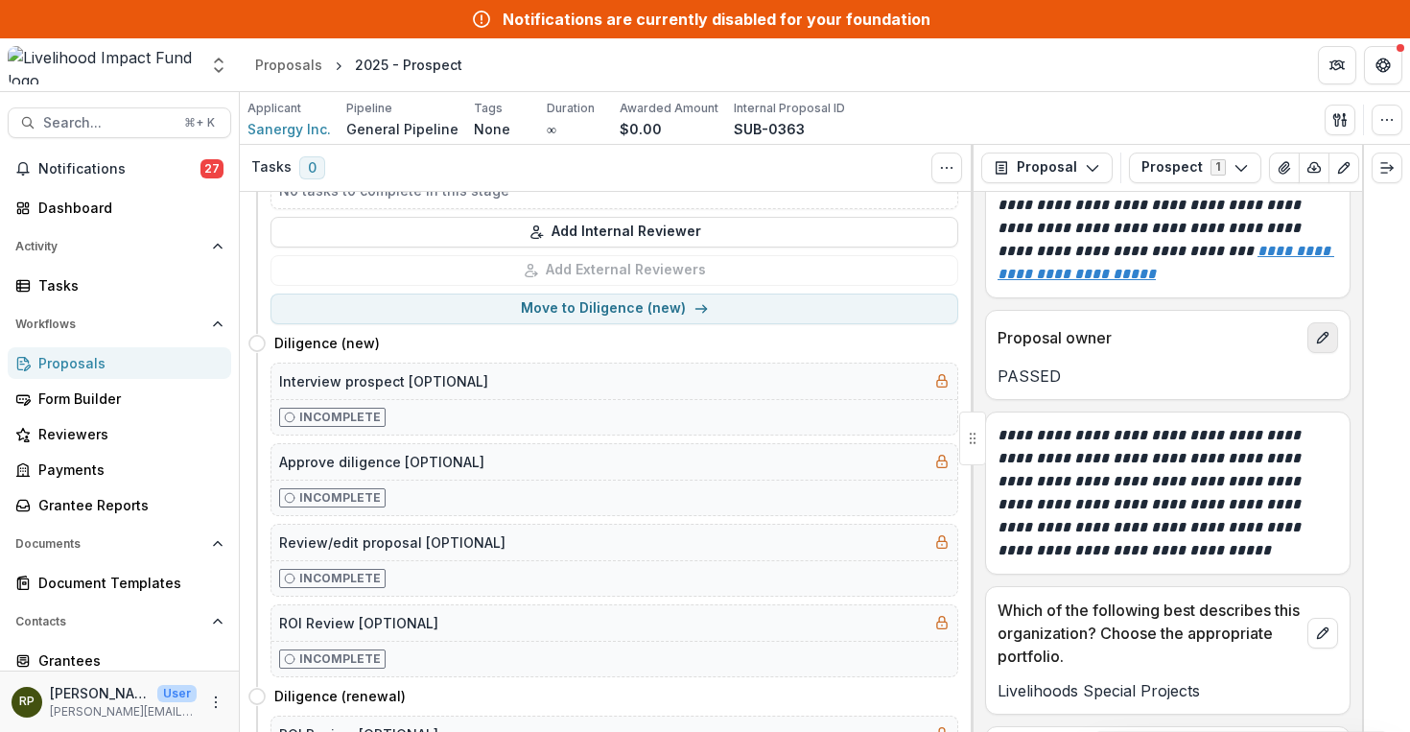
click at [1307, 322] on button "edit" at bounding box center [1322, 337] width 31 height 31
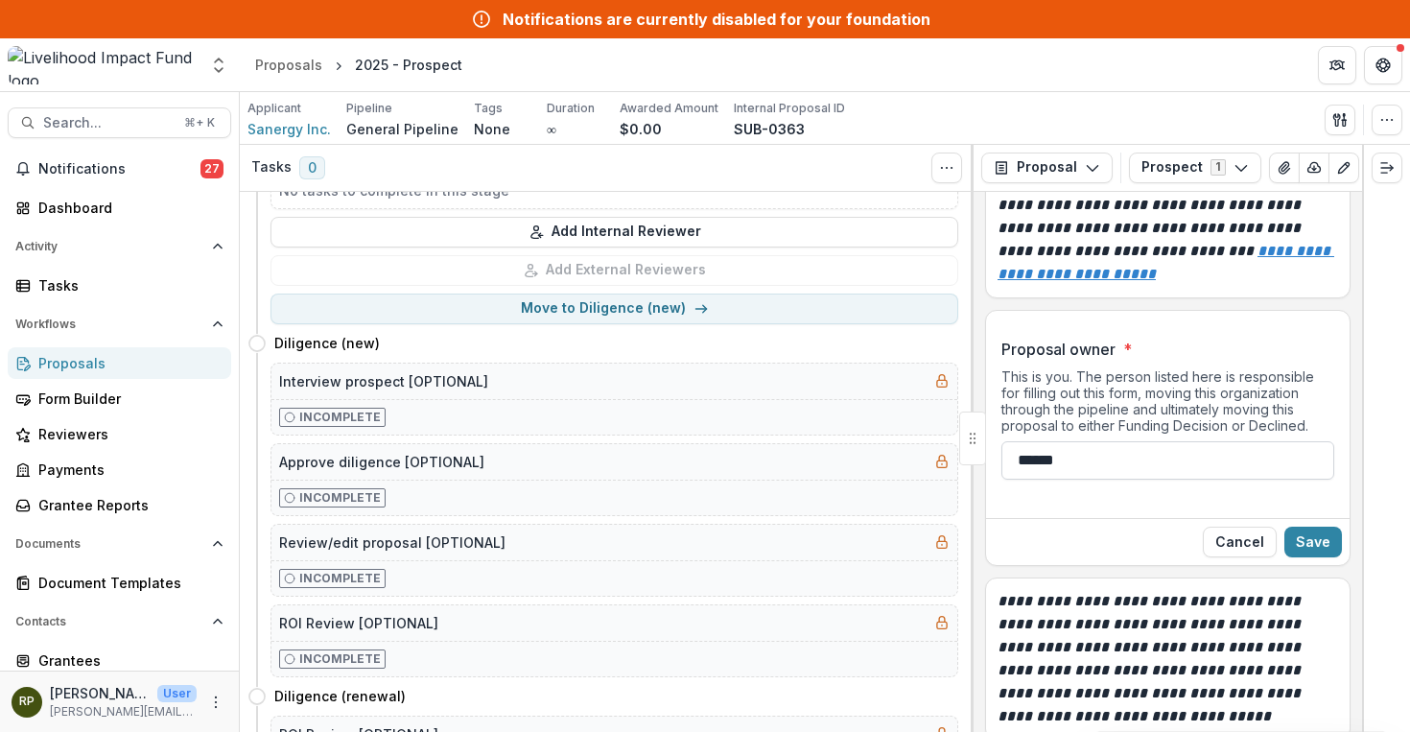
click at [1181, 446] on input "******" at bounding box center [1167, 460] width 333 height 38
type input "*"
type input "**********"
click at [1155, 452] on input "**********" at bounding box center [1167, 460] width 333 height 38
type input "**********"
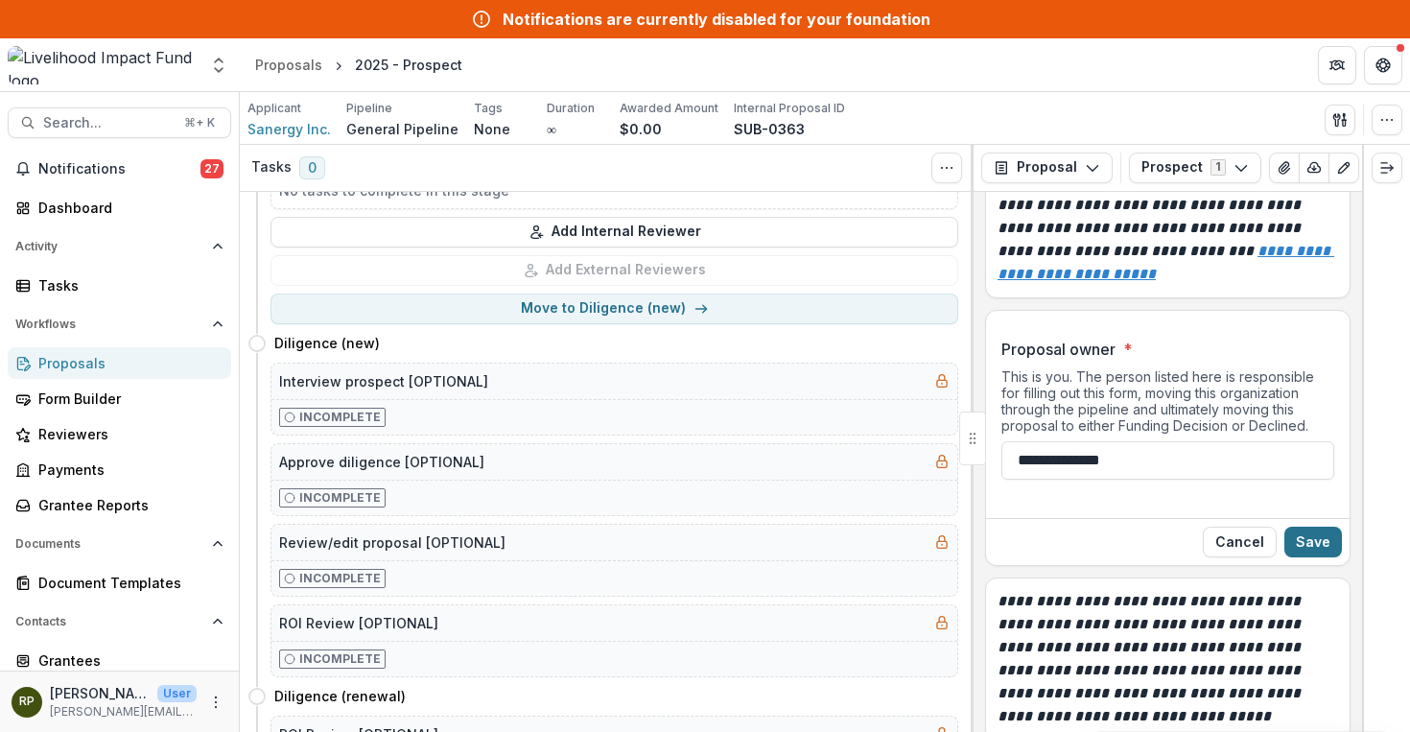
click at [1297, 527] on button "Save" at bounding box center [1313, 542] width 58 height 31
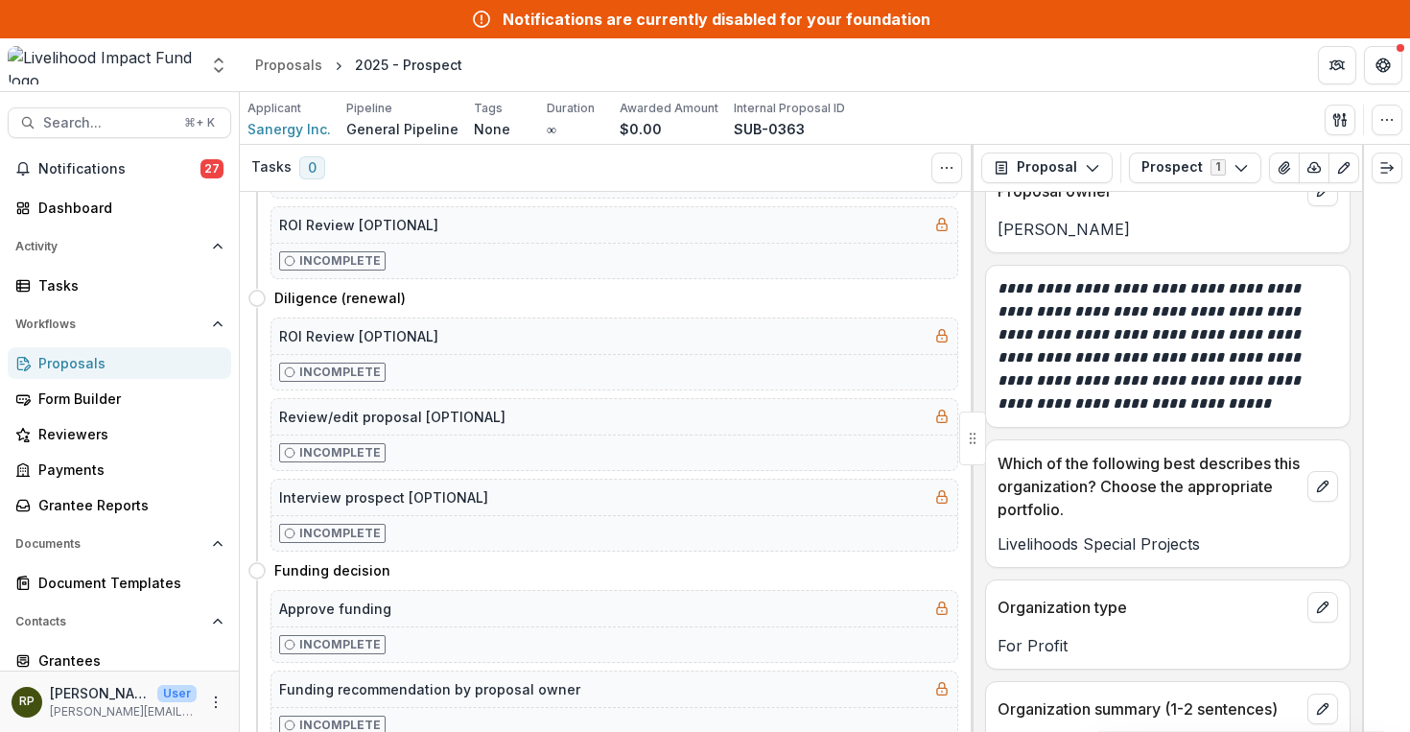
scroll to position [420, 0]
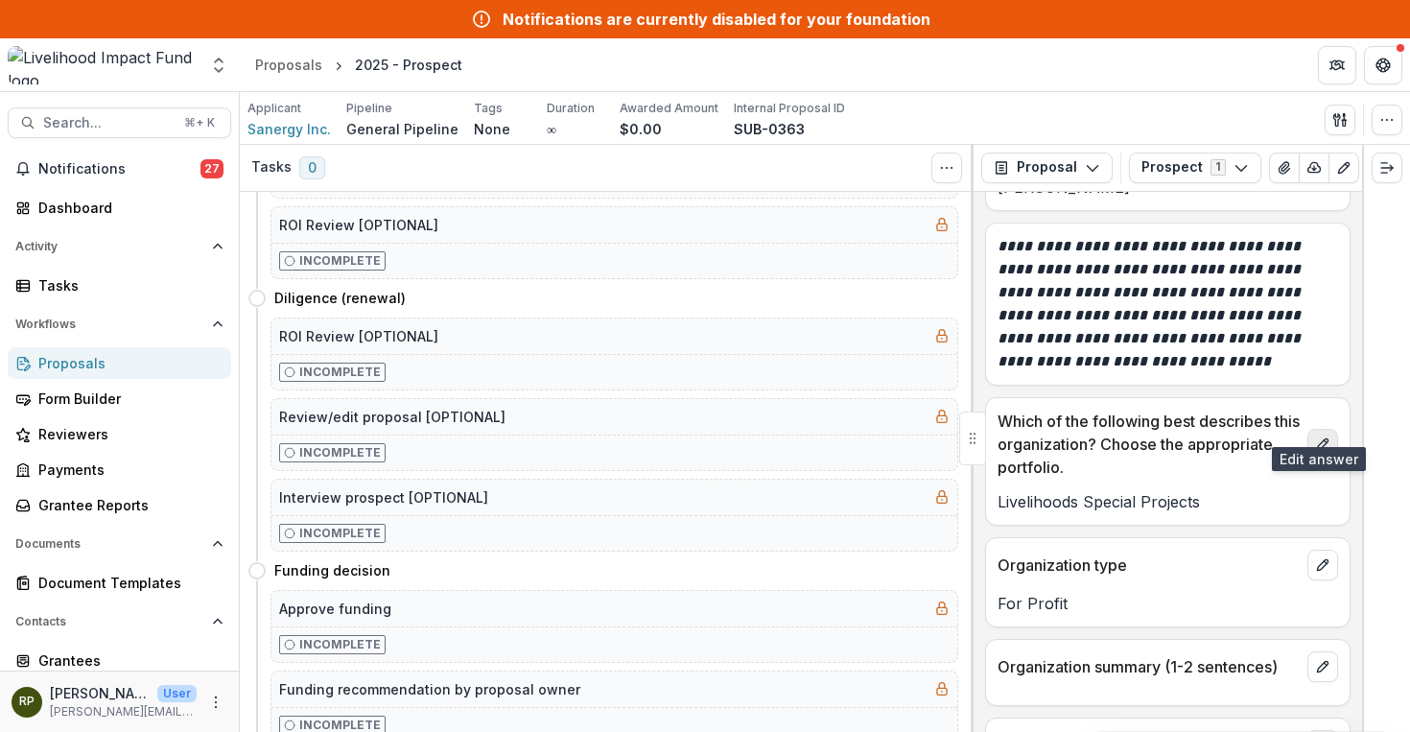
click at [1315, 436] on icon "edit" at bounding box center [1322, 443] width 15 height 15
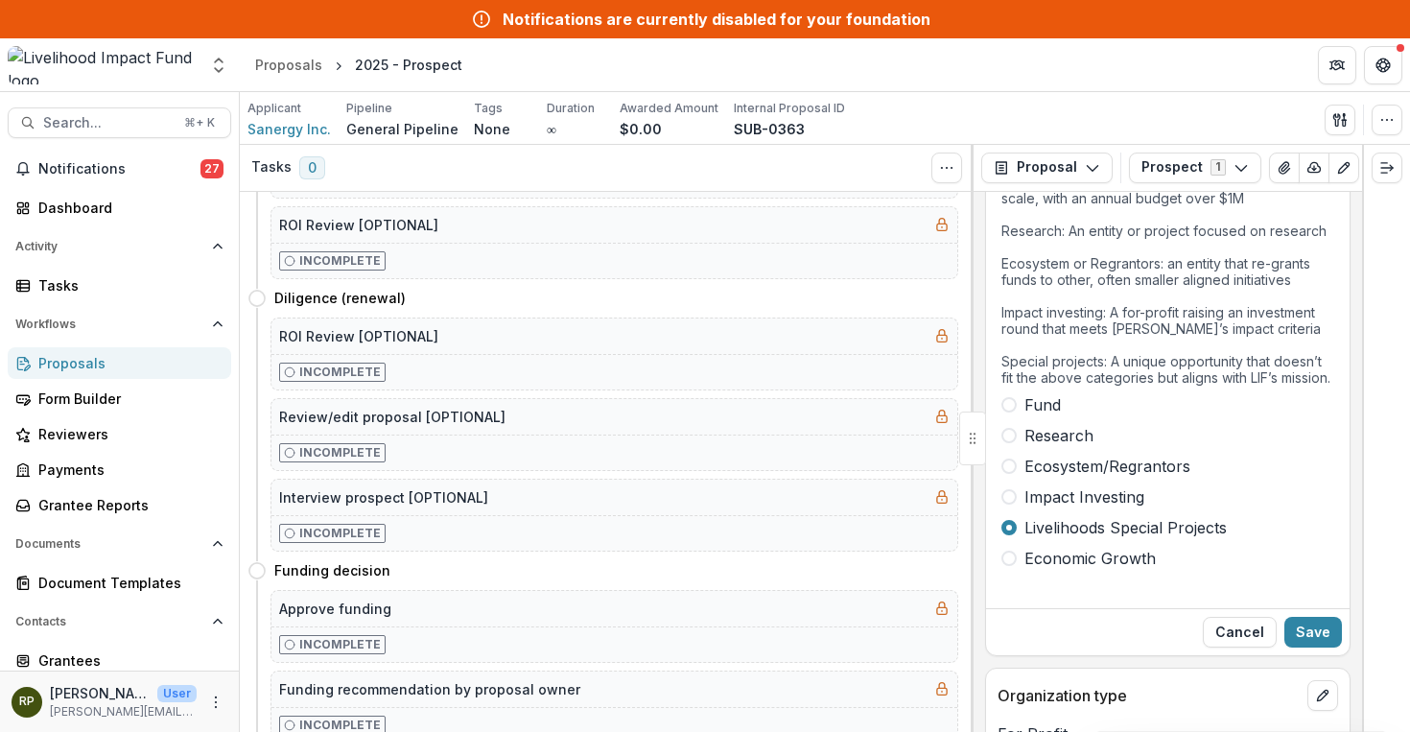
scroll to position [894, 0]
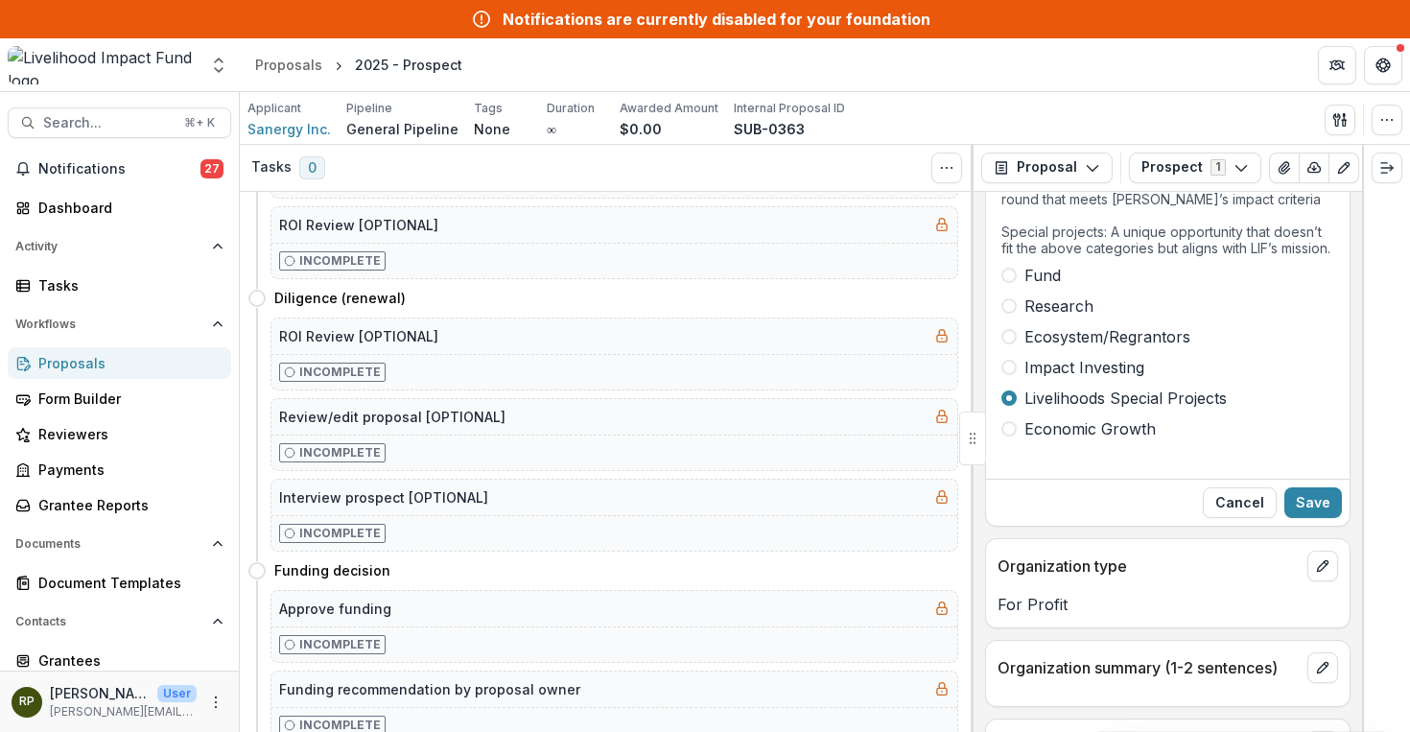
click at [1036, 275] on span "Fund" at bounding box center [1042, 275] width 36 height 23
click at [1044, 297] on span "Research" at bounding box center [1058, 305] width 69 height 23
click at [1313, 494] on button "Save" at bounding box center [1313, 502] width 58 height 31
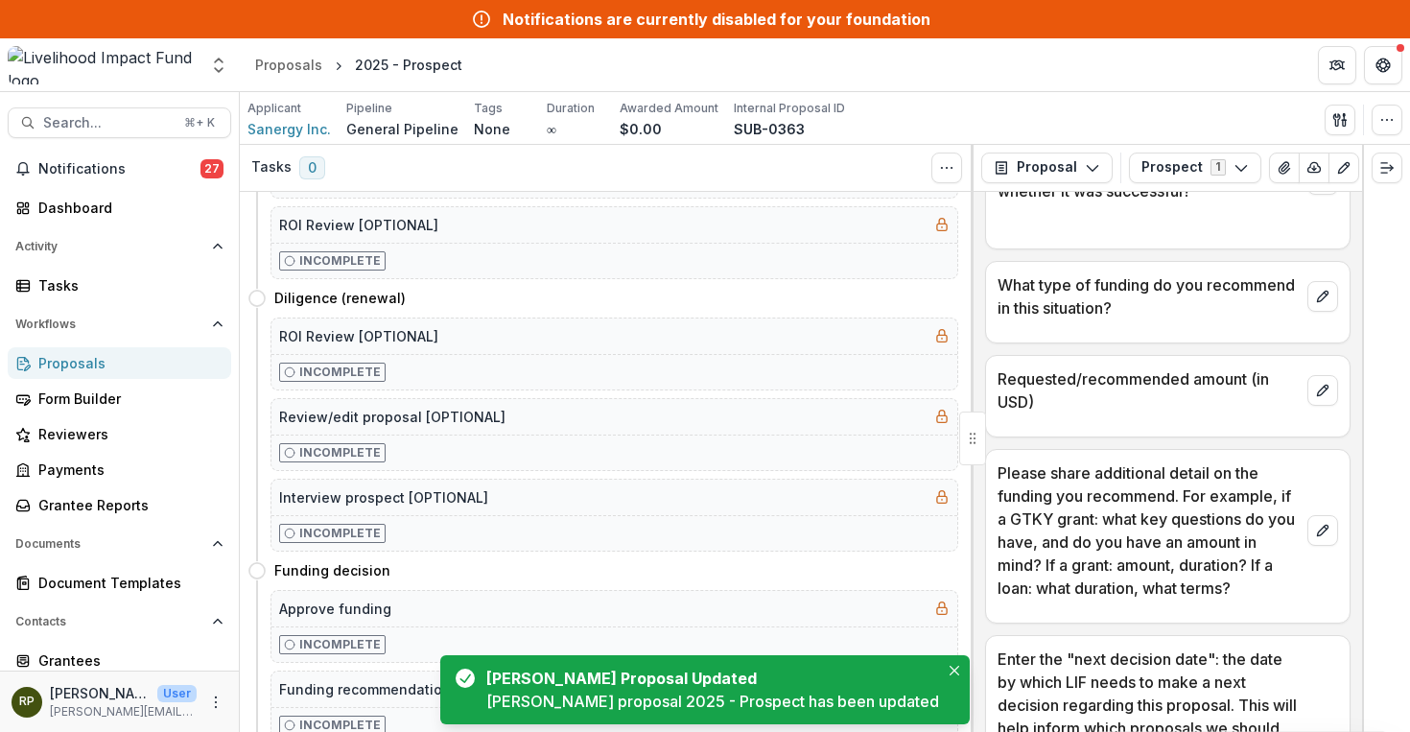
scroll to position [1165, 0]
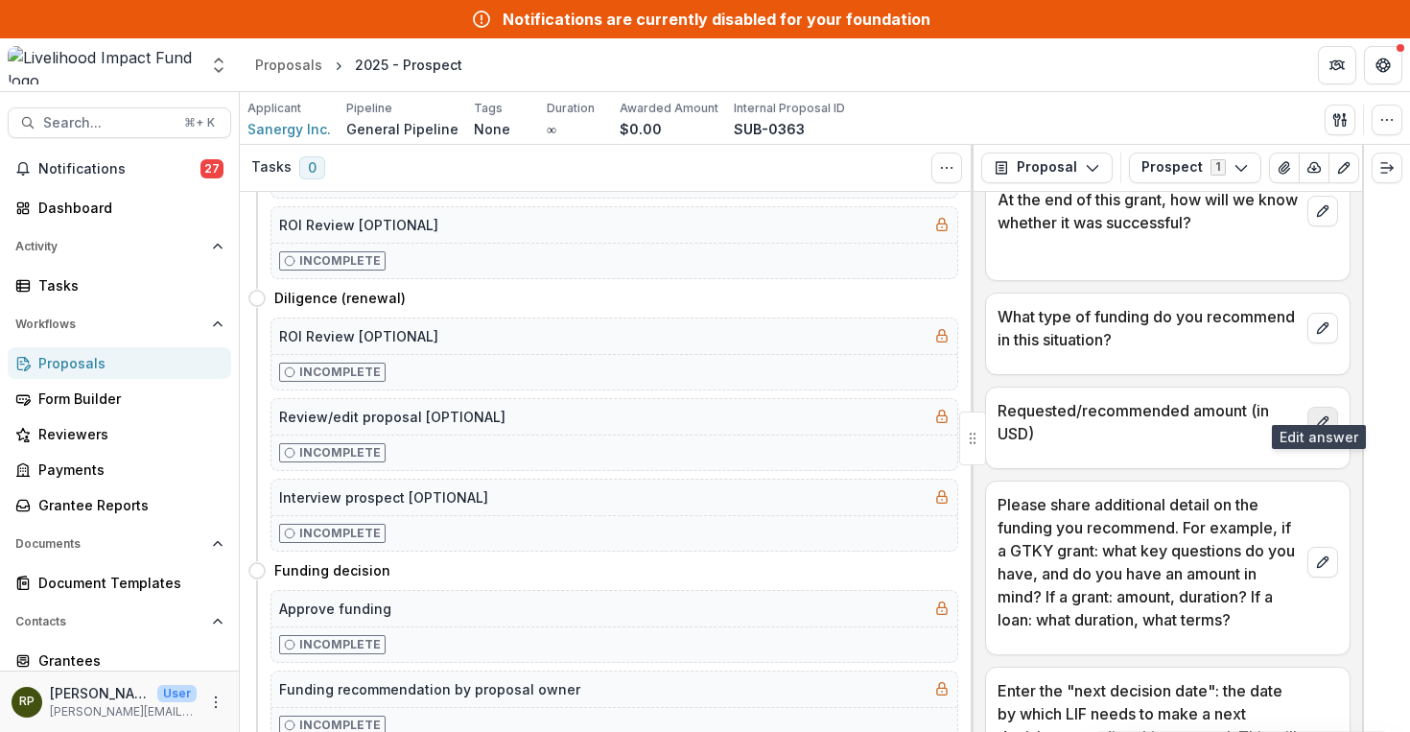
click at [1315, 414] on icon "edit" at bounding box center [1322, 421] width 15 height 15
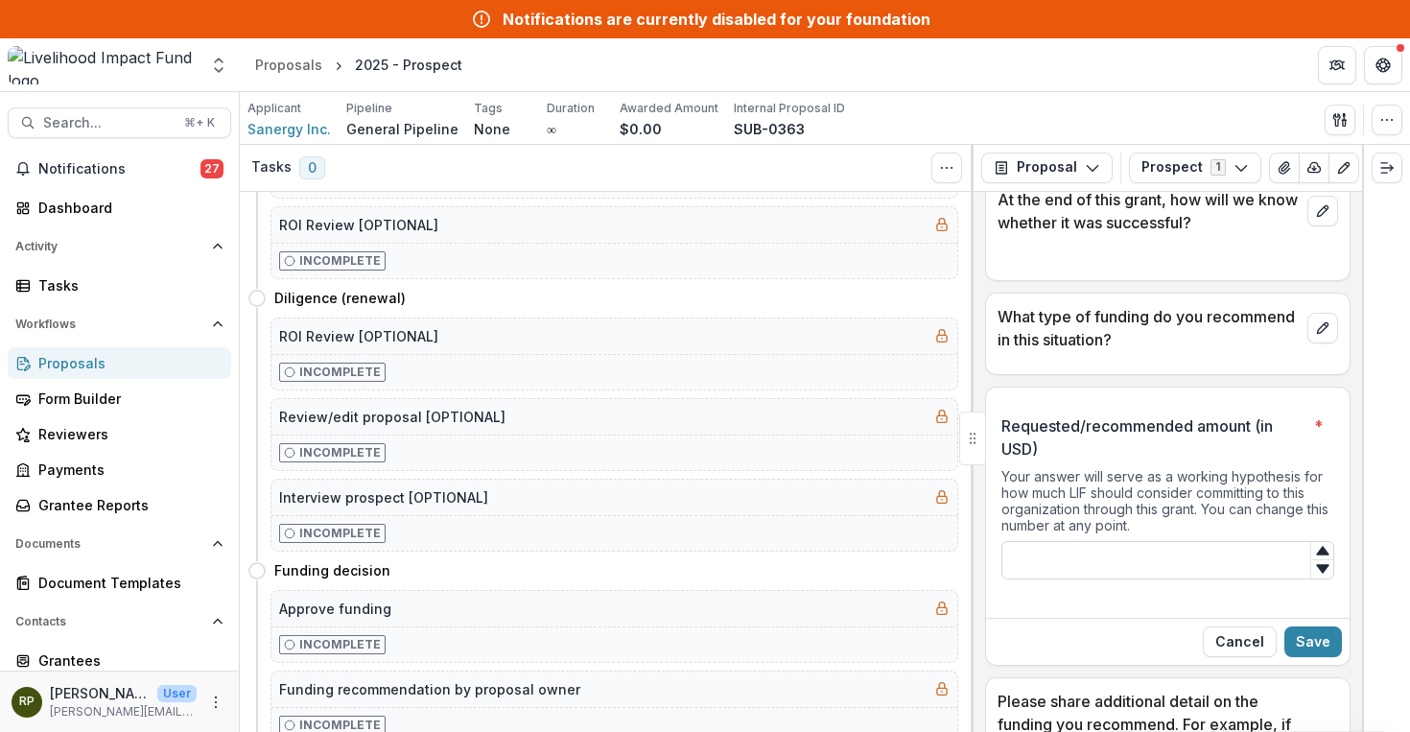
click at [1160, 544] on input "Requested/recommended amount (in USD) *" at bounding box center [1167, 560] width 333 height 38
type input "*******"
click at [1320, 626] on button "Save" at bounding box center [1313, 641] width 58 height 31
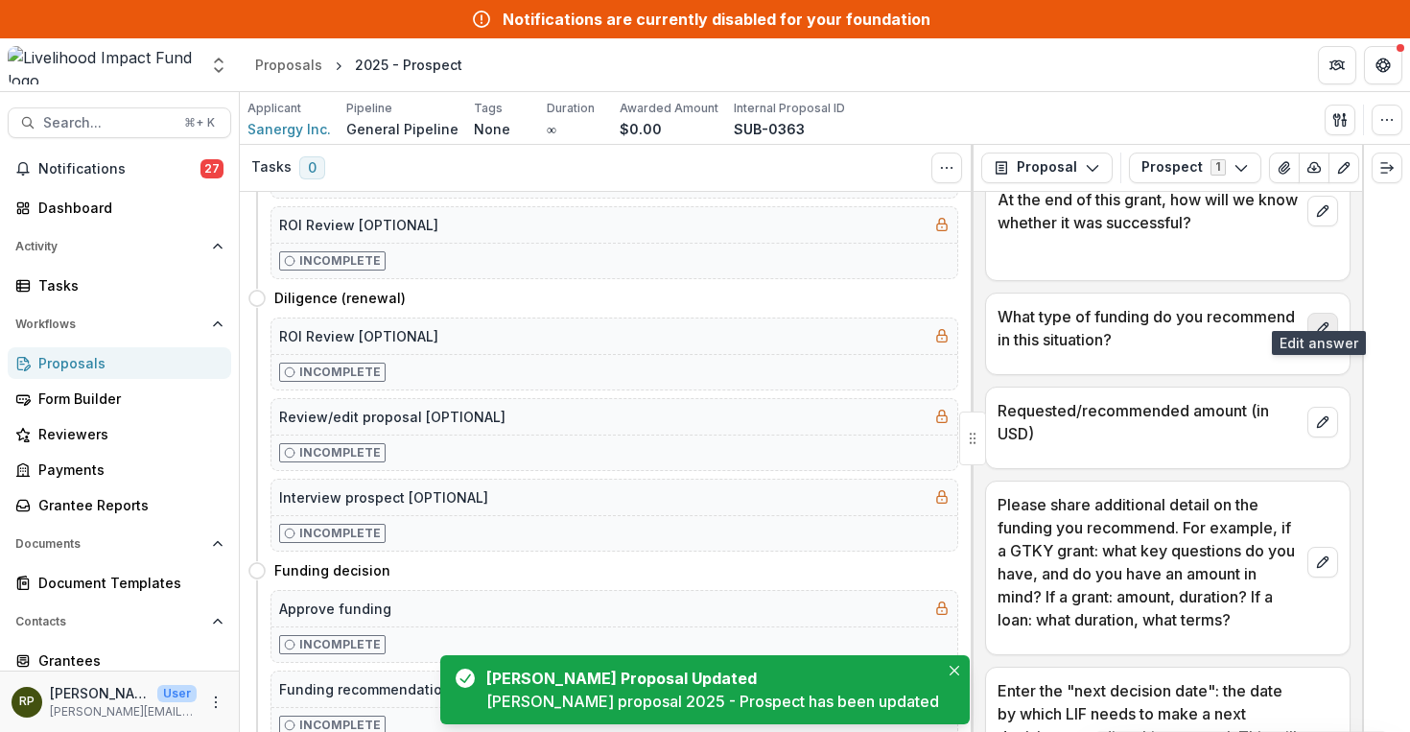
click at [1307, 313] on button "edit" at bounding box center [1322, 328] width 31 height 31
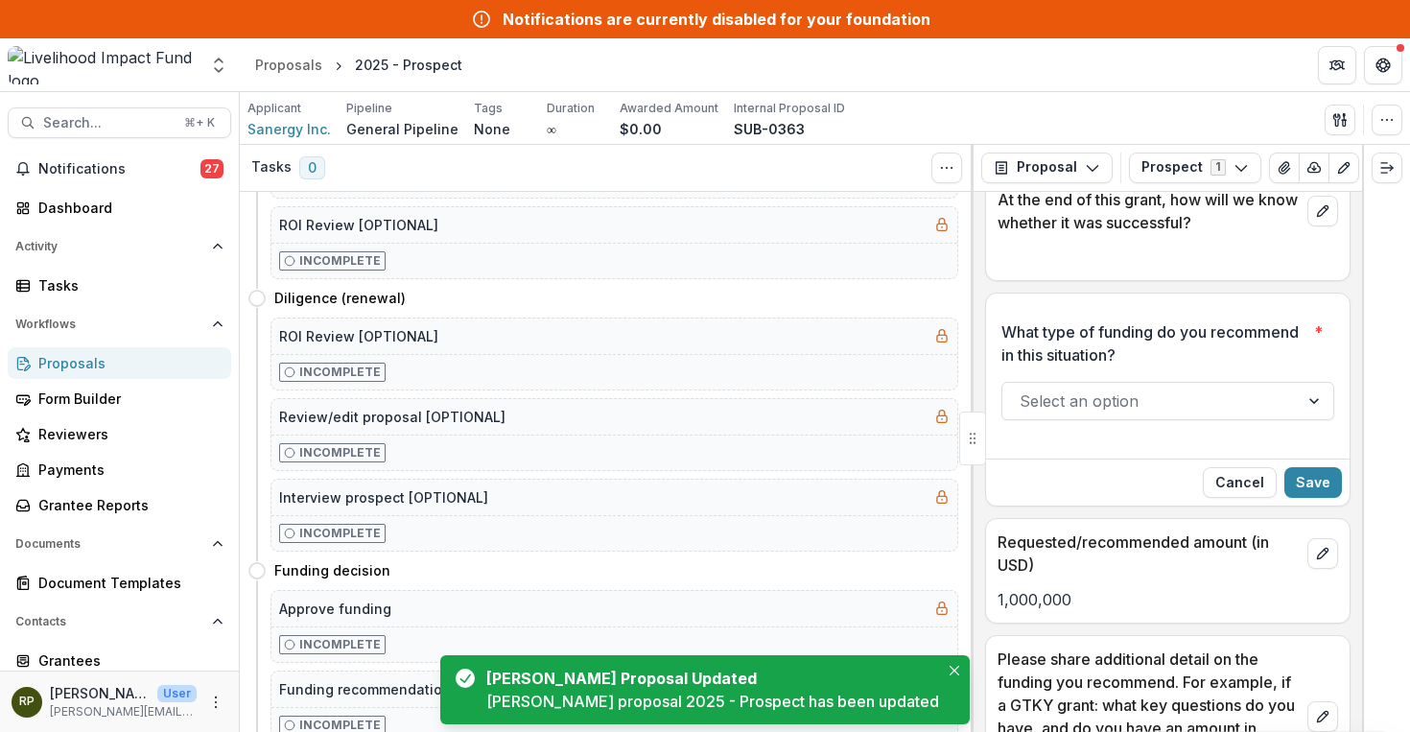
click at [1208, 387] on div at bounding box center [1150, 400] width 262 height 27
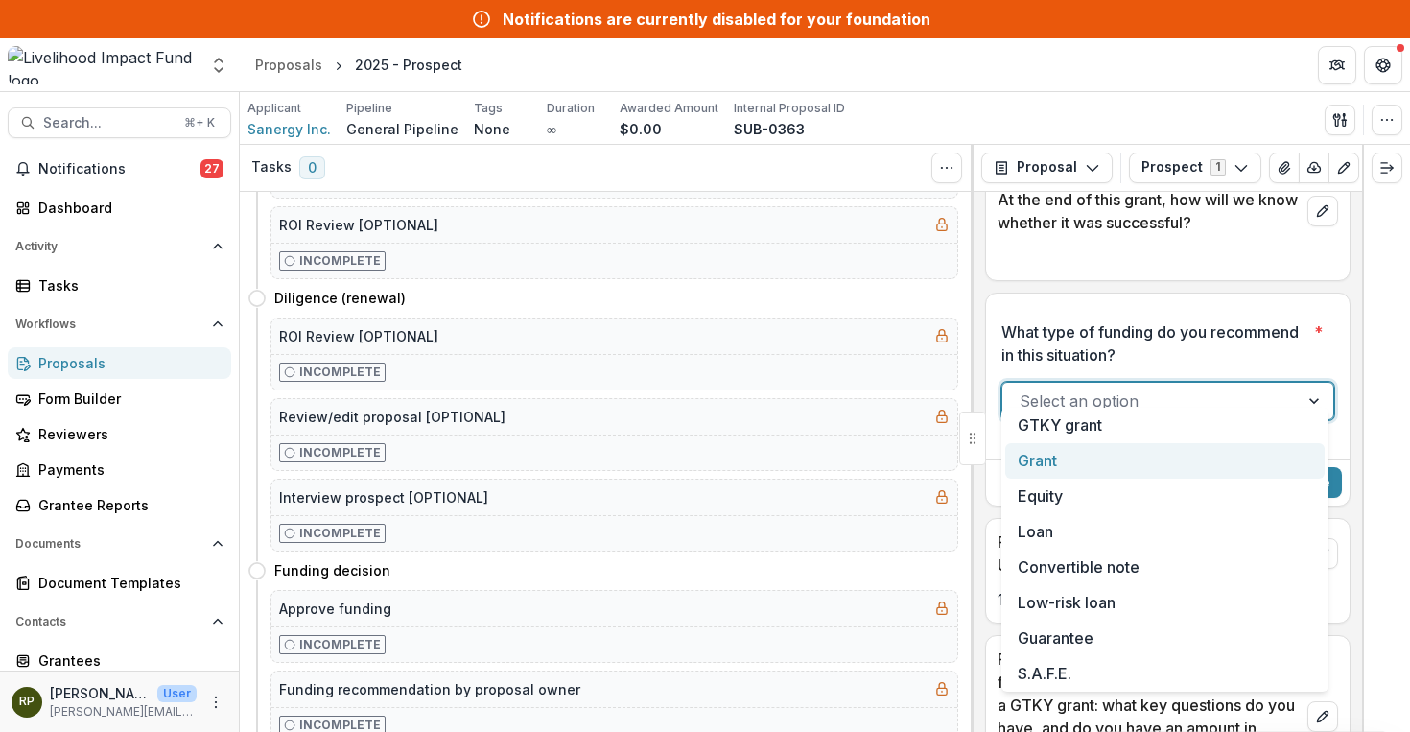
click at [1157, 453] on div "Grant" at bounding box center [1164, 460] width 319 height 35
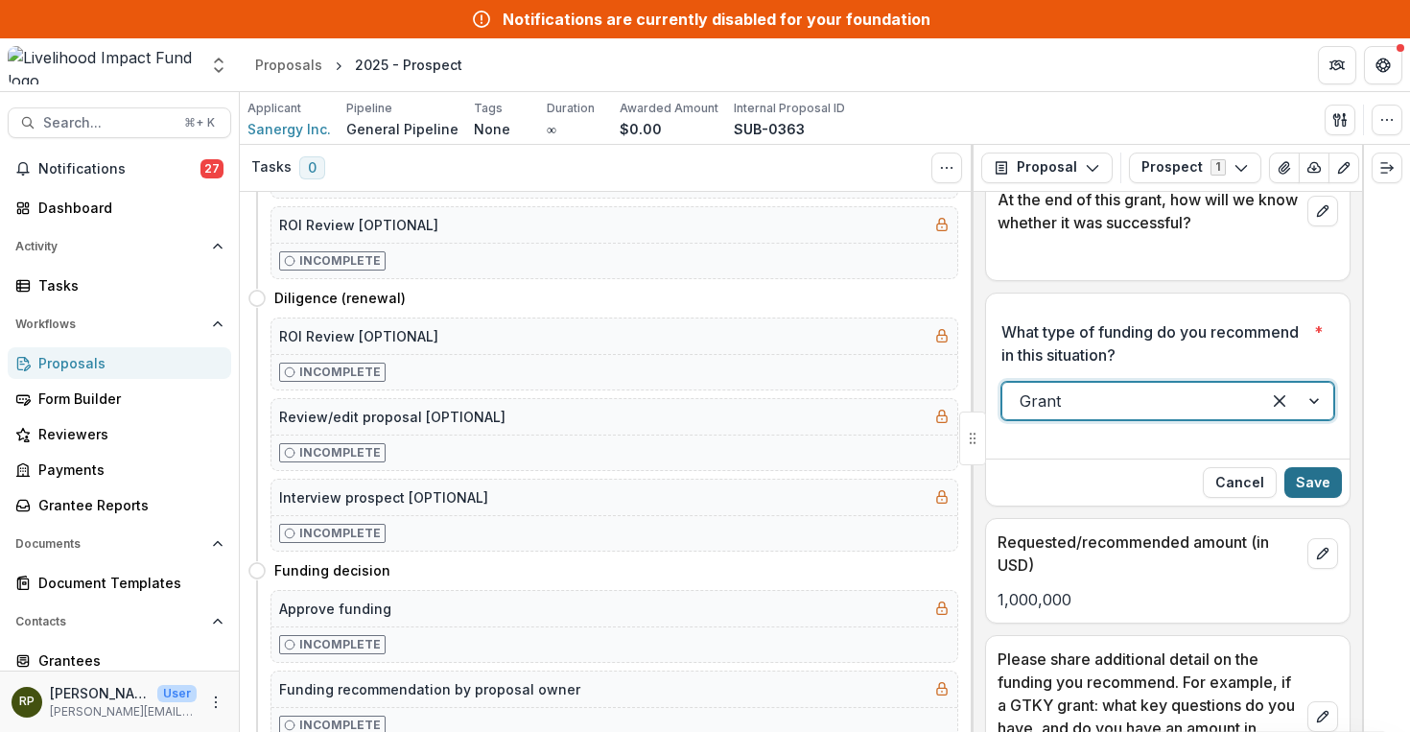
click at [1318, 467] on button "Save" at bounding box center [1313, 482] width 58 height 31
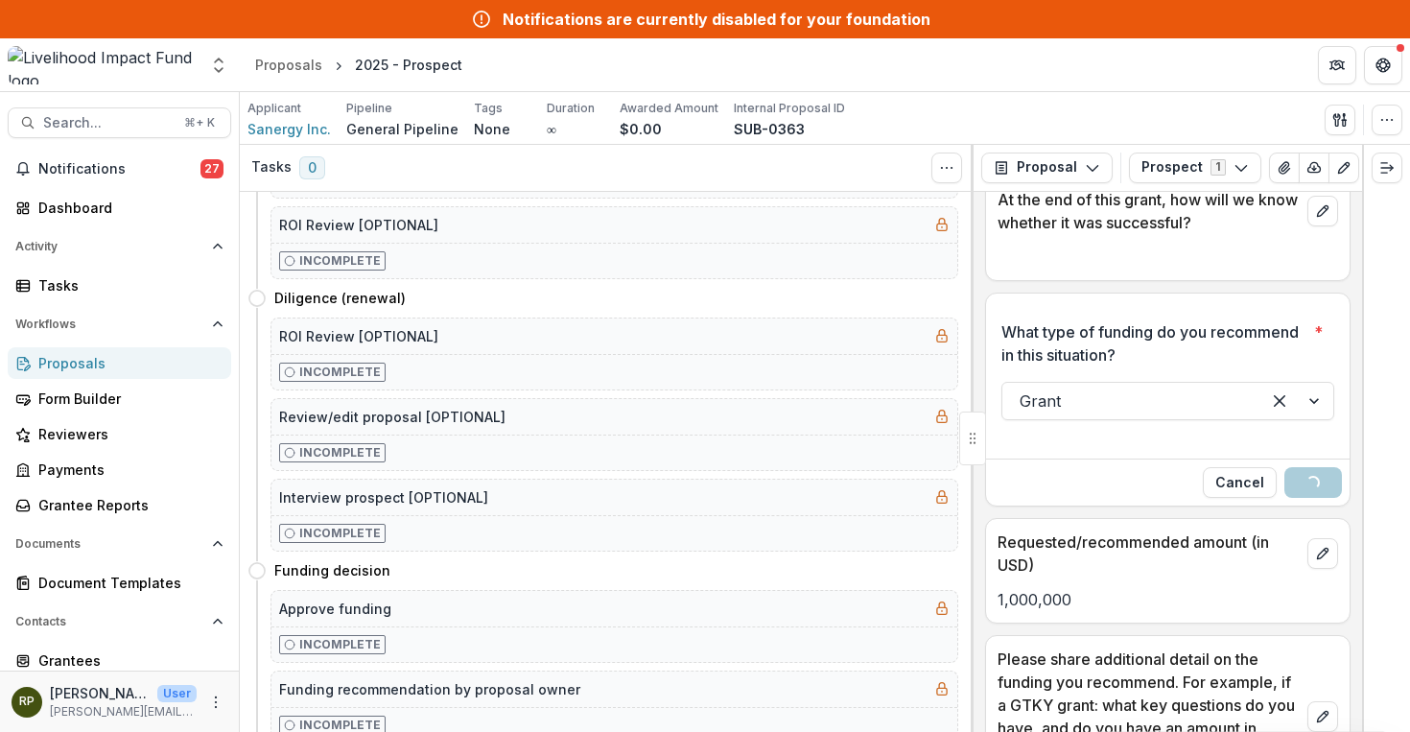
click at [823, 24] on div "Notifications are currently disabled for your foundation" at bounding box center [717, 19] width 428 height 23
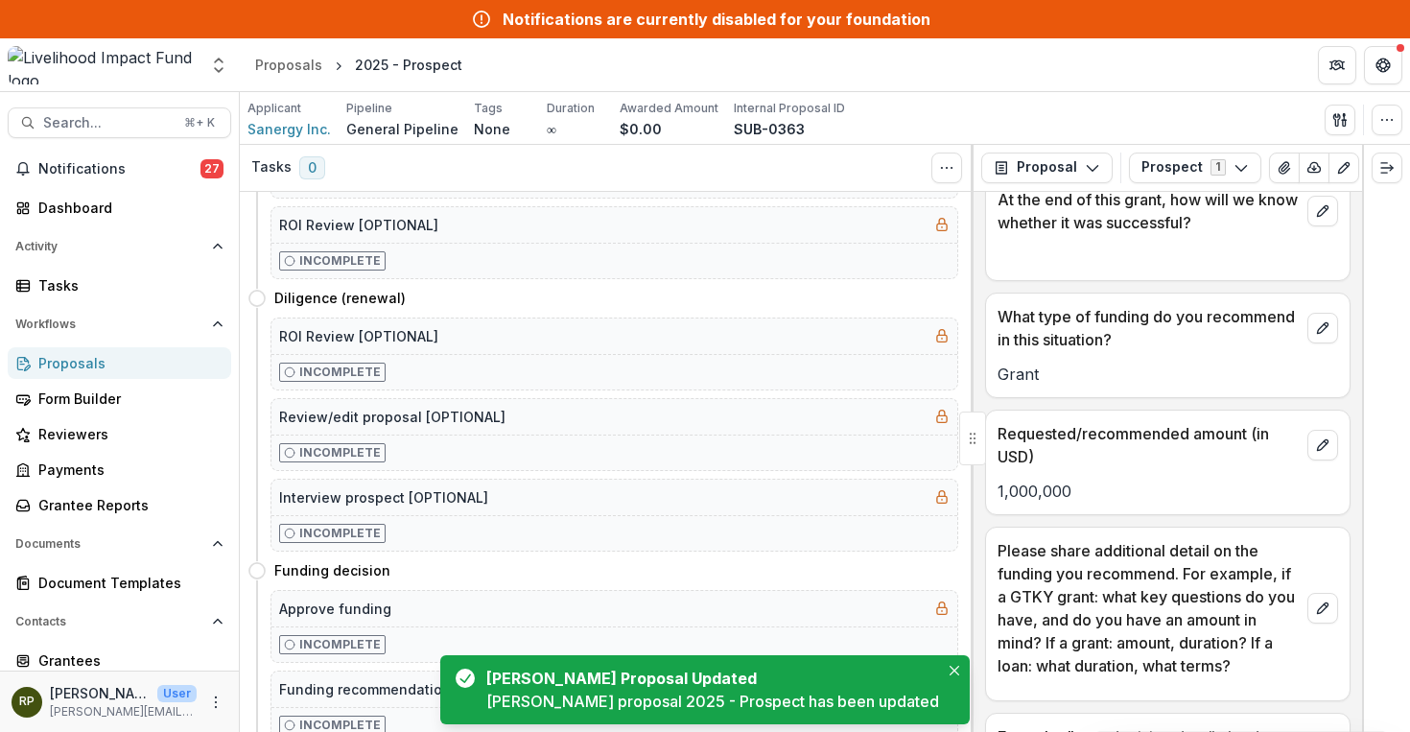
click at [491, 12] on icon at bounding box center [481, 19] width 19 height 23
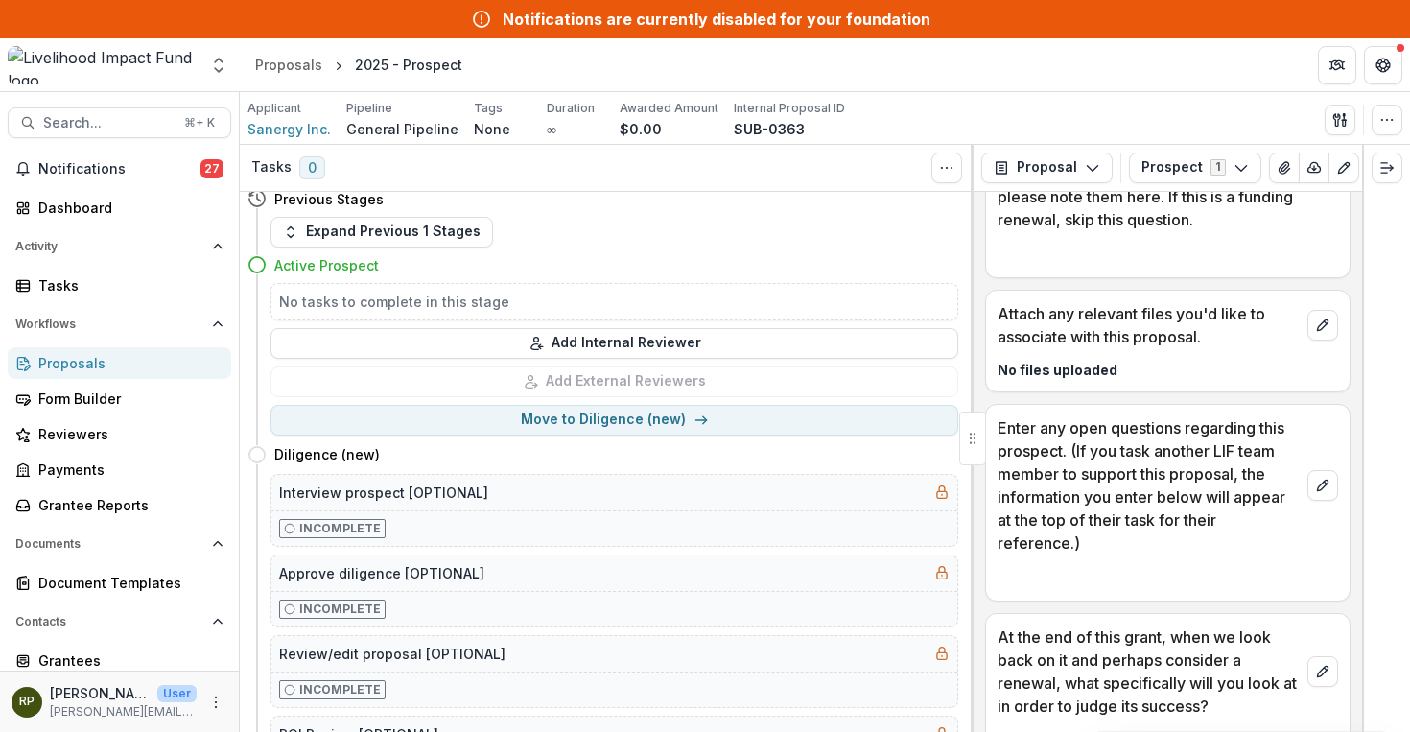
scroll to position [0, 0]
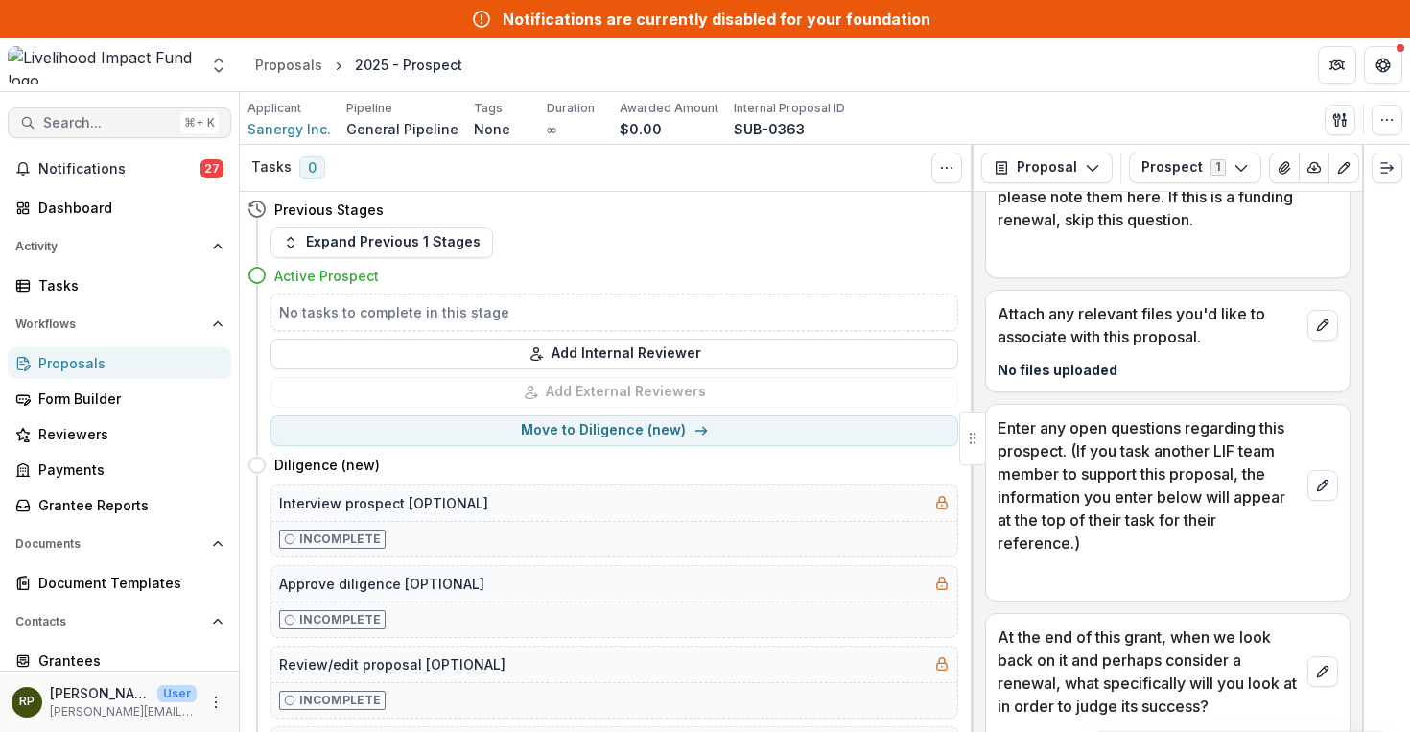
click at [118, 127] on span "Search..." at bounding box center [107, 123] width 129 height 16
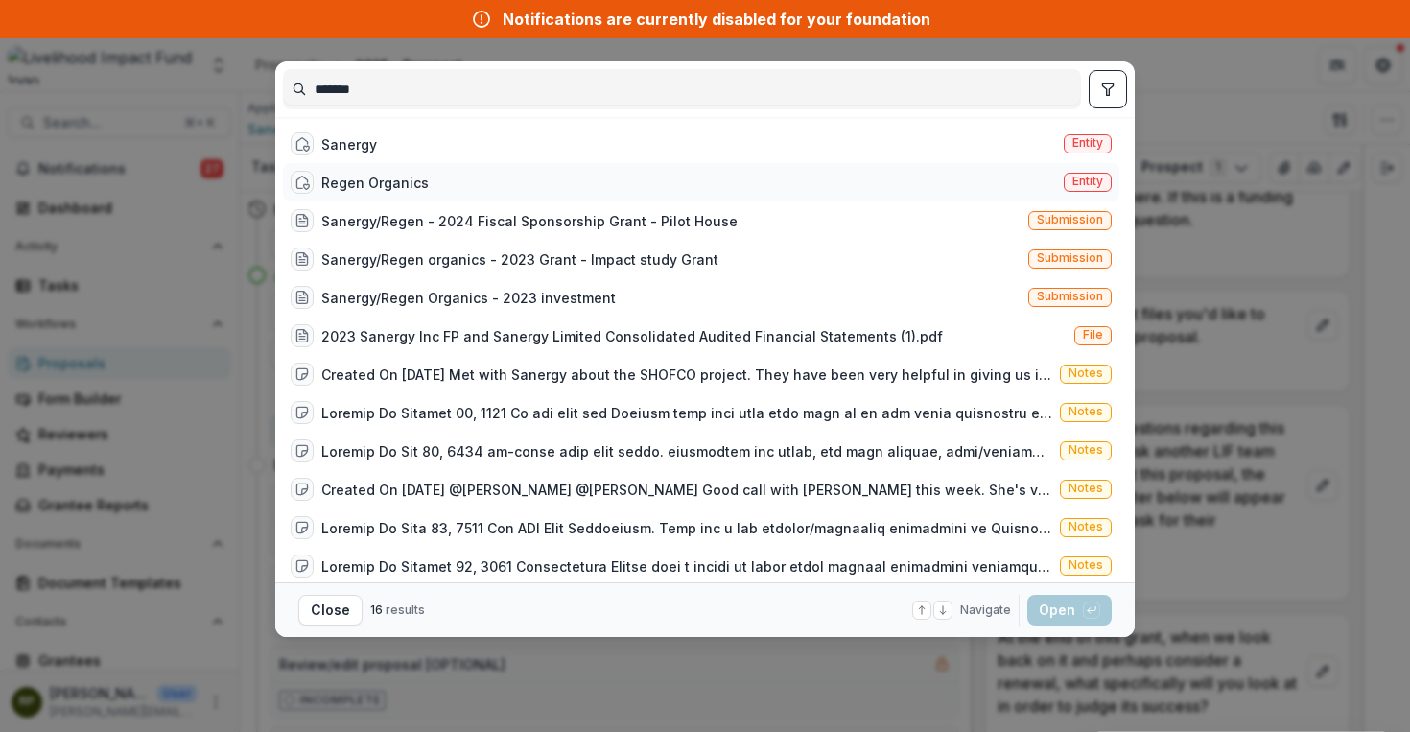
type input "*******"
click at [675, 181] on div "Regen Organics Entity" at bounding box center [701, 182] width 836 height 38
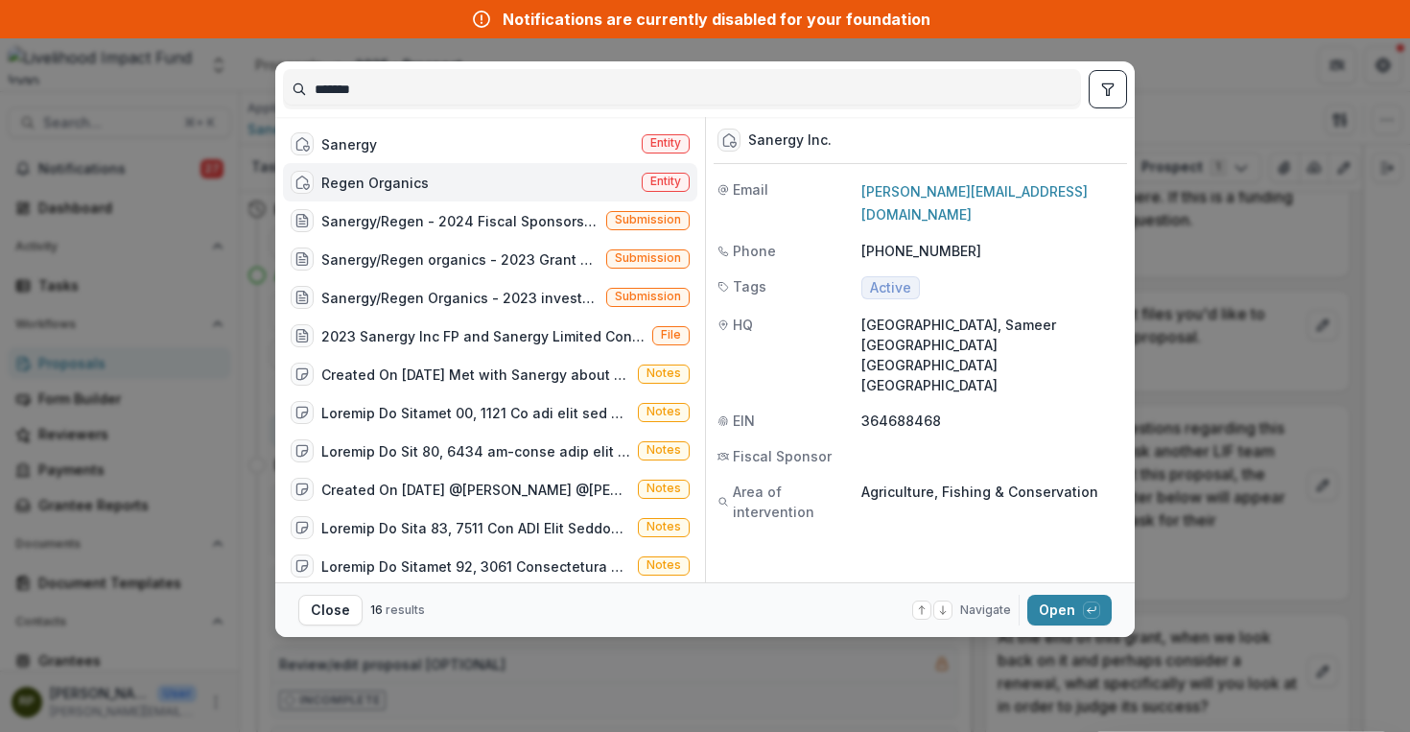
click at [591, 178] on div "Regen Organics Entity" at bounding box center [490, 182] width 414 height 38
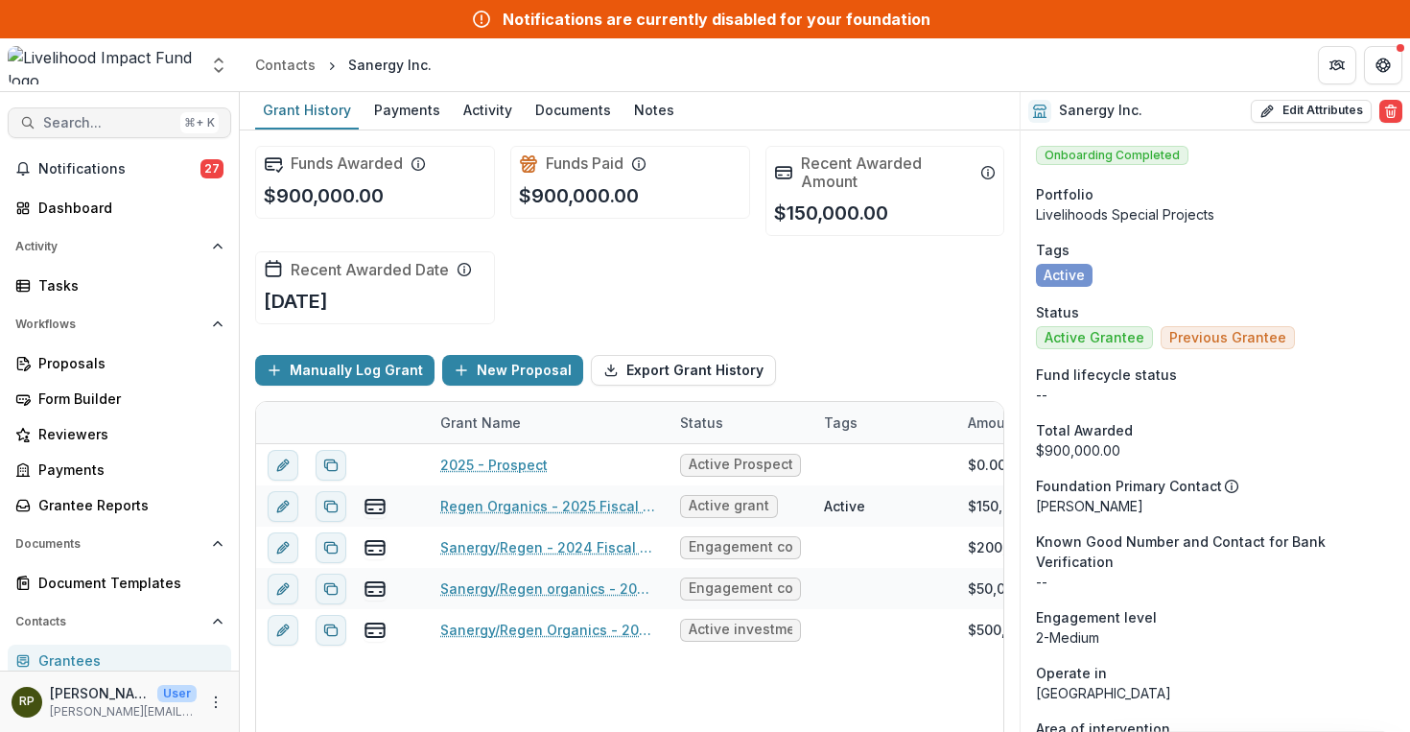
click at [70, 115] on span "Search..." at bounding box center [107, 123] width 129 height 16
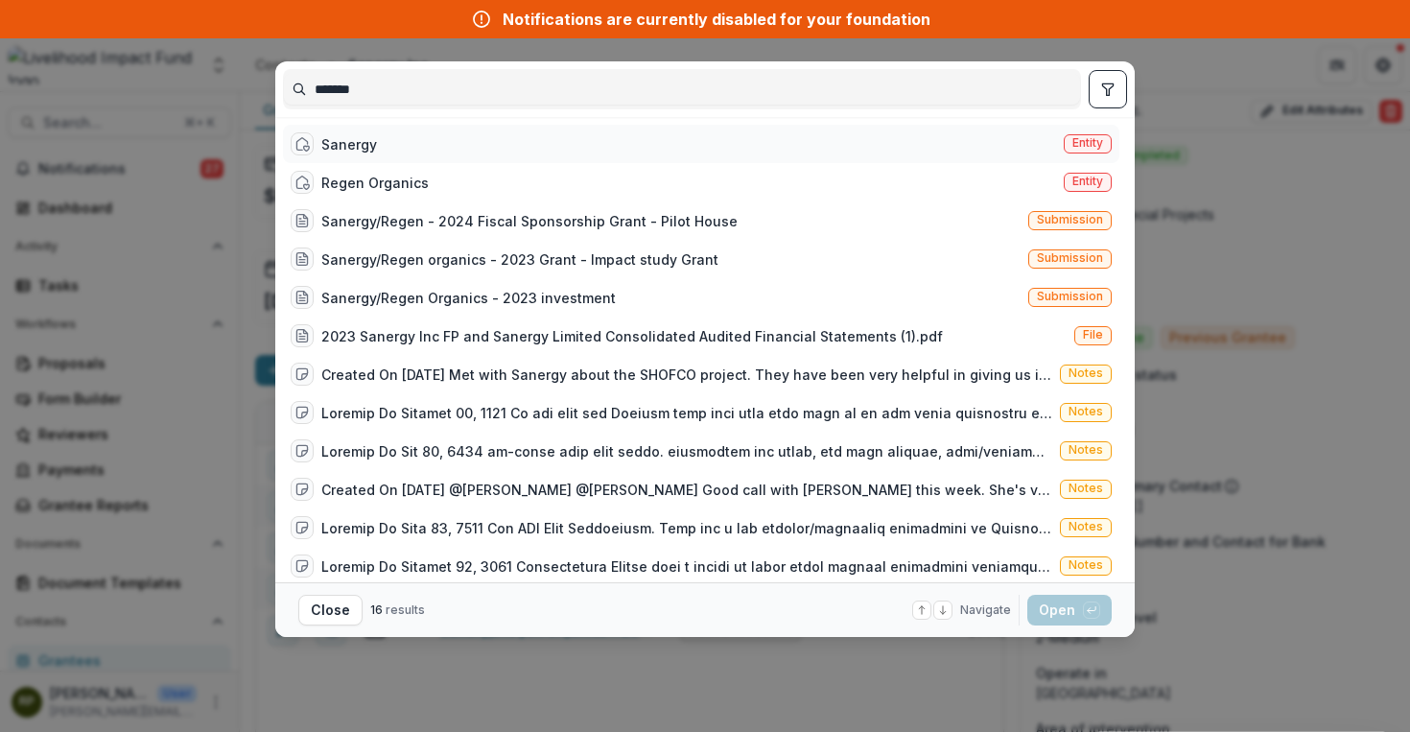
type input "*******"
click at [621, 127] on div "Sanergy Entity" at bounding box center [701, 144] width 836 height 38
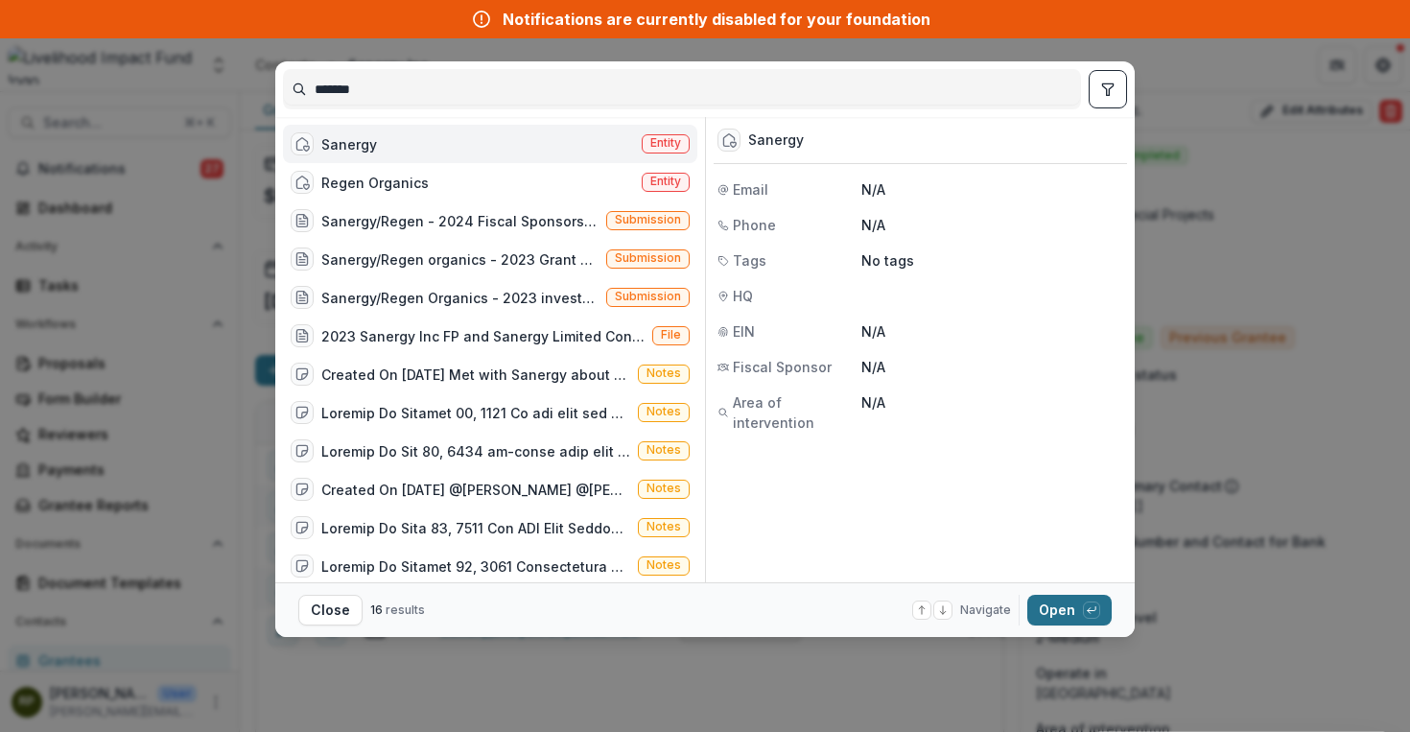
click at [1076, 600] on button "Open with enter key" at bounding box center [1069, 610] width 84 height 31
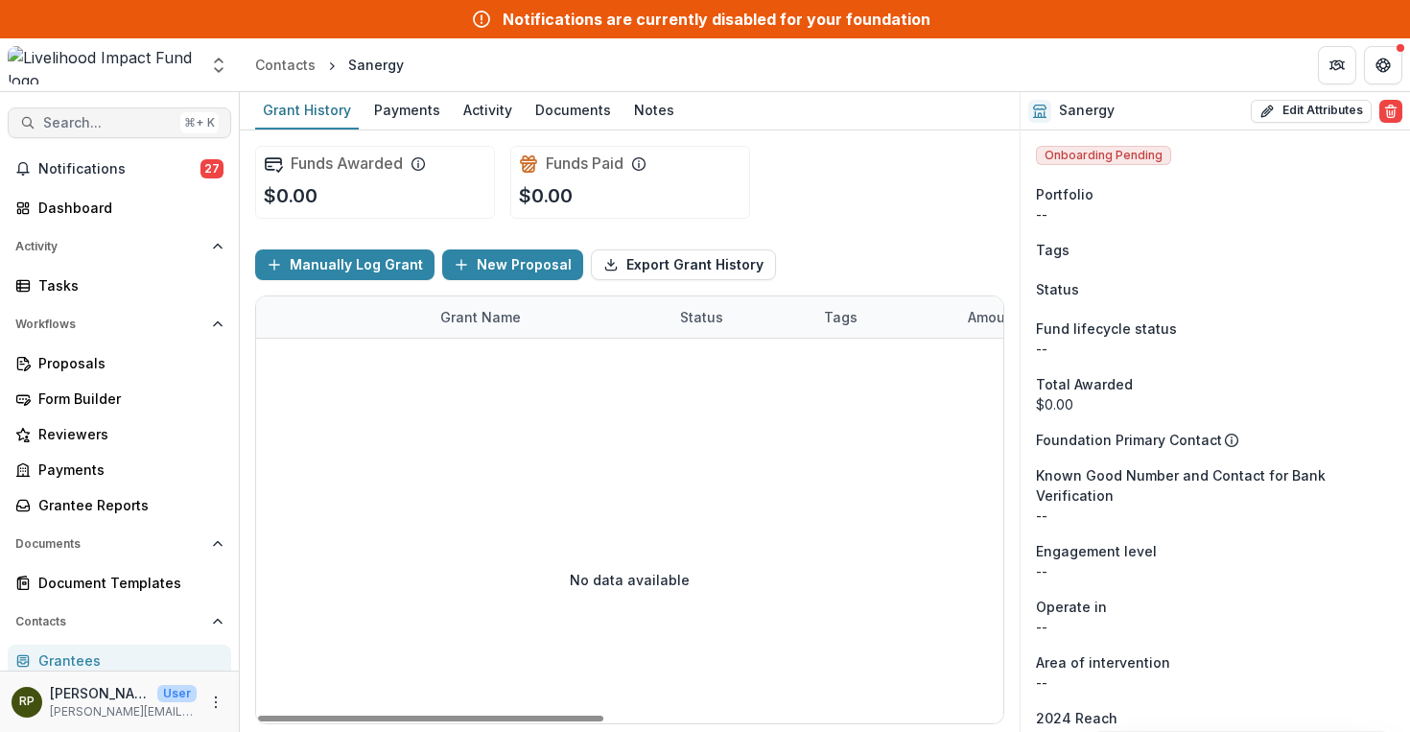
click at [122, 115] on span "Search..." at bounding box center [107, 123] width 129 height 16
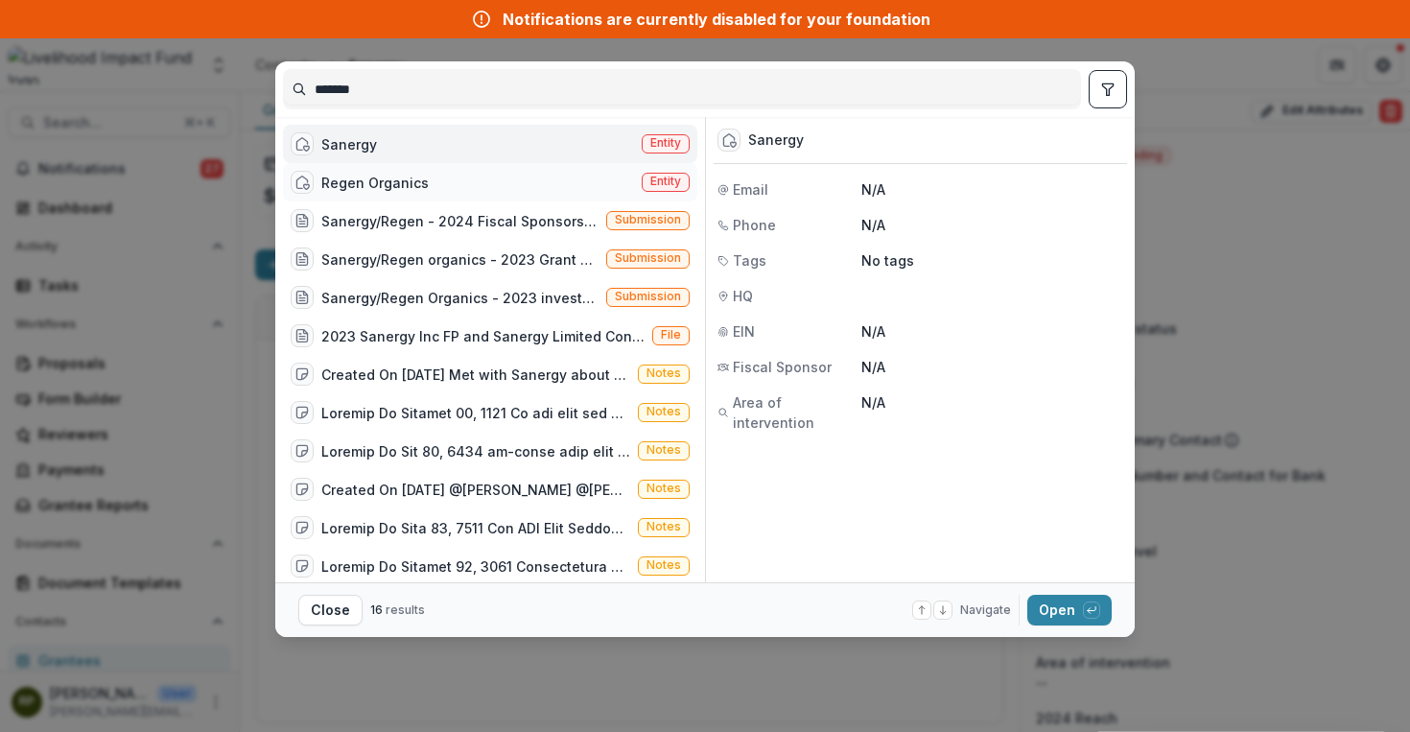
click at [351, 185] on div "Regen Organics" at bounding box center [374, 183] width 107 height 20
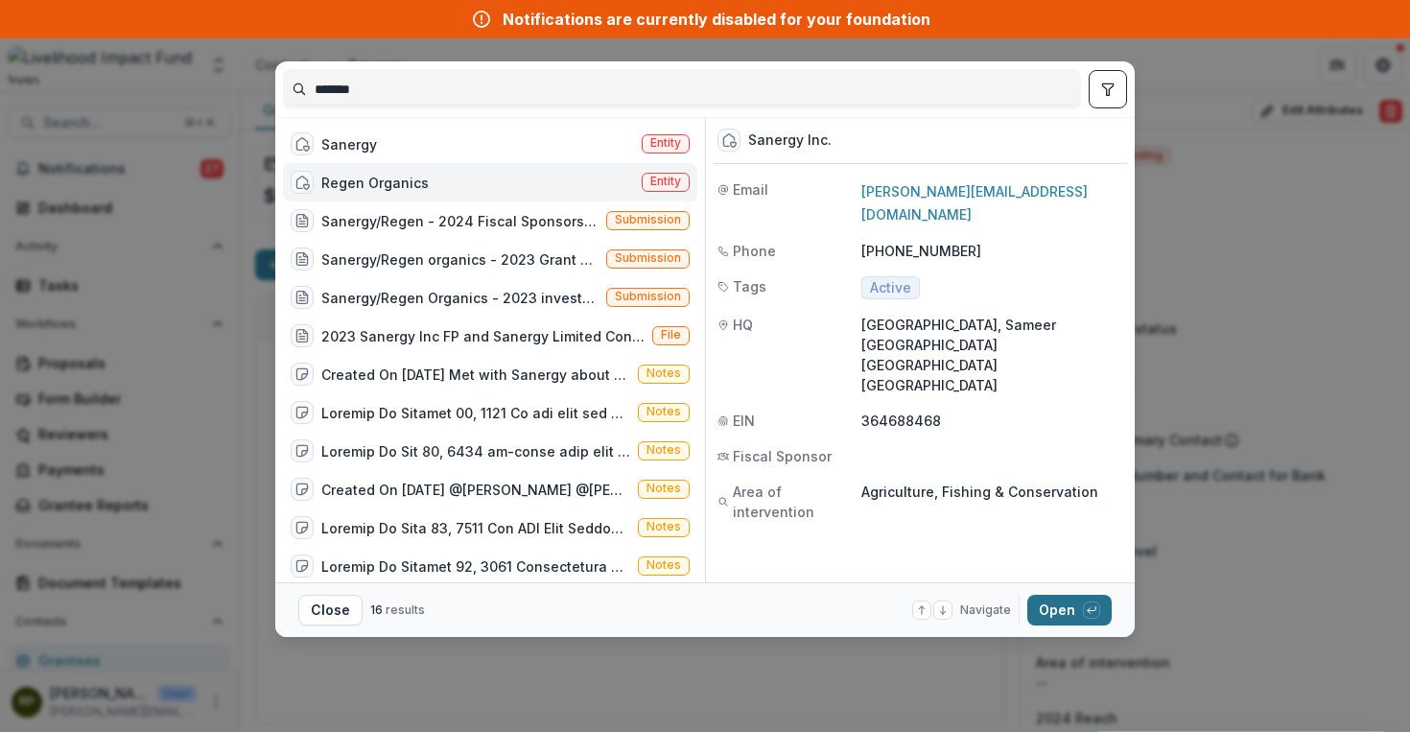
click at [1069, 615] on button "Open with enter key" at bounding box center [1069, 610] width 84 height 31
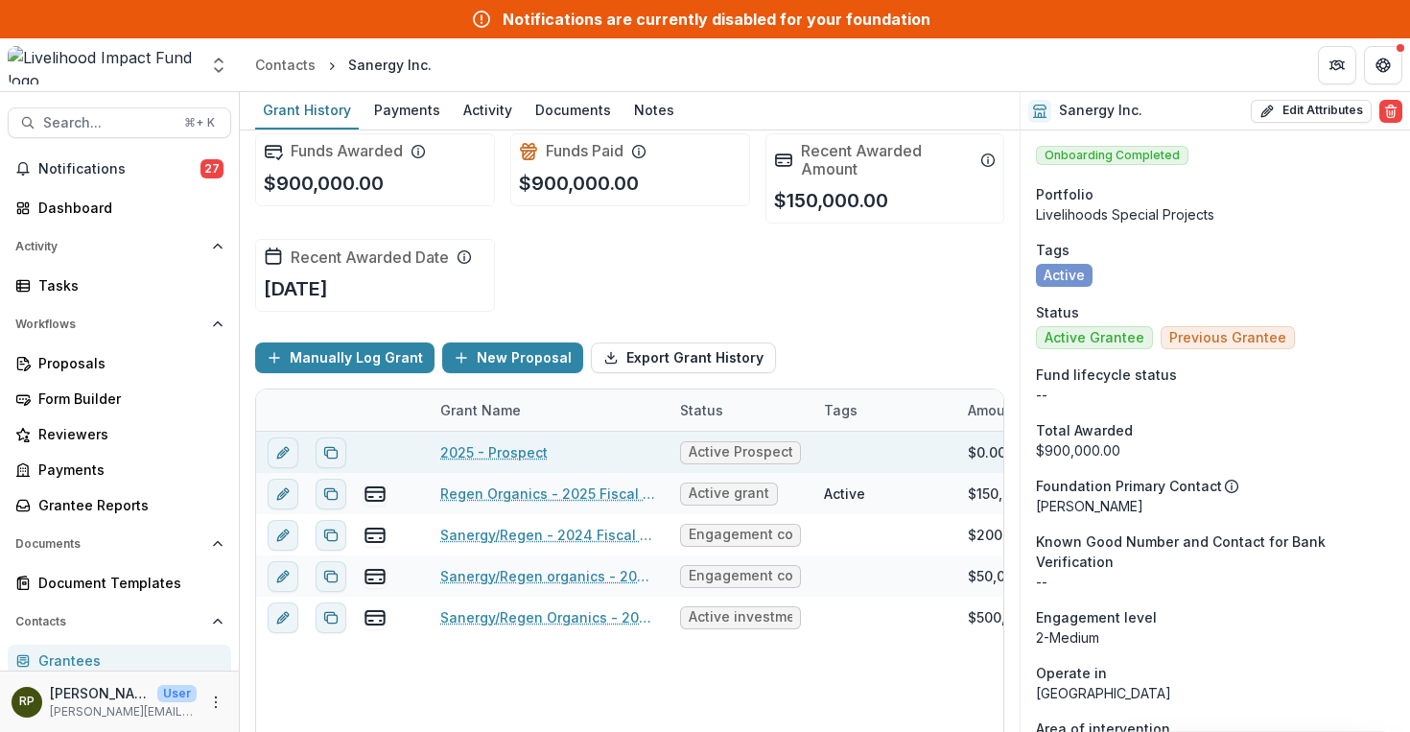
click at [510, 449] on link "2025 - Prospect" at bounding box center [493, 452] width 107 height 20
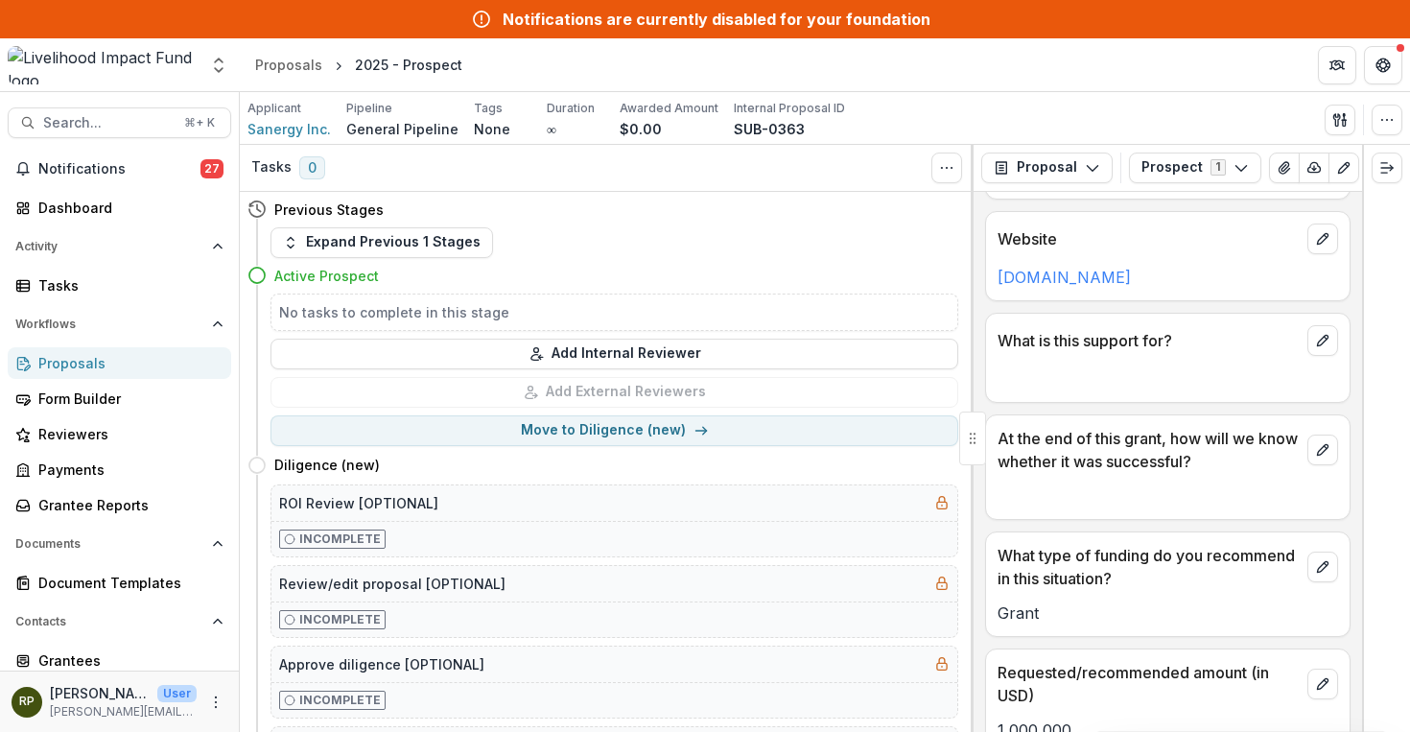
scroll to position [1019, 0]
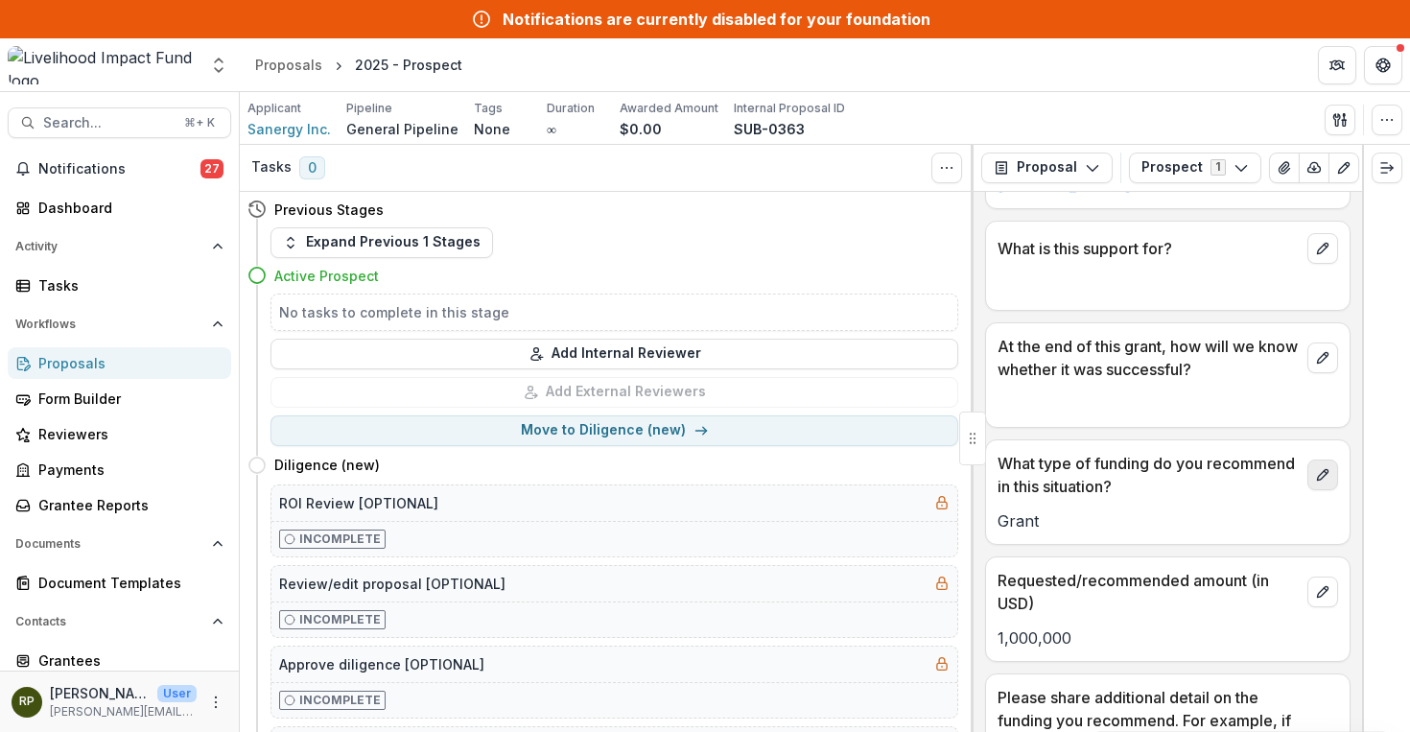
click at [1316, 467] on icon "edit" at bounding box center [1322, 474] width 15 height 15
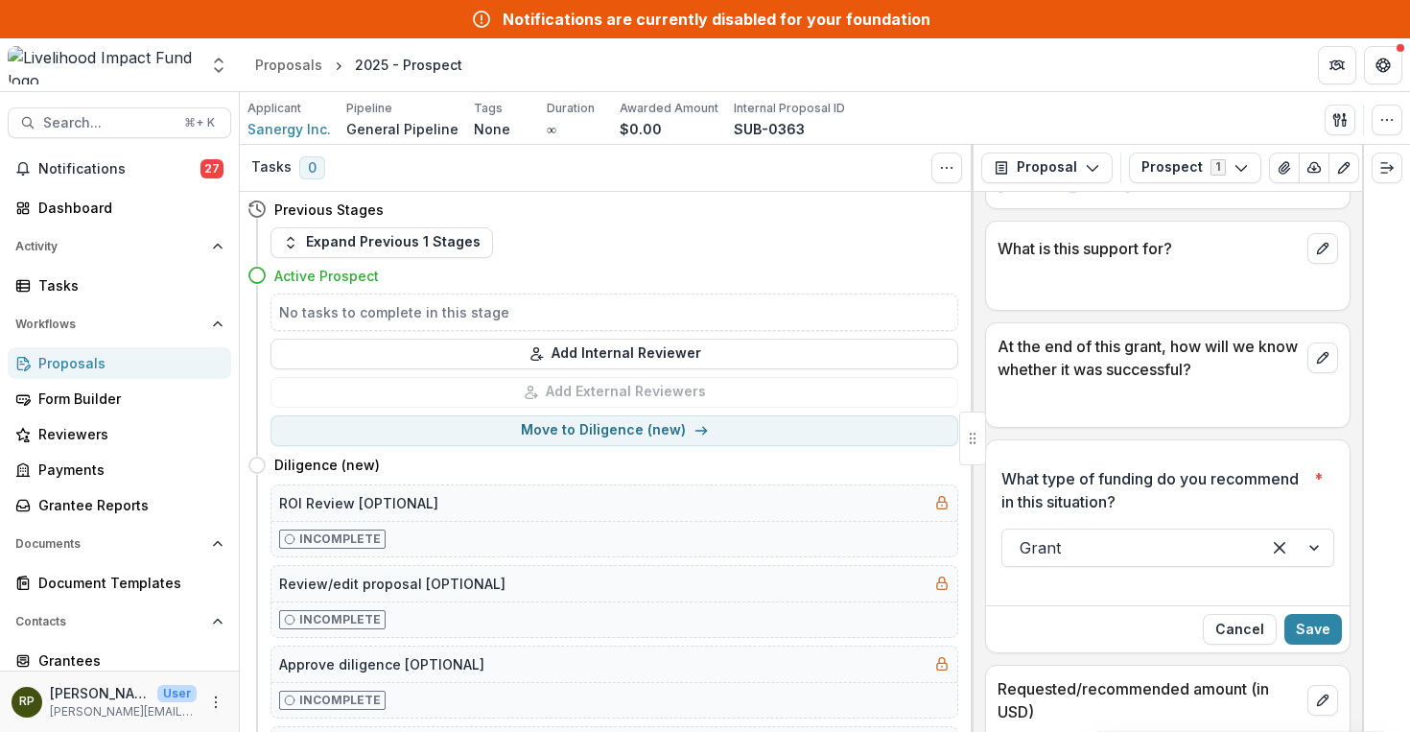
click at [1167, 534] on div at bounding box center [1130, 547] width 223 height 27
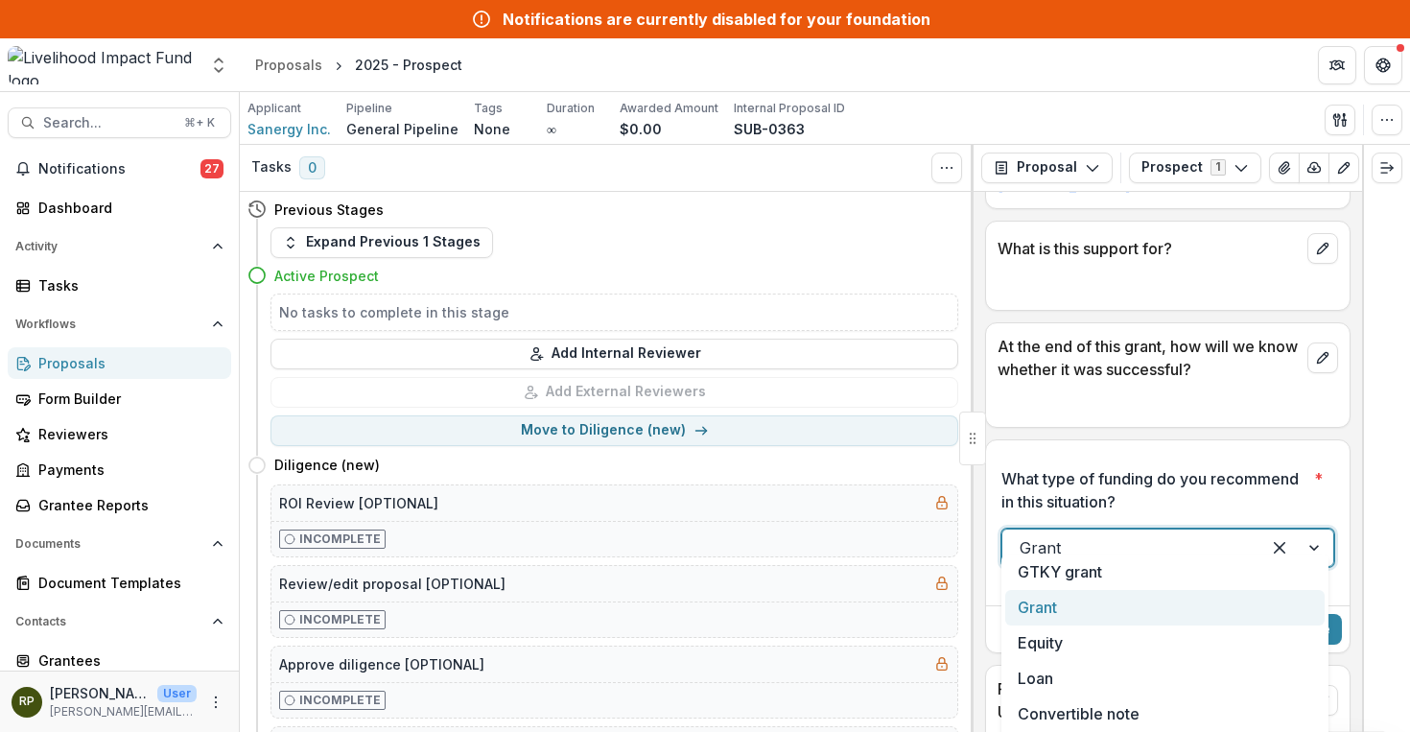
click at [1049, 606] on div "Grant" at bounding box center [1164, 607] width 319 height 35
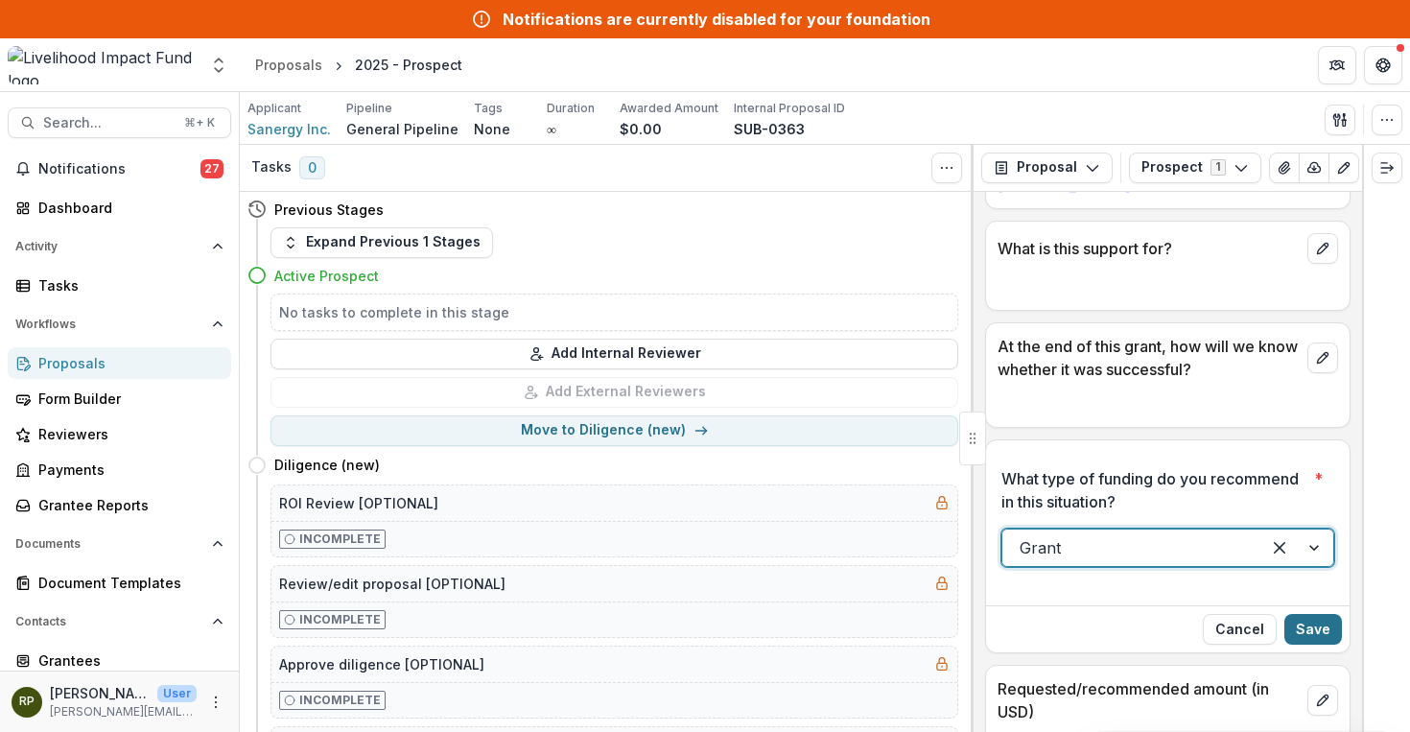
click at [1318, 614] on button "Save" at bounding box center [1313, 629] width 58 height 31
